Goal: Task Accomplishment & Management: Complete application form

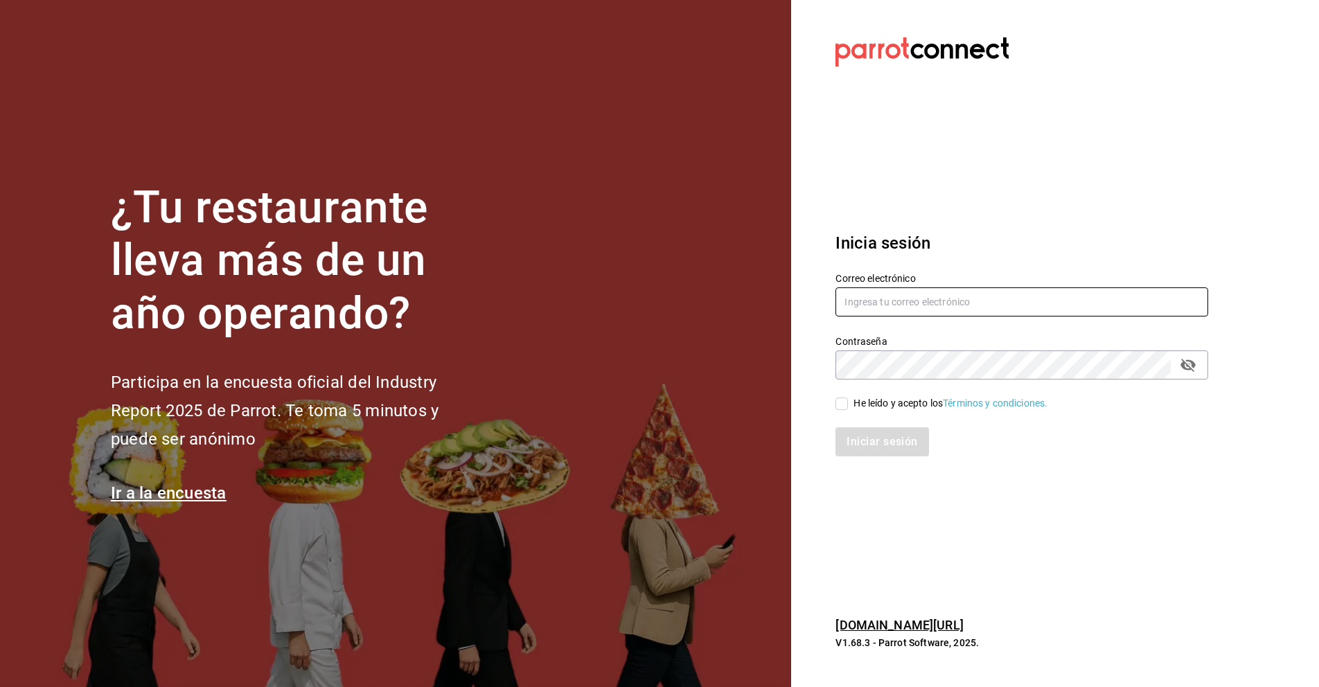
click at [877, 293] on input "text" at bounding box center [1022, 302] width 373 height 29
type input "mayraperezzapata1@hotmail.com"
click at [1184, 363] on icon "passwordField" at bounding box center [1188, 365] width 15 height 13
click at [1184, 363] on icon "passwordField" at bounding box center [1188, 365] width 15 height 10
click at [837, 402] on input "He leído y acepto los Términos y condiciones." at bounding box center [842, 404] width 12 height 12
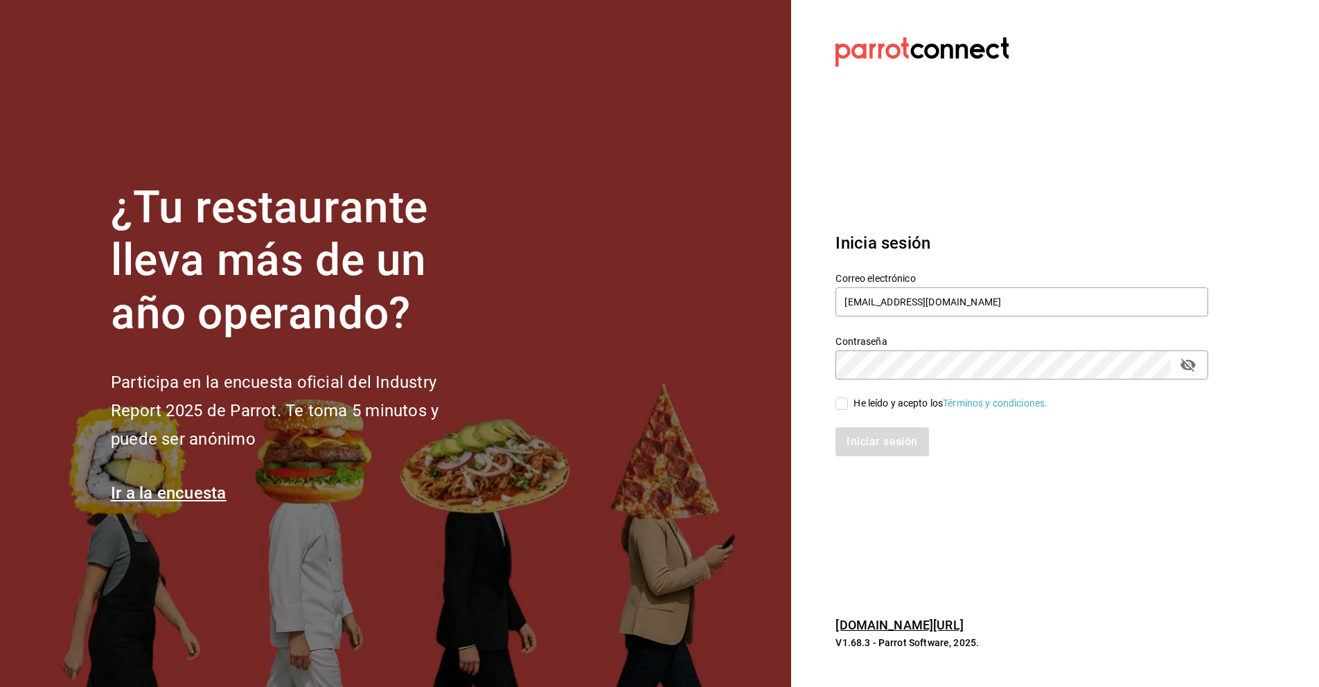
checkbox input "true"
click at [867, 434] on button "Iniciar sesión" at bounding box center [883, 442] width 94 height 29
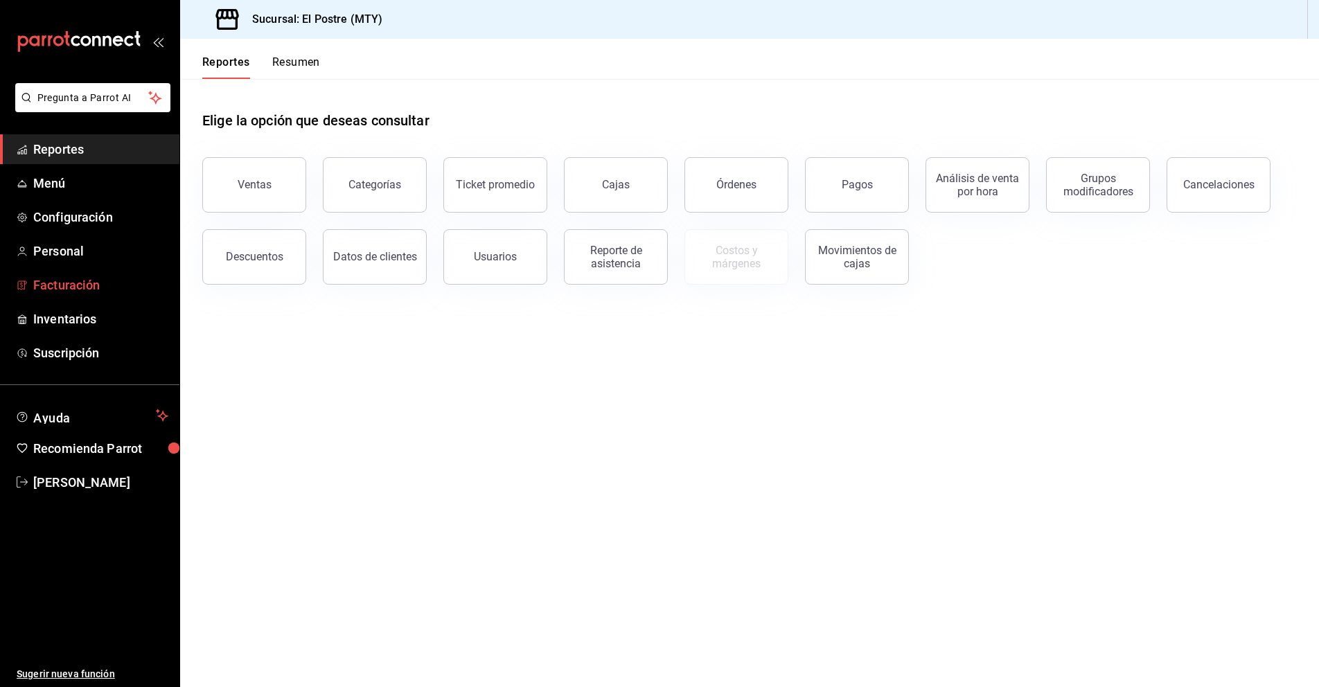
click at [74, 287] on span "Facturación" at bounding box center [100, 285] width 135 height 19
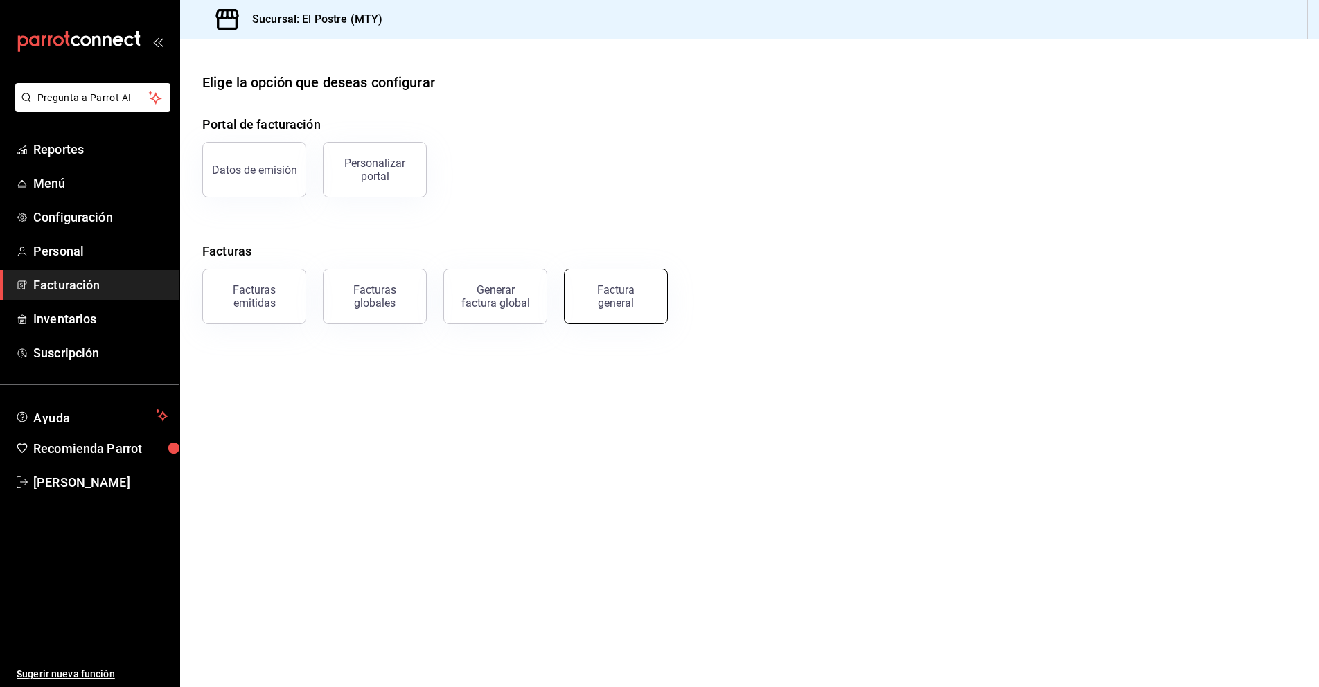
click at [599, 304] on div "Factura general" at bounding box center [615, 296] width 69 height 26
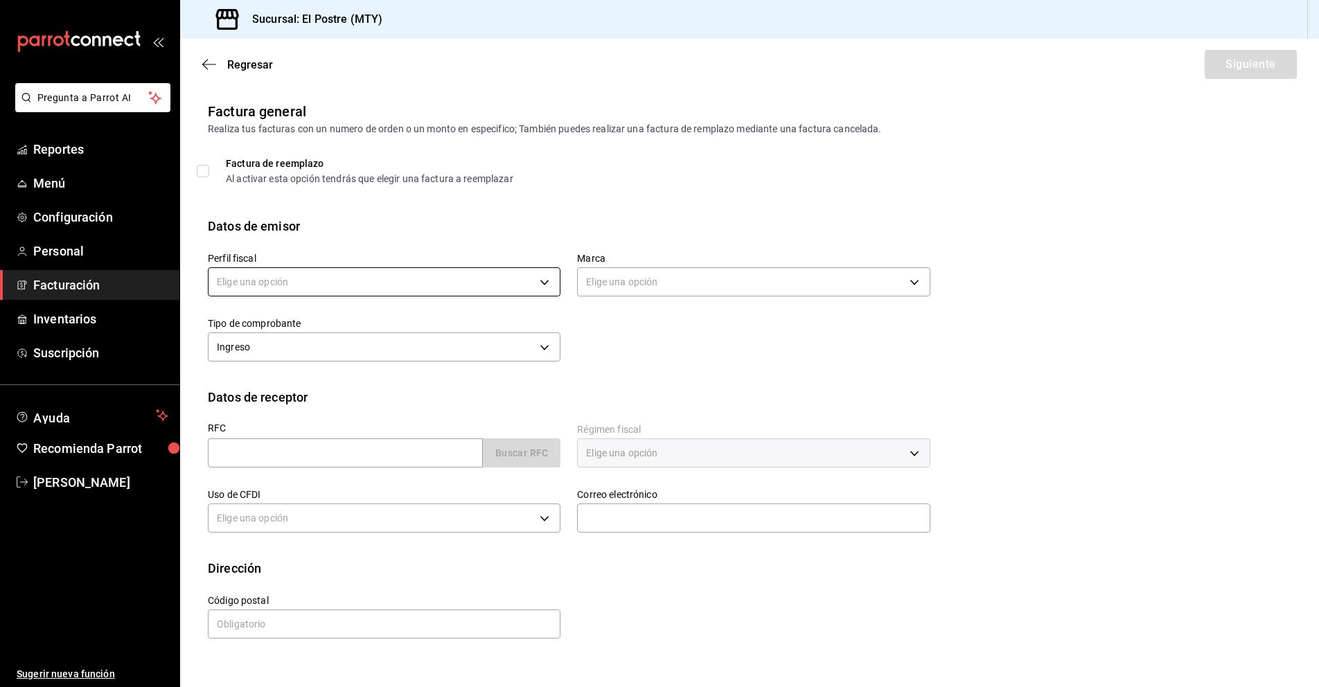
click at [530, 279] on body "Pregunta a Parrot AI Reportes Menú Configuración Personal Facturación Inventari…" at bounding box center [659, 343] width 1319 height 687
click at [395, 353] on li "PASTELERIA EL POSTRE" at bounding box center [384, 353] width 351 height 26
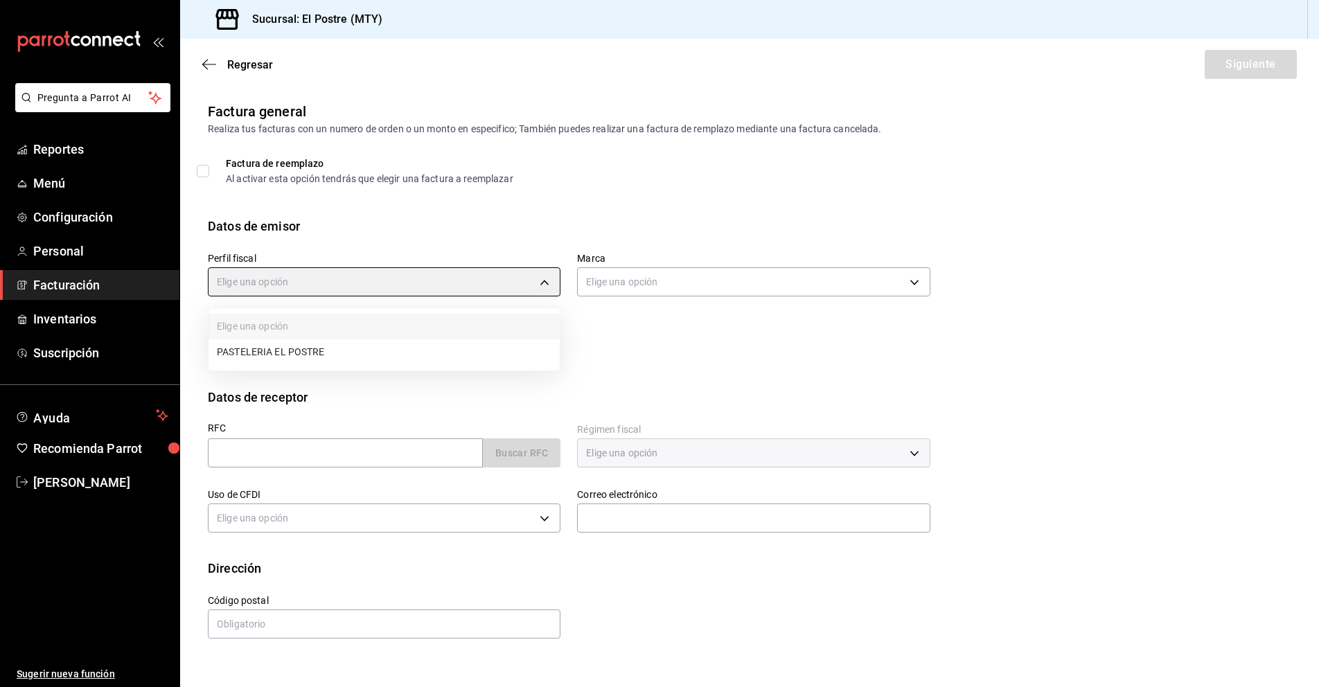
type input "aa87a53a-ee9c-428e-8ec6-c87af9adf2f7"
type input "7fc87085-403c-4262-bb73-6768f4799aba"
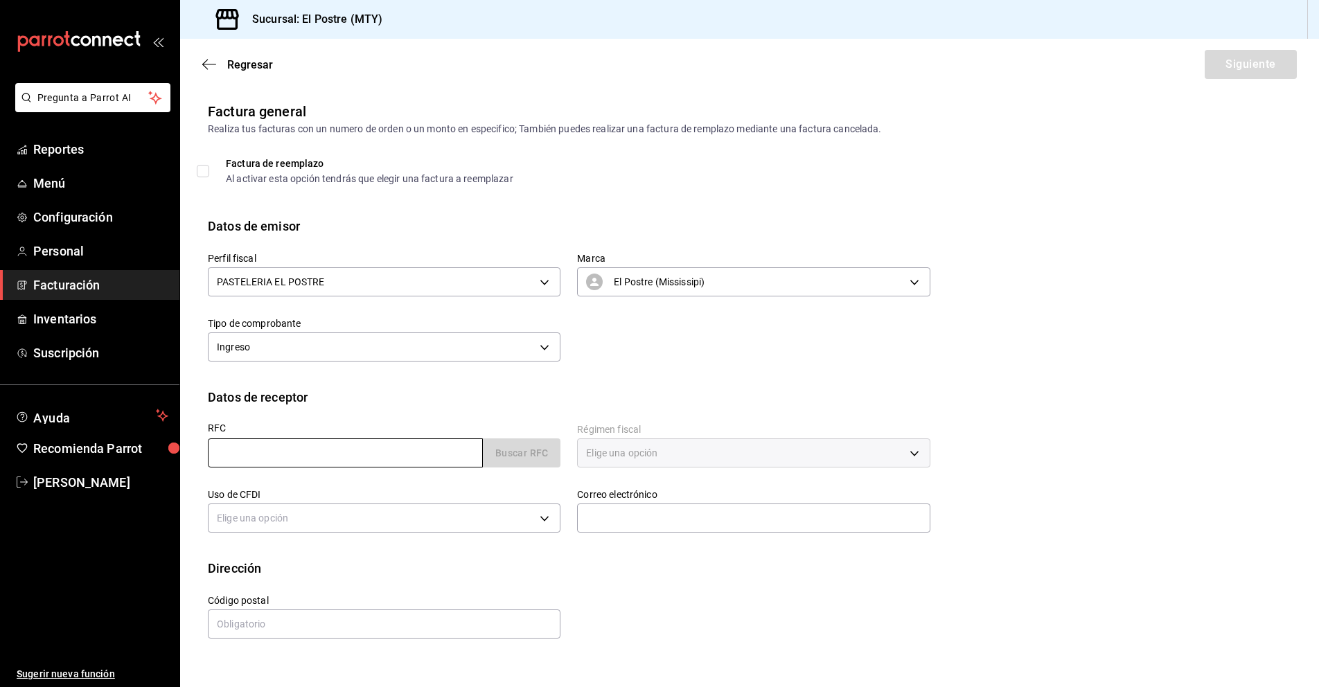
click at [264, 458] on input "text" at bounding box center [345, 453] width 275 height 29
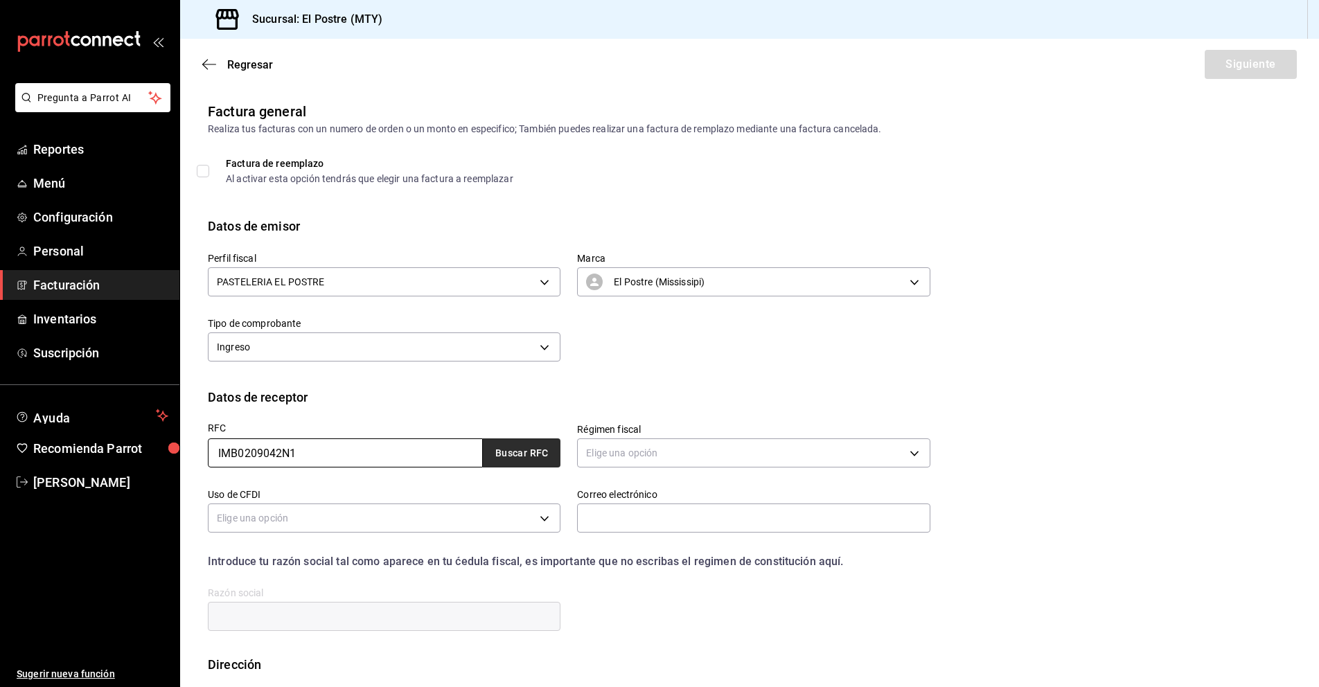
type input "IMB0209042N1"
click at [540, 448] on button "Buscar RFC" at bounding box center [522, 453] width 78 height 29
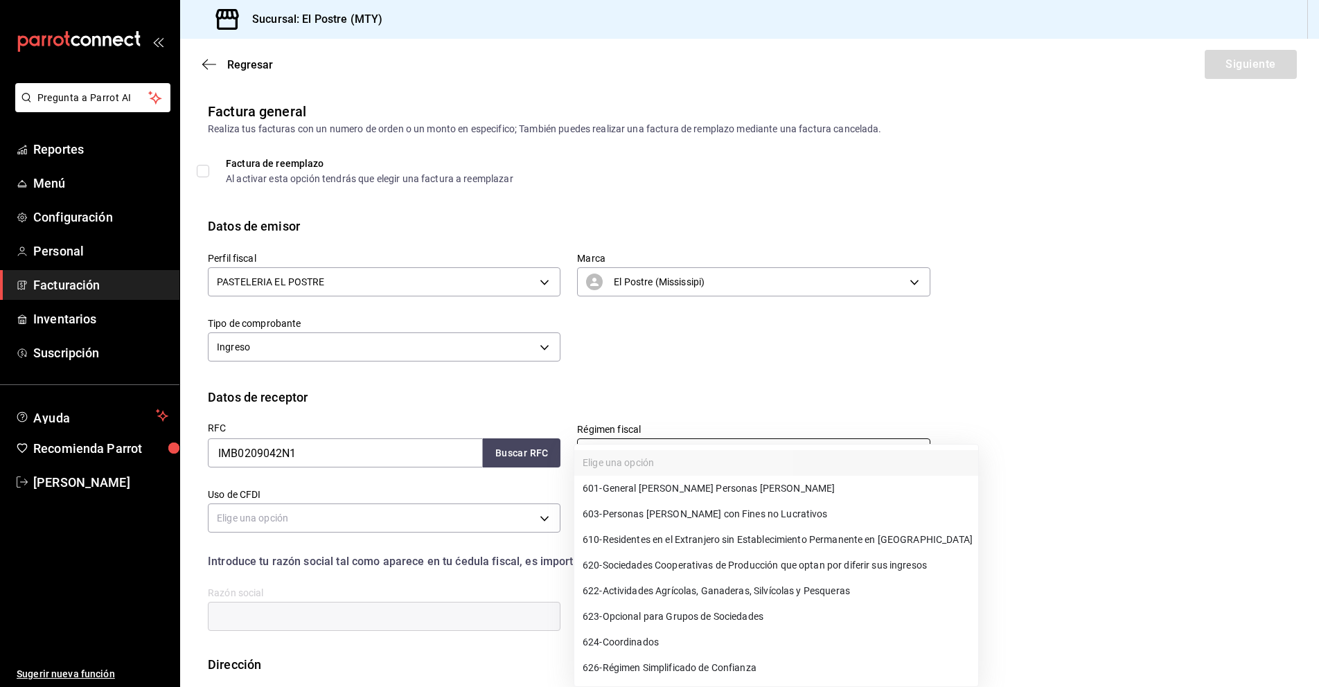
click at [617, 449] on body "Pregunta a Parrot AI Reportes Menú Configuración Personal Facturación Inventari…" at bounding box center [659, 343] width 1319 height 687
click at [675, 489] on span "601 - General [PERSON_NAME] Personas [PERSON_NAME]" at bounding box center [709, 489] width 252 height 15
type input "601"
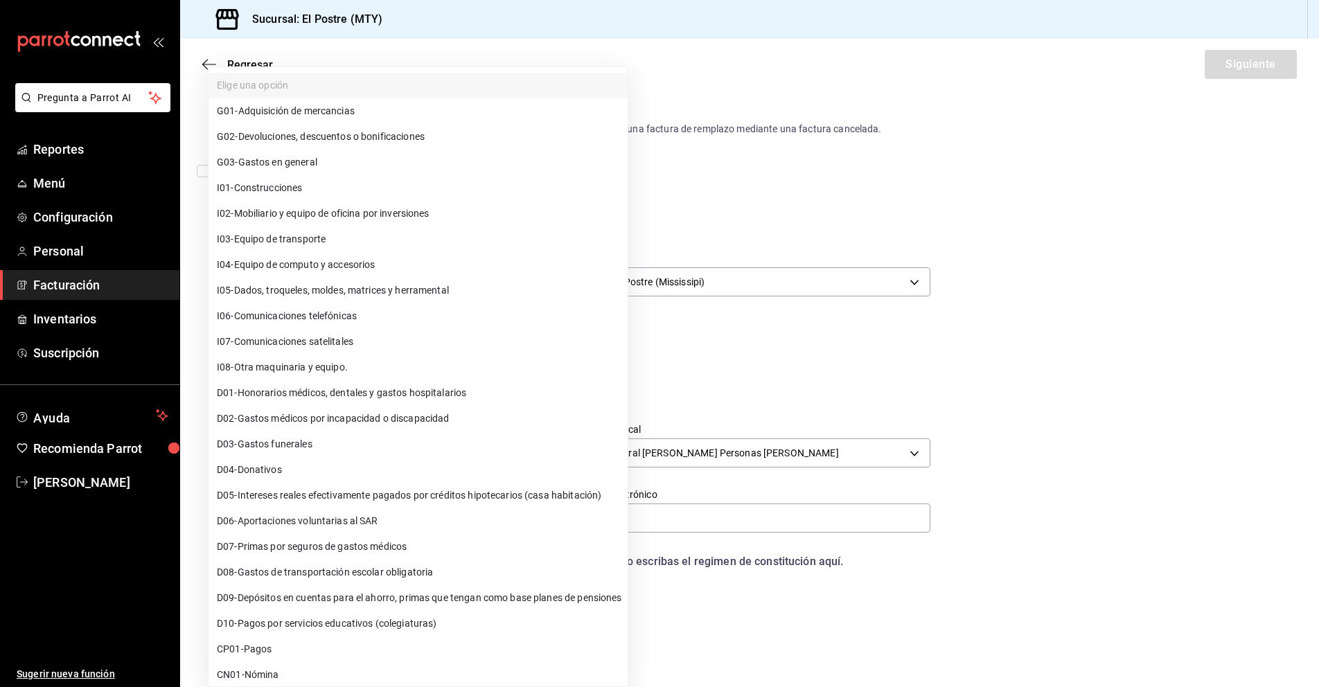
click at [247, 516] on body "Pregunta a Parrot AI Reportes Menú Configuración Personal Facturación Inventari…" at bounding box center [659, 343] width 1319 height 687
click at [288, 162] on span "G03 - Gastos en general" at bounding box center [267, 162] width 100 height 15
type input "G03"
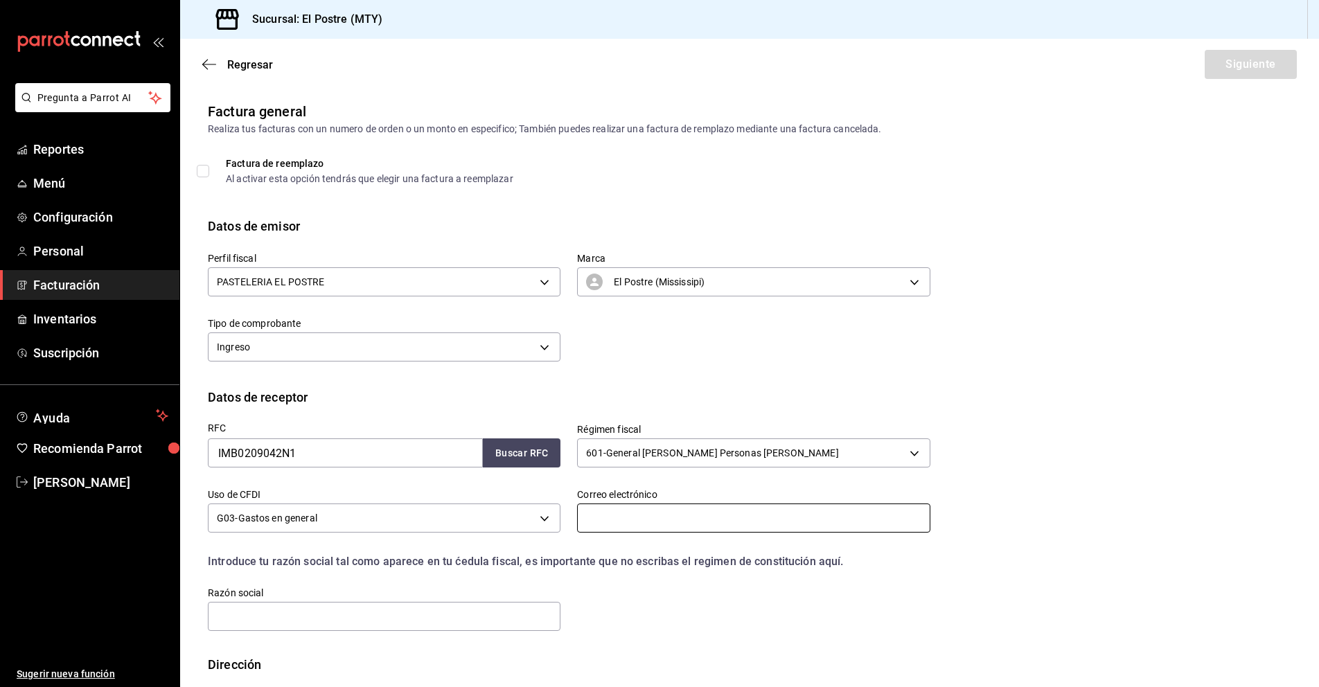
click at [608, 519] on input "text" at bounding box center [753, 518] width 353 height 29
type input "[EMAIL_ADDRESS][DOMAIN_NAME]"
click at [249, 628] on input "text" at bounding box center [384, 616] width 353 height 29
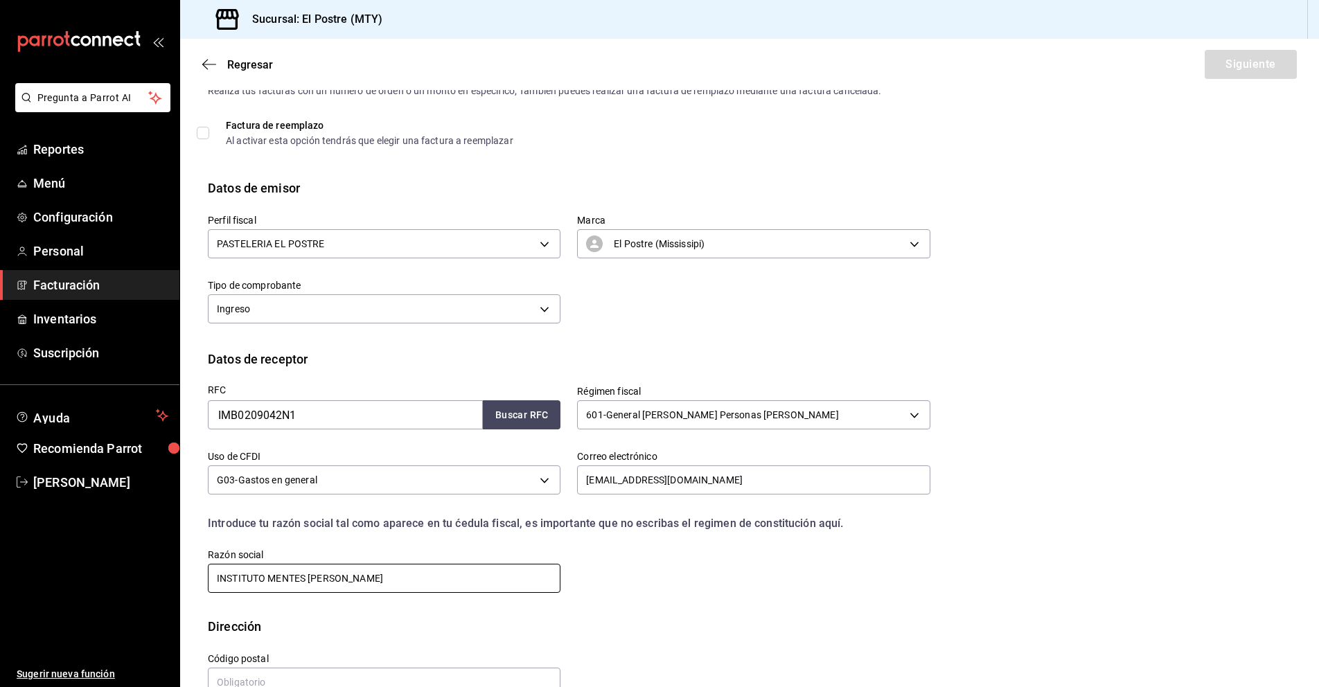
scroll to position [72, 0]
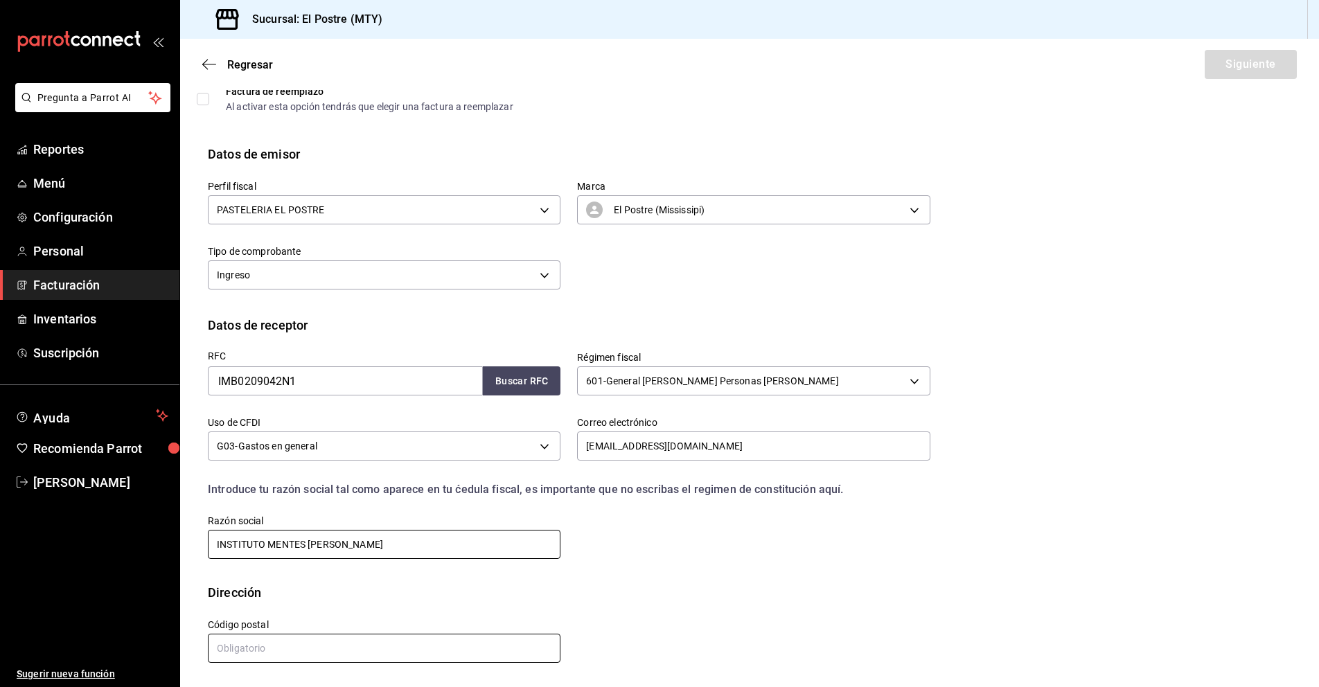
type input "INSTITUTO MENTES [PERSON_NAME]"
click at [221, 652] on input "text" at bounding box center [384, 648] width 353 height 29
type input "64860"
click at [1238, 61] on button "Siguiente" at bounding box center [1251, 64] width 92 height 29
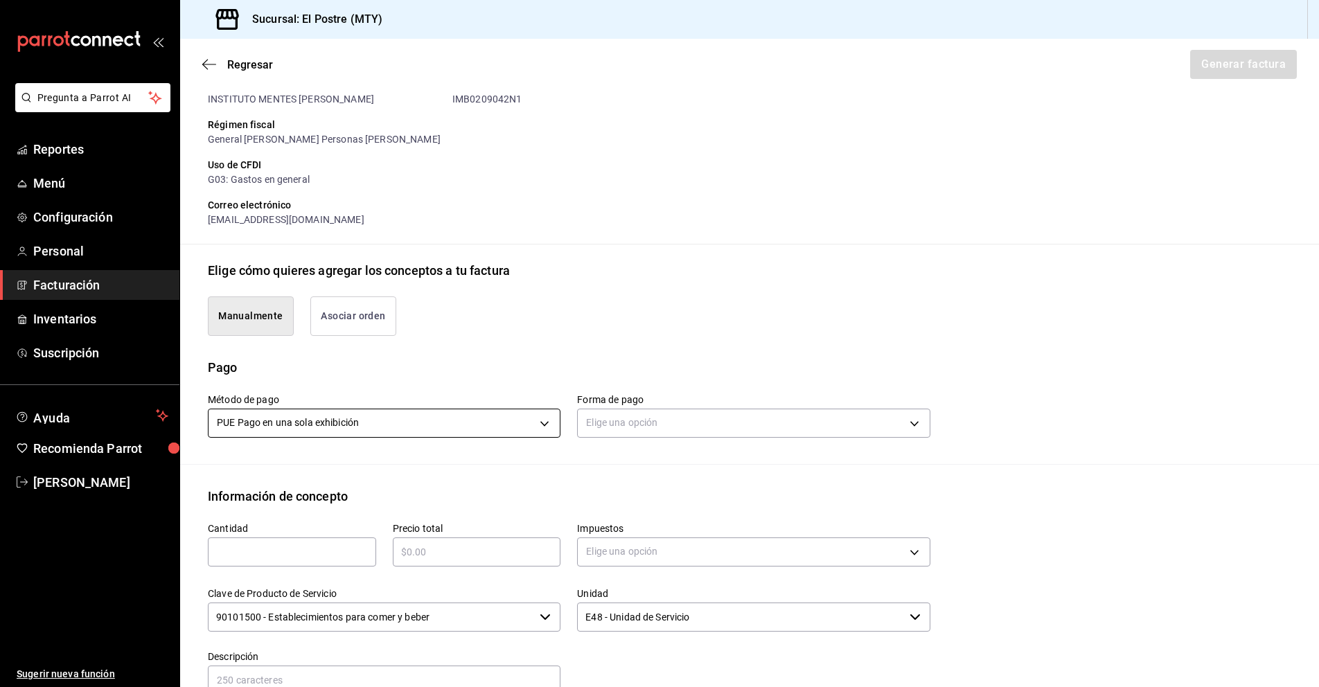
scroll to position [211, 0]
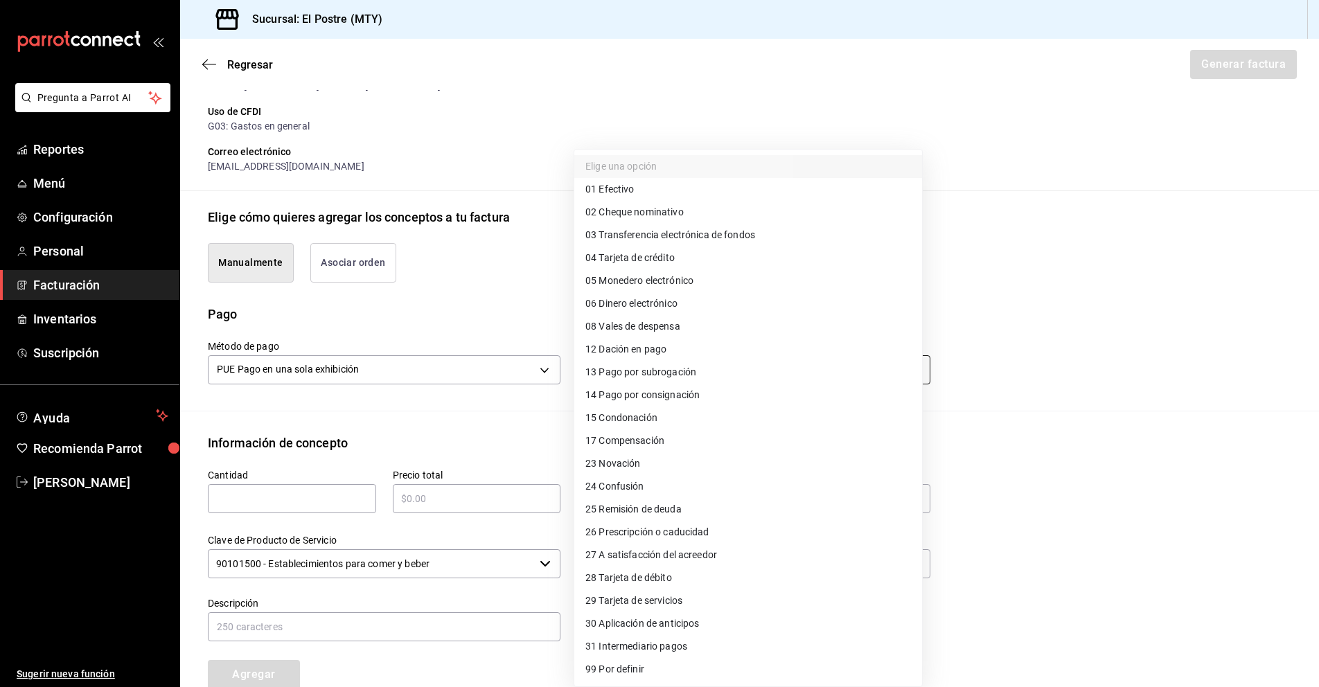
click at [904, 368] on body "Pregunta a Parrot AI Reportes Menú Configuración Personal Facturación Inventari…" at bounding box center [659, 343] width 1319 height 687
click at [342, 262] on div at bounding box center [659, 343] width 1319 height 687
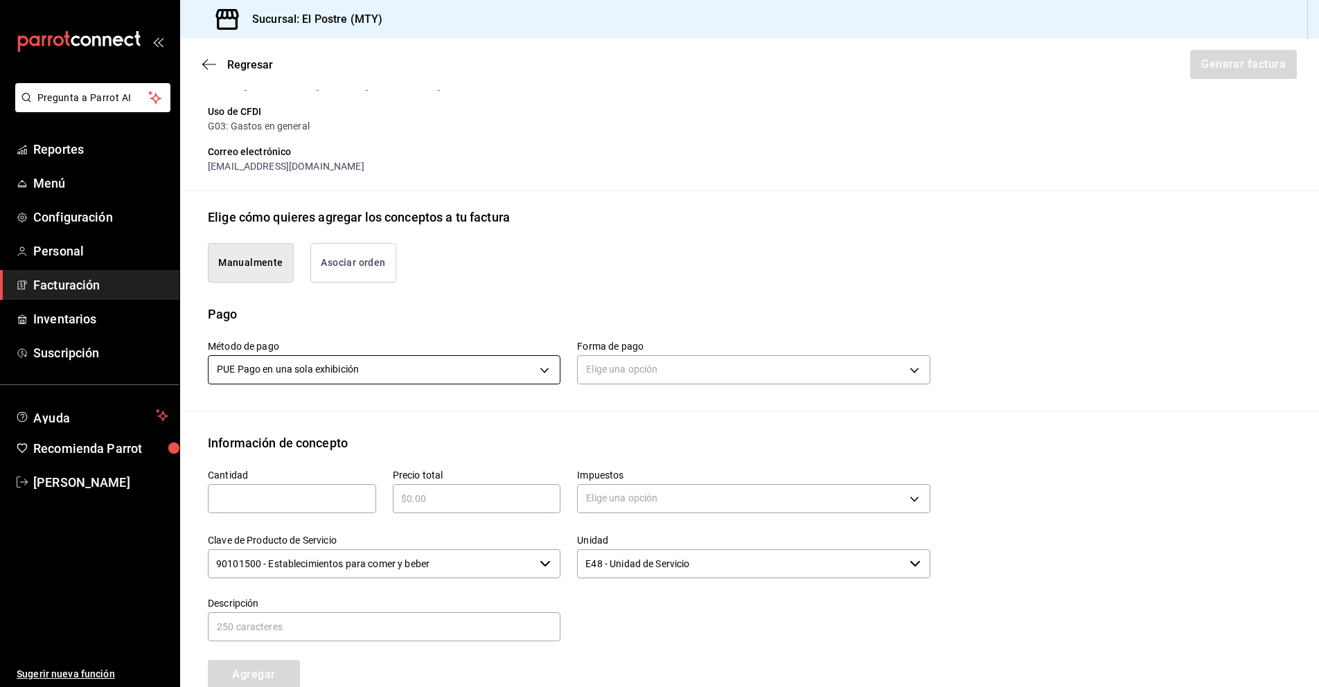
click at [508, 364] on body "Pregunta a Parrot AI Reportes Menú Configuración Personal Facturación Inventari…" at bounding box center [659, 343] width 1319 height 687
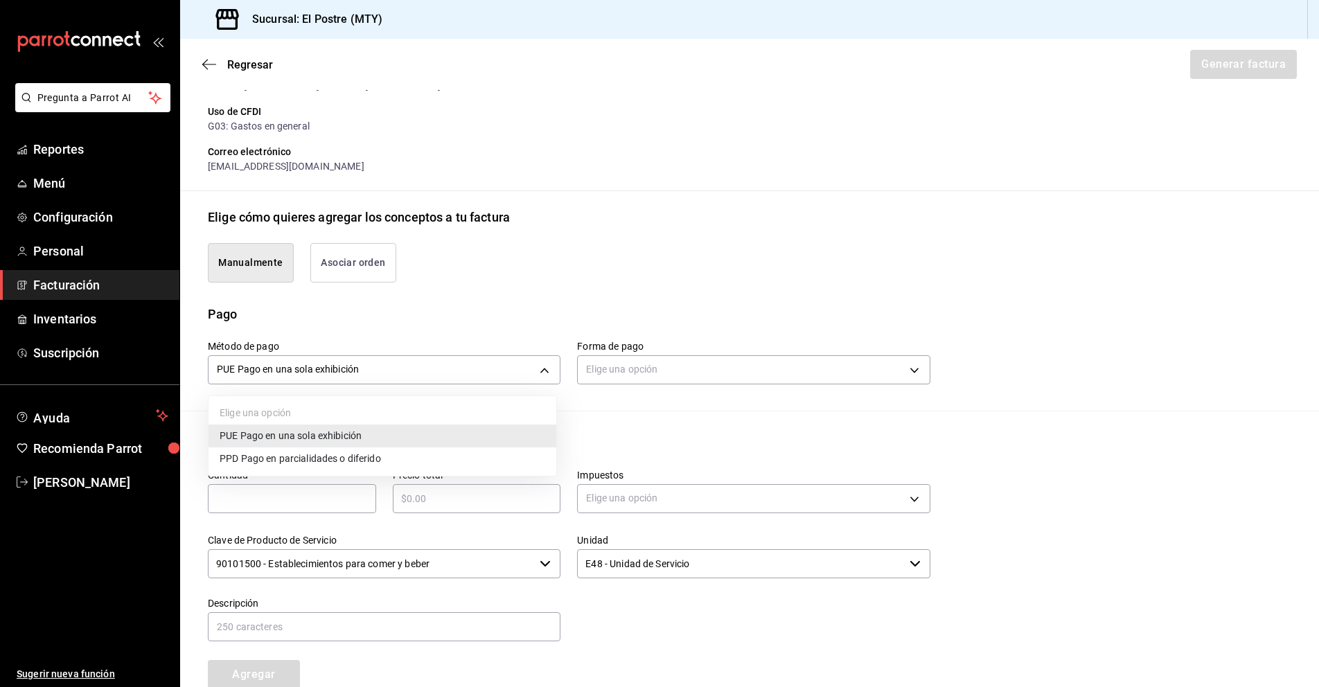
click at [456, 434] on li "PUE Pago en una sola exhibición" at bounding box center [383, 436] width 348 height 23
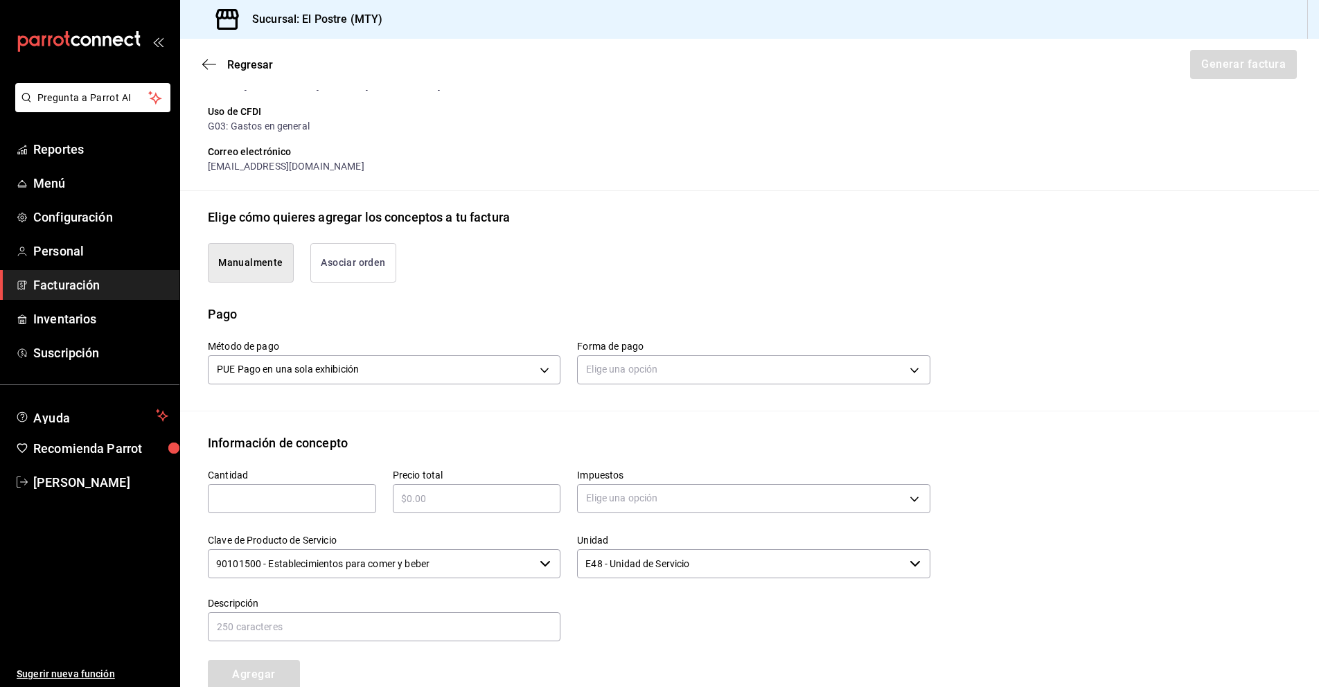
click at [381, 263] on button "Asociar orden" at bounding box center [353, 262] width 86 height 39
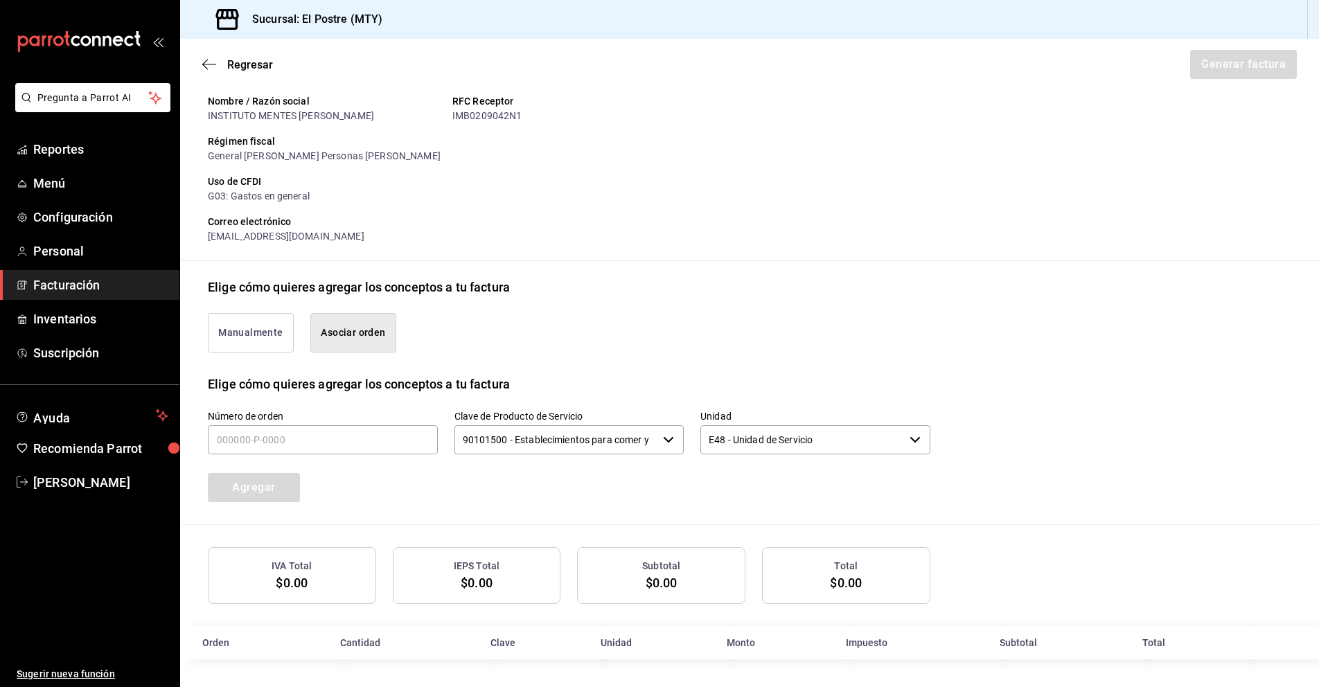
scroll to position [141, 0]
click at [294, 437] on input "text" at bounding box center [323, 439] width 230 height 29
type input "200825-P-0004"
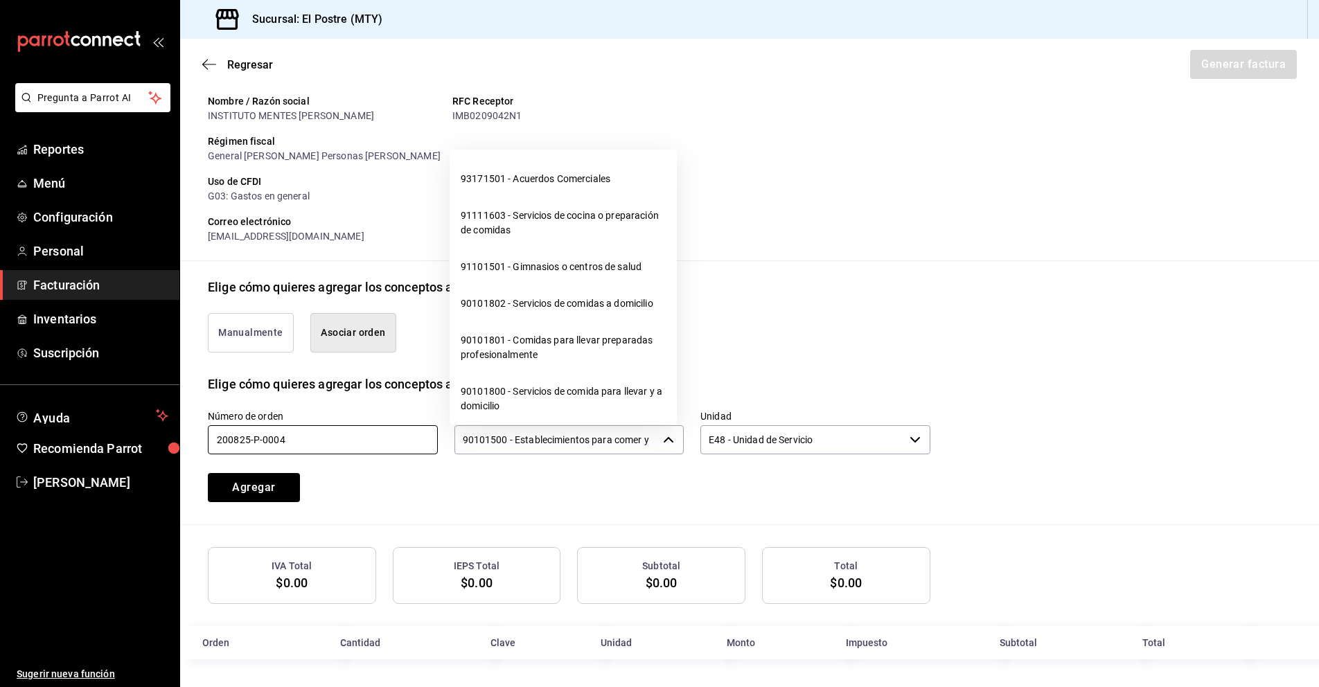
click at [663, 439] on icon "button" at bounding box center [668, 439] width 11 height 11
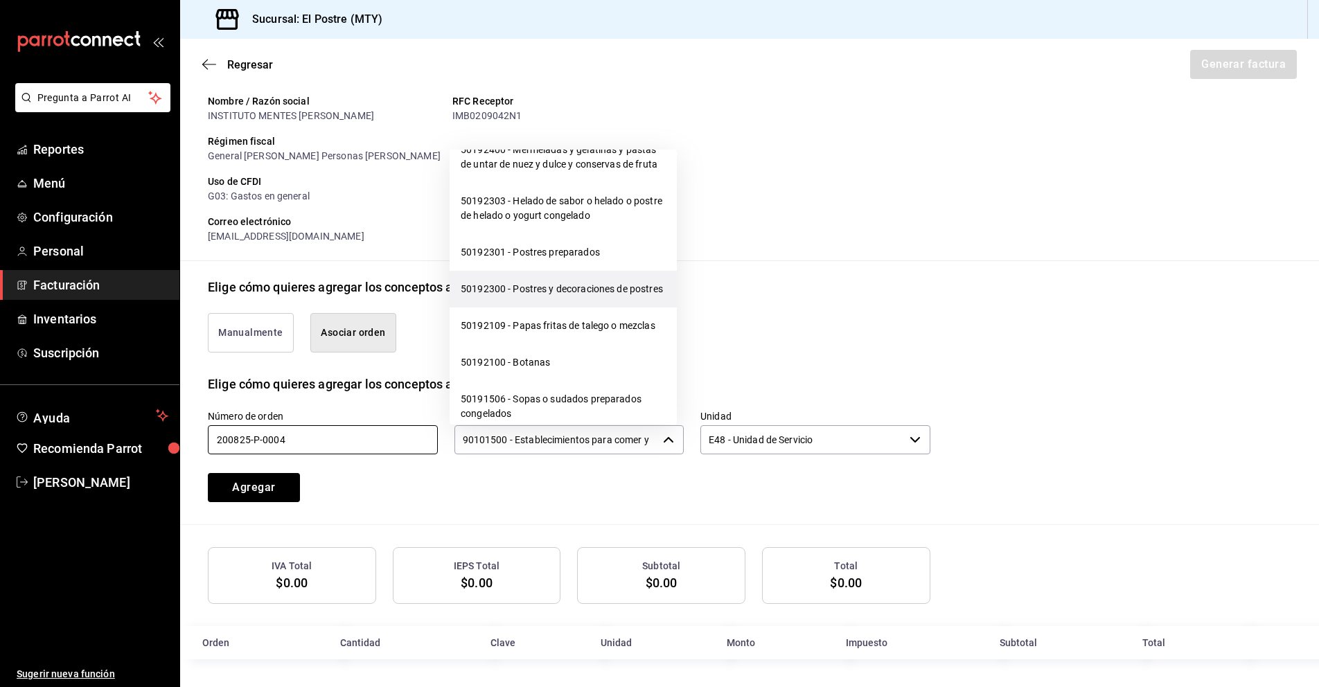
scroll to position [13726, 0]
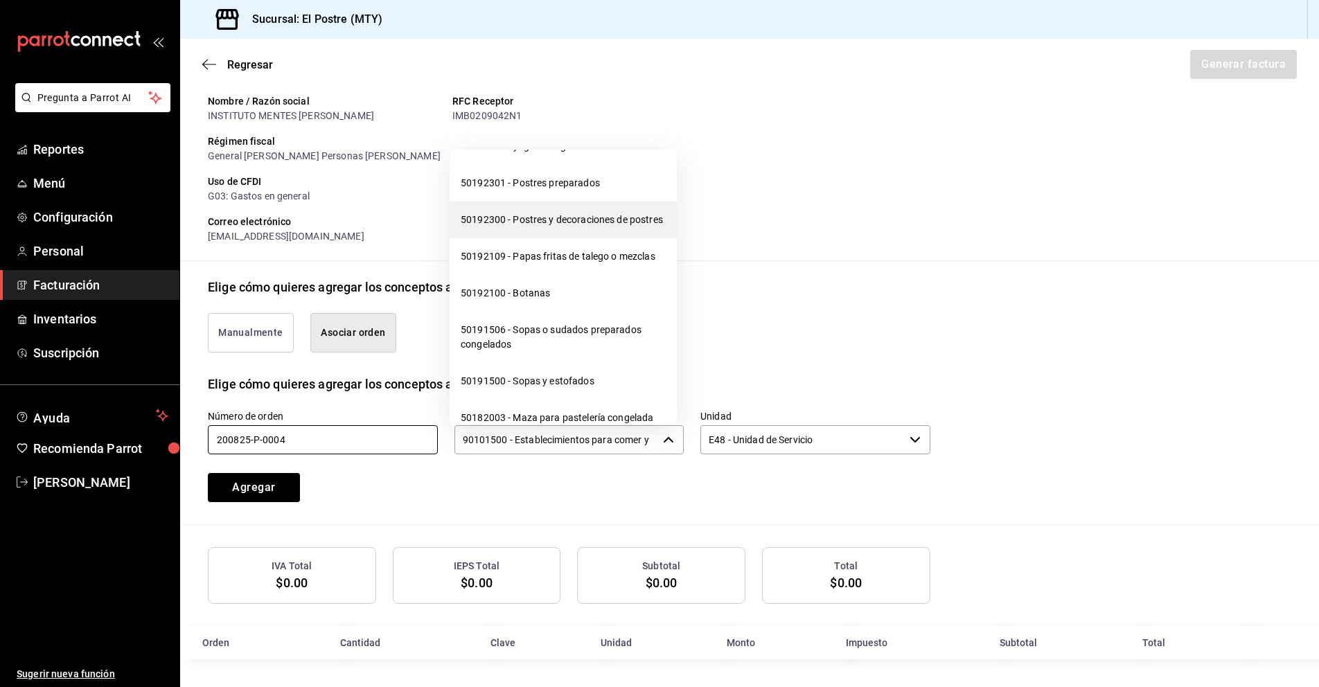
click at [529, 238] on li "50192300 - Postres y decoraciones de postres" at bounding box center [563, 220] width 227 height 37
type input "50192300 - Postres y decoraciones de postres"
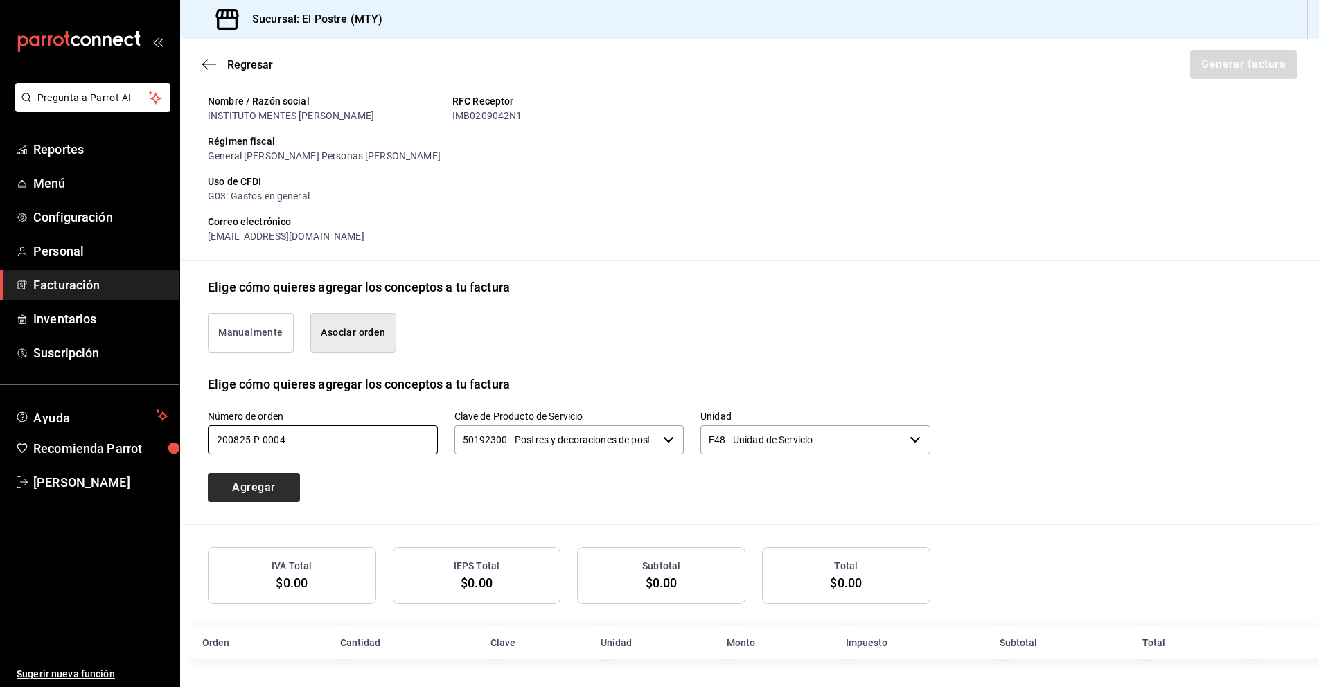
type input "200825-P-0004"
click at [263, 485] on button "Agregar" at bounding box center [254, 487] width 92 height 29
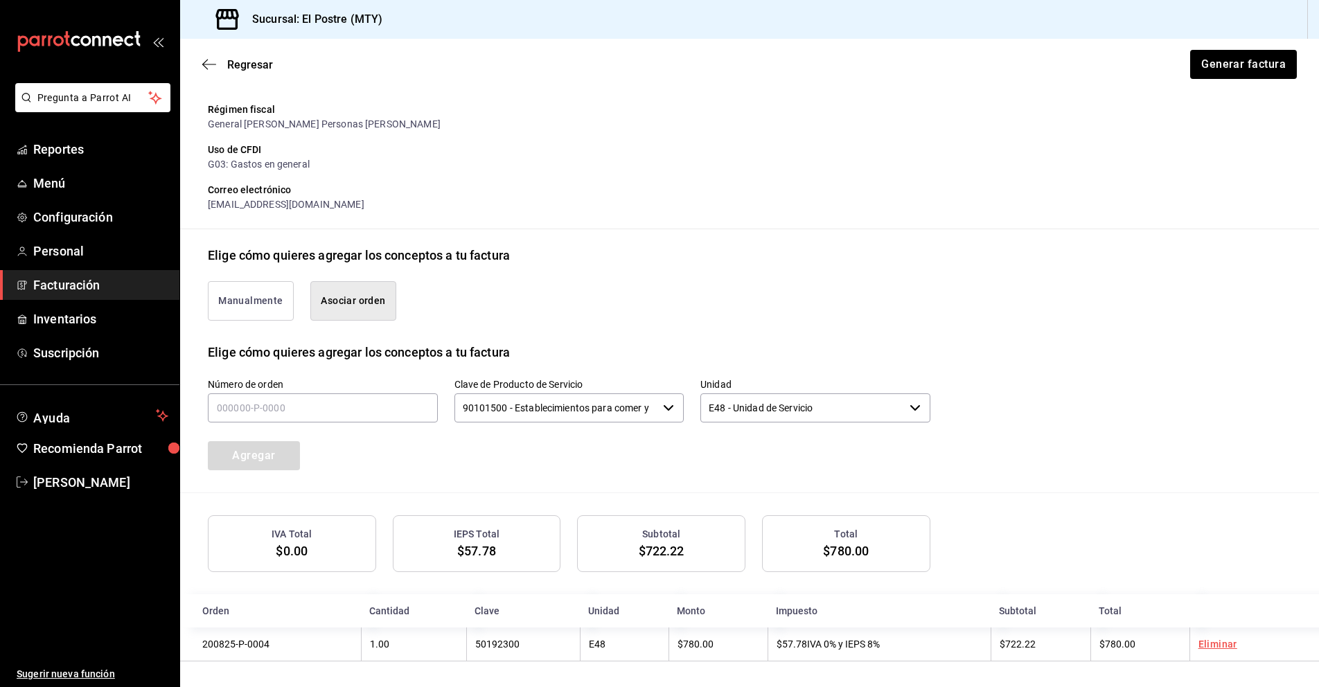
scroll to position [176, 0]
click at [1256, 59] on button "Generar factura" at bounding box center [1243, 64] width 108 height 29
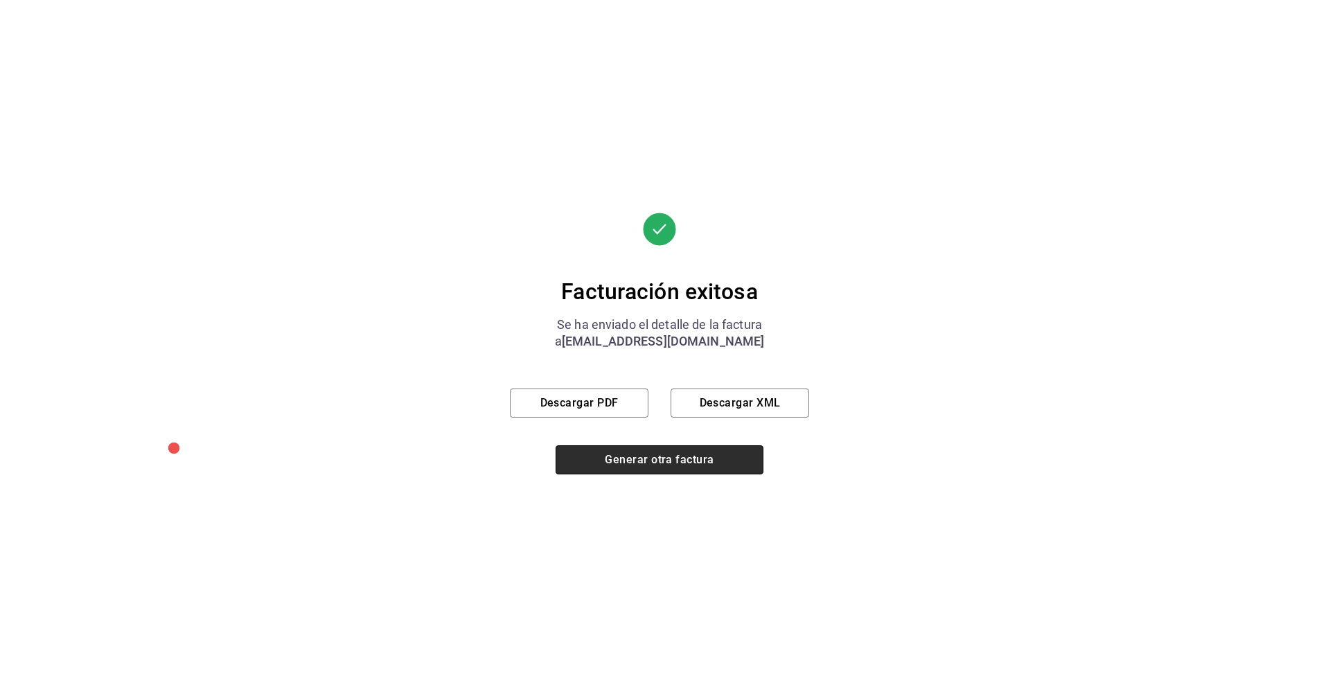
click at [642, 465] on button "Generar otra factura" at bounding box center [660, 460] width 208 height 29
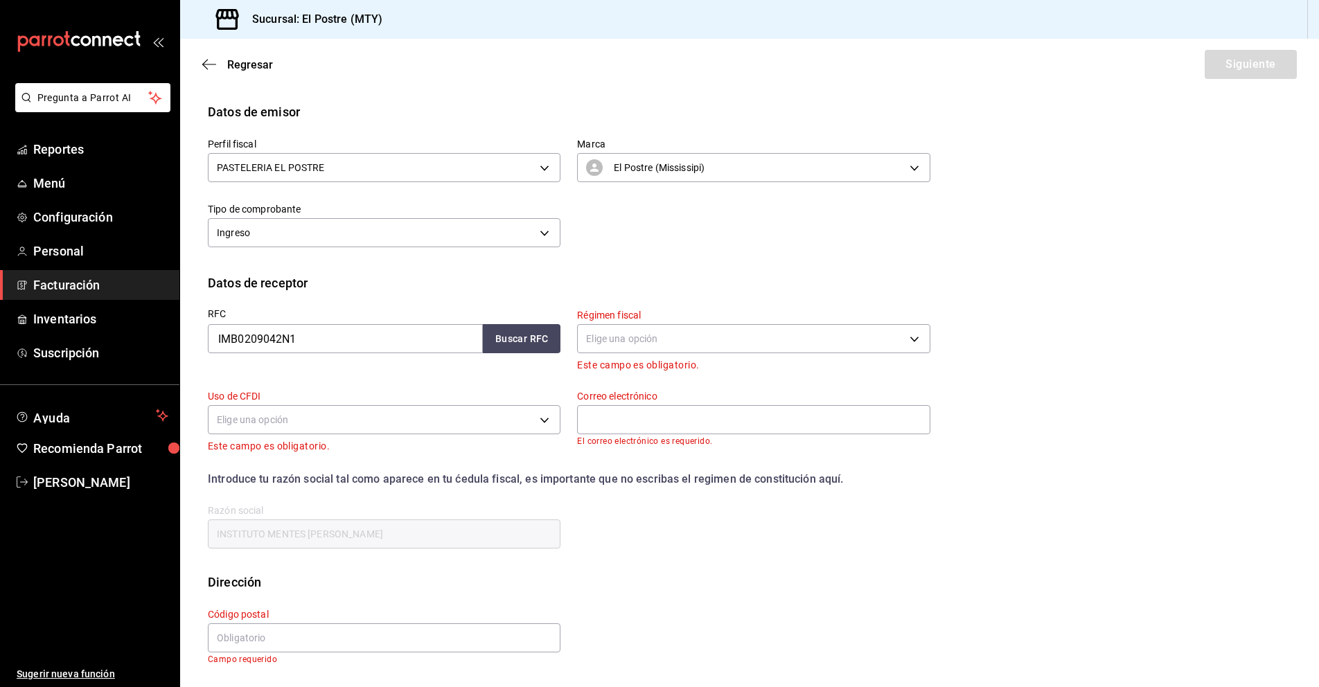
scroll to position [0, 0]
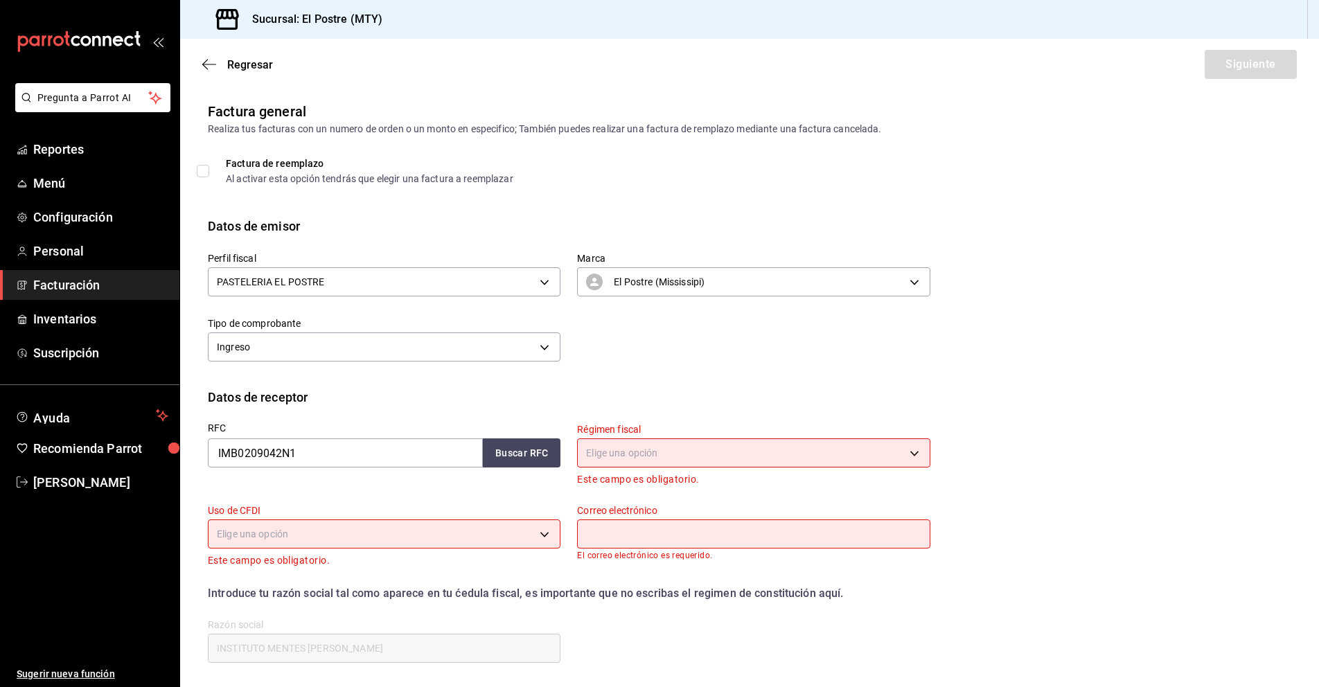
click at [73, 282] on span "Facturación" at bounding box center [100, 285] width 135 height 19
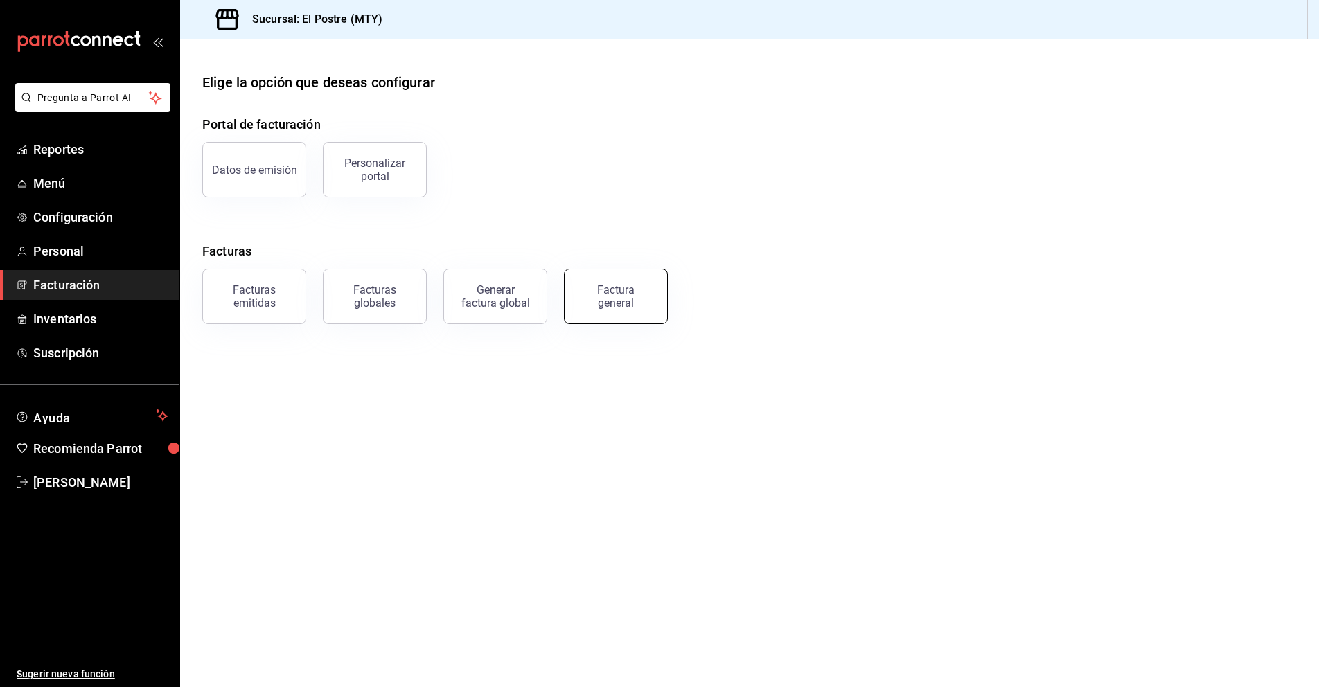
click at [633, 290] on div "Factura general" at bounding box center [615, 296] width 69 height 26
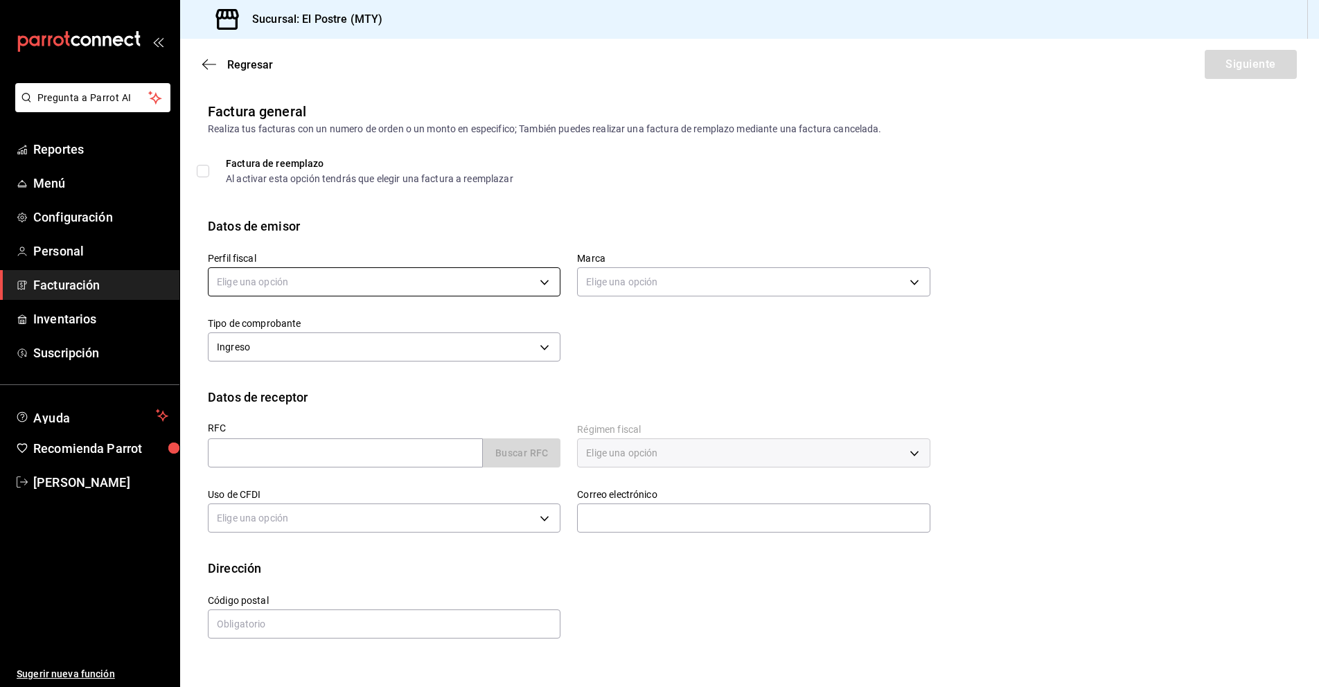
click at [299, 278] on body "Pregunta a Parrot AI Reportes Menú Configuración Personal Facturación Inventari…" at bounding box center [659, 343] width 1319 height 687
click at [318, 360] on li "PASTELERIA EL POSTRE" at bounding box center [384, 353] width 351 height 26
type input "aa87a53a-ee9c-428e-8ec6-c87af9adf2f7"
type input "7fc87085-403c-4262-bb73-6768f4799aba"
click at [259, 452] on input "text" at bounding box center [345, 453] width 275 height 29
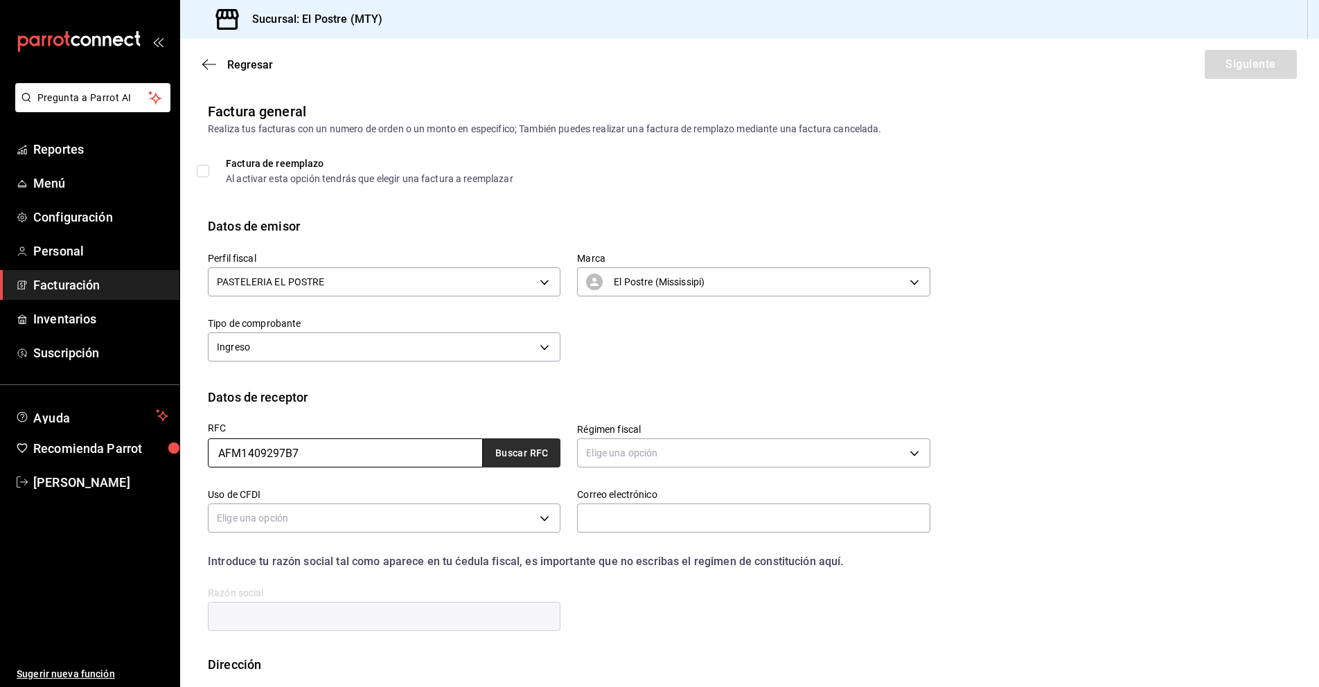
type input "AFM1409297B7"
click at [521, 446] on button "Buscar RFC" at bounding box center [522, 453] width 78 height 29
type input "[EMAIL_ADDRESS][DOMAIN_NAME]"
type input "64650"
type input "ADMINISTRADOR FIBRA MTY"
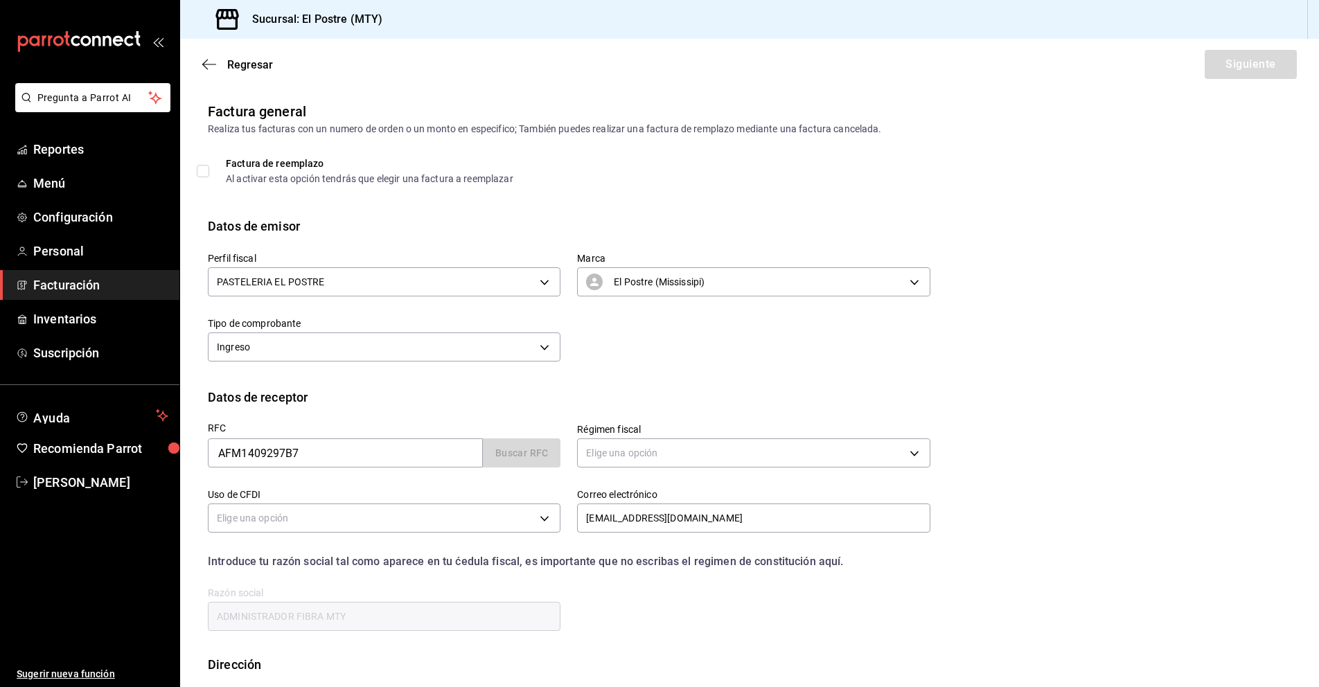
type input "601"
type input "G03"
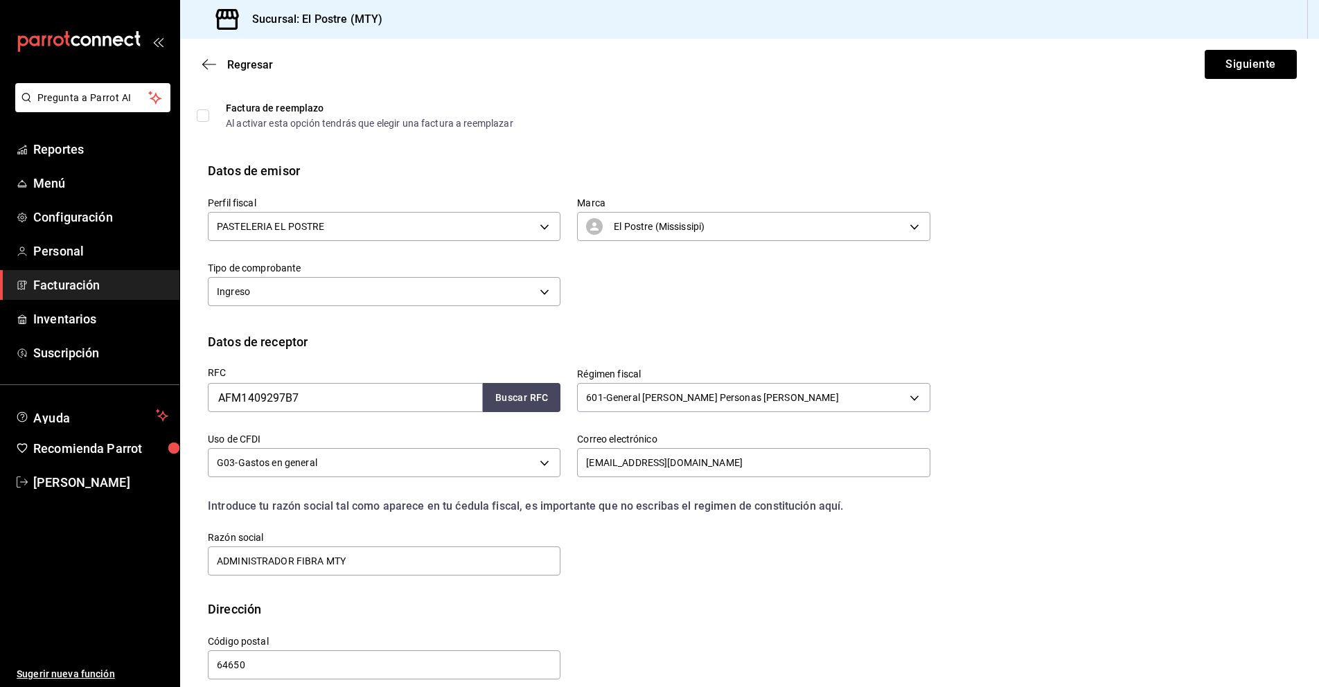
scroll to position [72, 0]
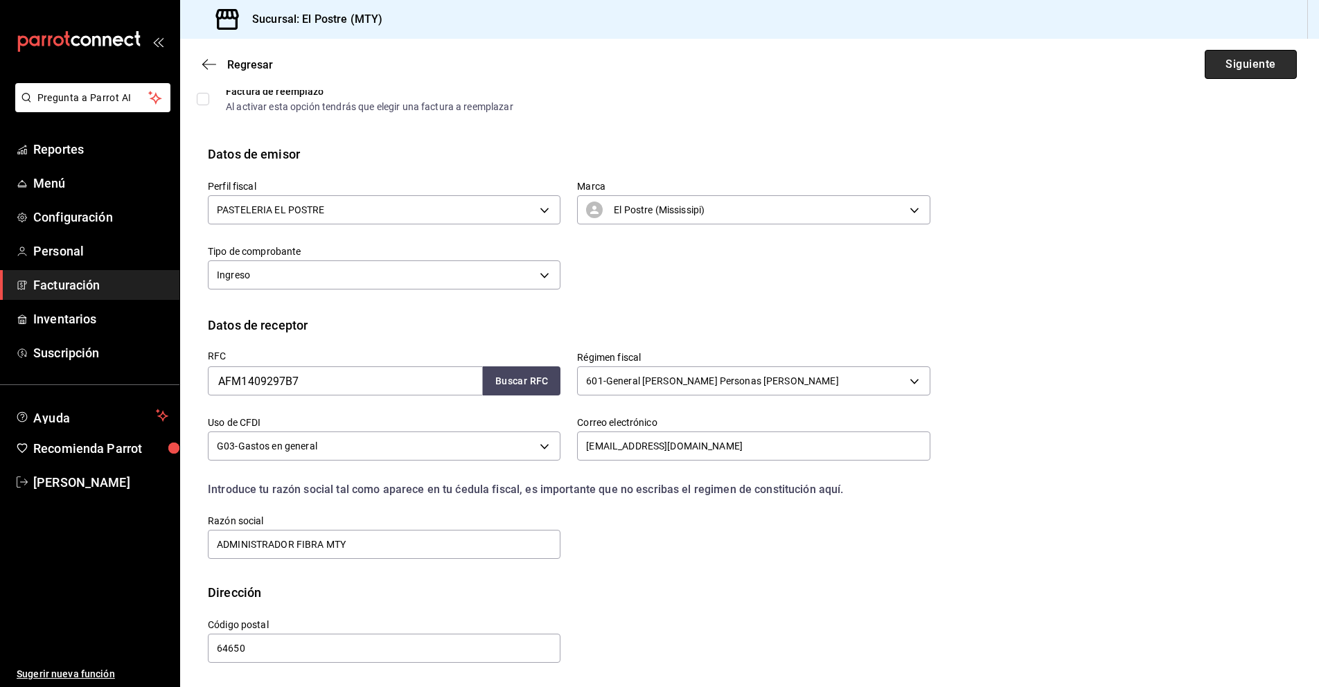
click at [1272, 60] on button "Siguiente" at bounding box center [1251, 64] width 92 height 29
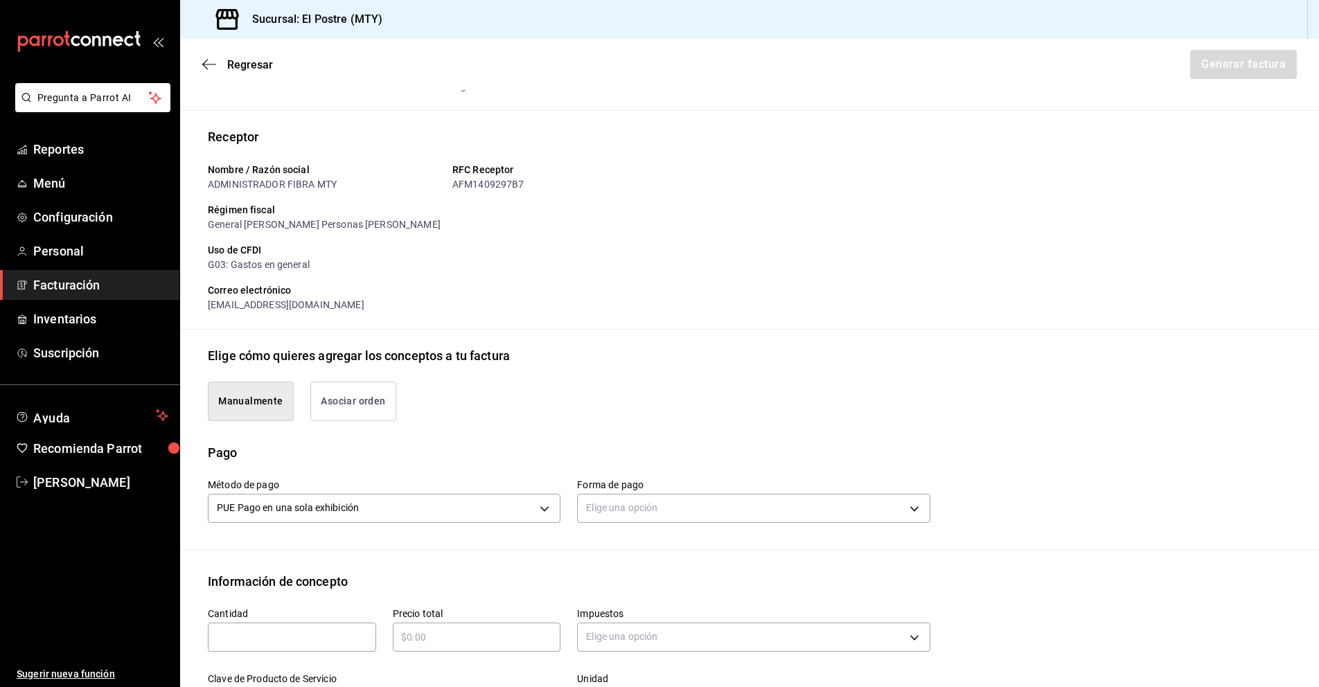
click at [363, 405] on button "Asociar orden" at bounding box center [353, 401] width 86 height 39
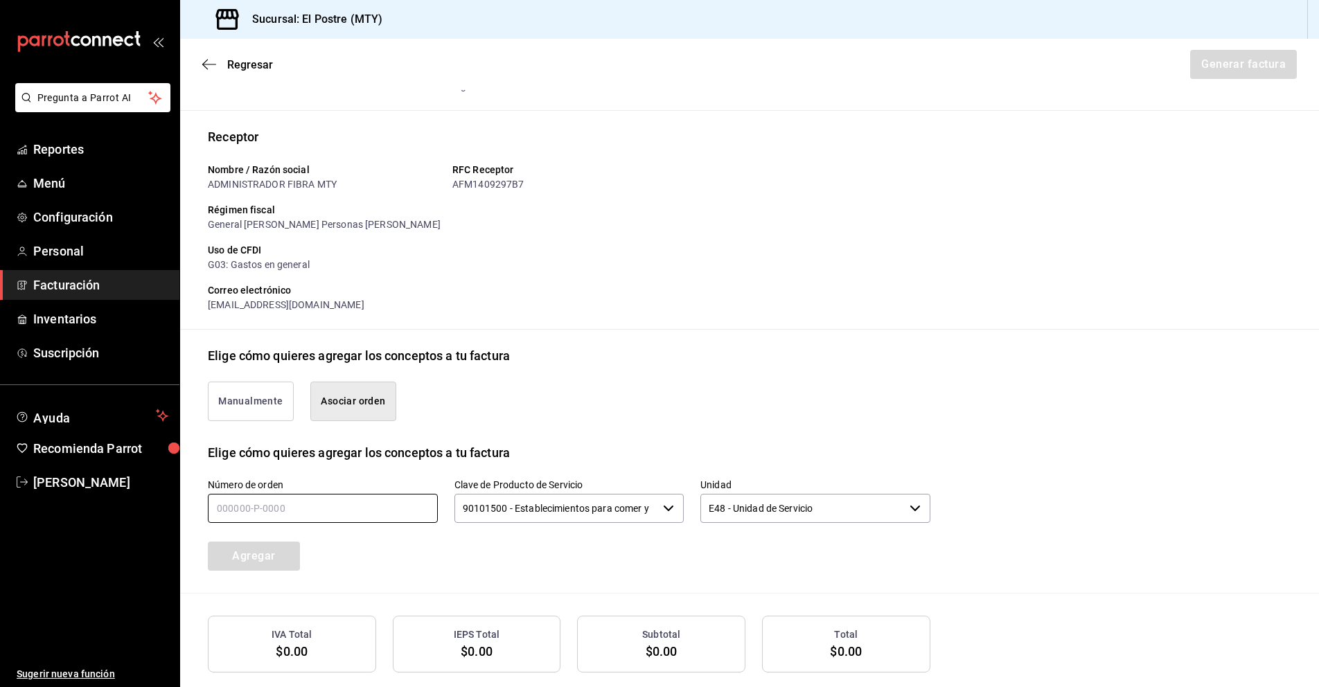
click at [273, 504] on input "text" at bounding box center [323, 508] width 230 height 29
type input "250825-P-0028"
click at [663, 509] on icon "button" at bounding box center [668, 508] width 11 height 11
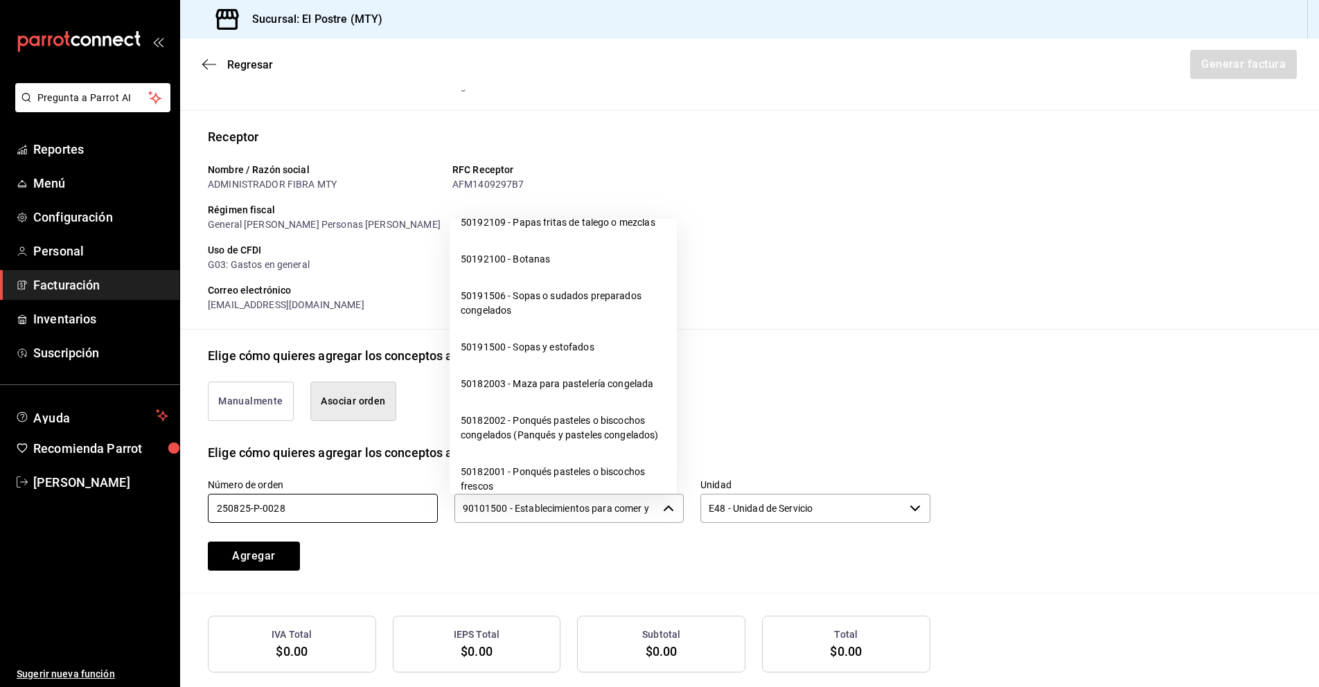
scroll to position [13760, 0]
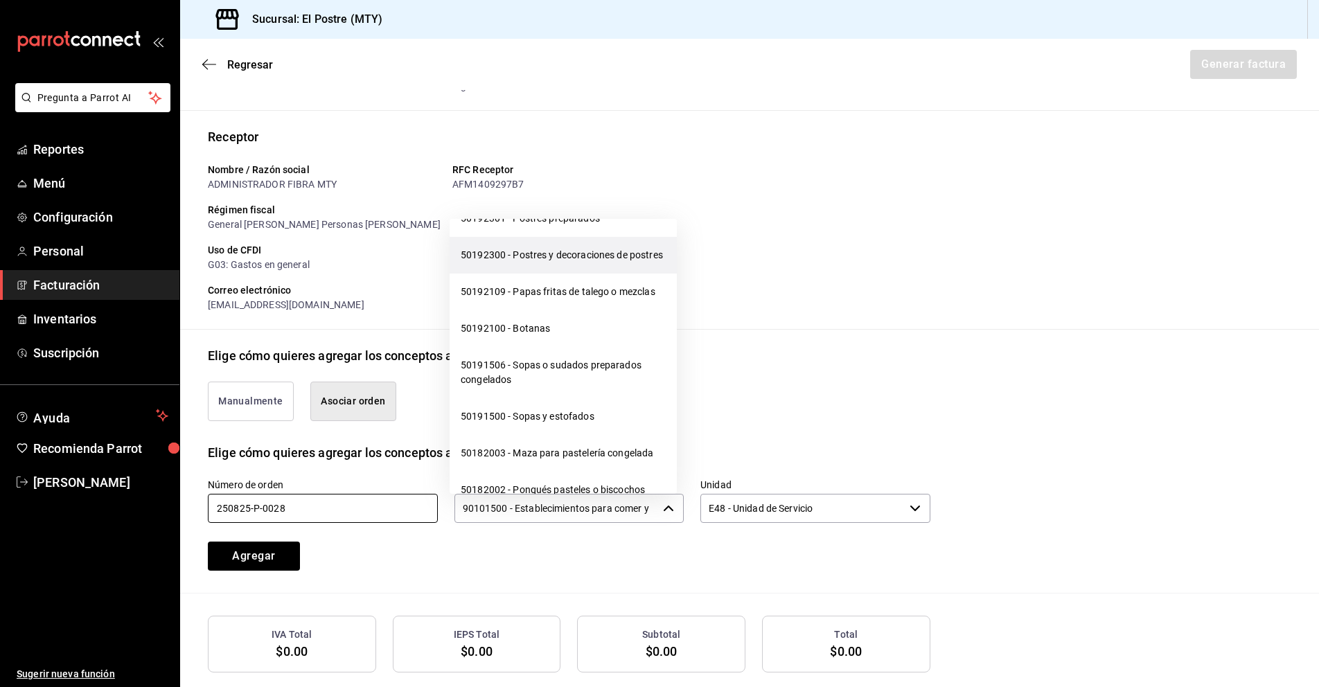
click at [520, 274] on li "50192300 - Postres y decoraciones de postres" at bounding box center [563, 255] width 227 height 37
type input "50192300 - Postres y decoraciones de postres"
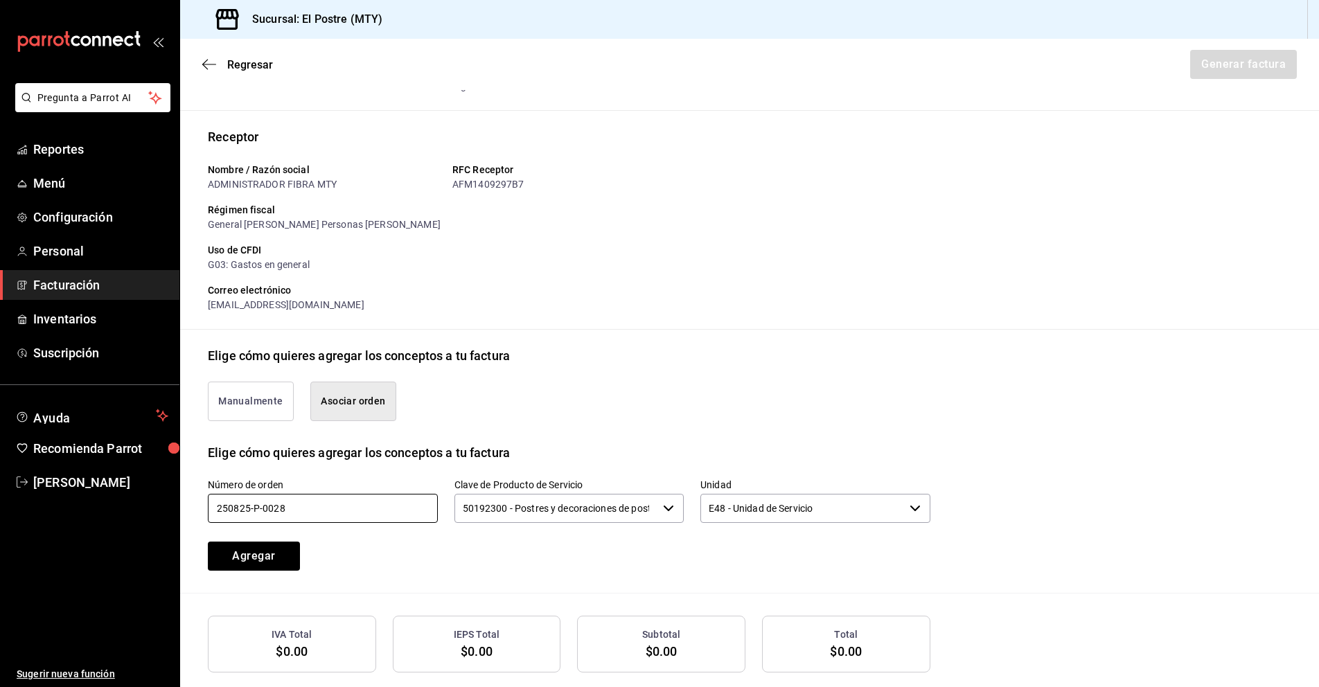
scroll to position [141, 0]
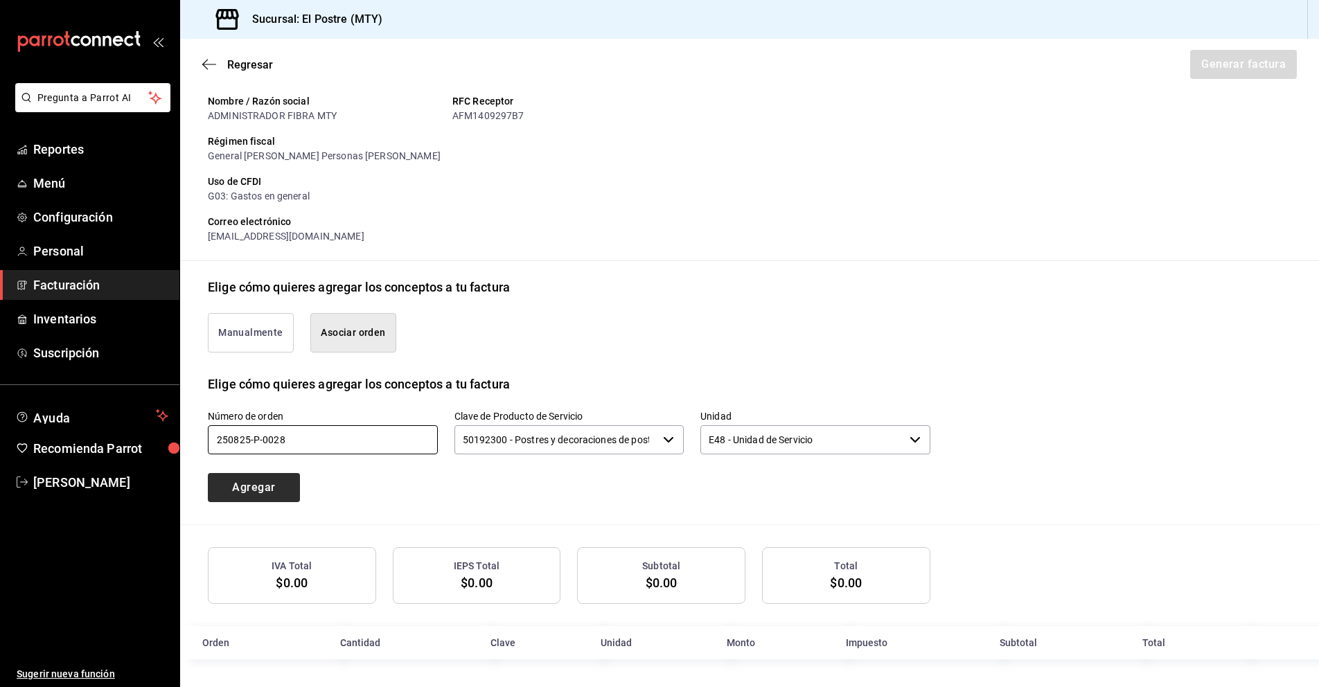
type input "250825-P-0028"
click at [259, 492] on button "Agregar" at bounding box center [254, 487] width 92 height 29
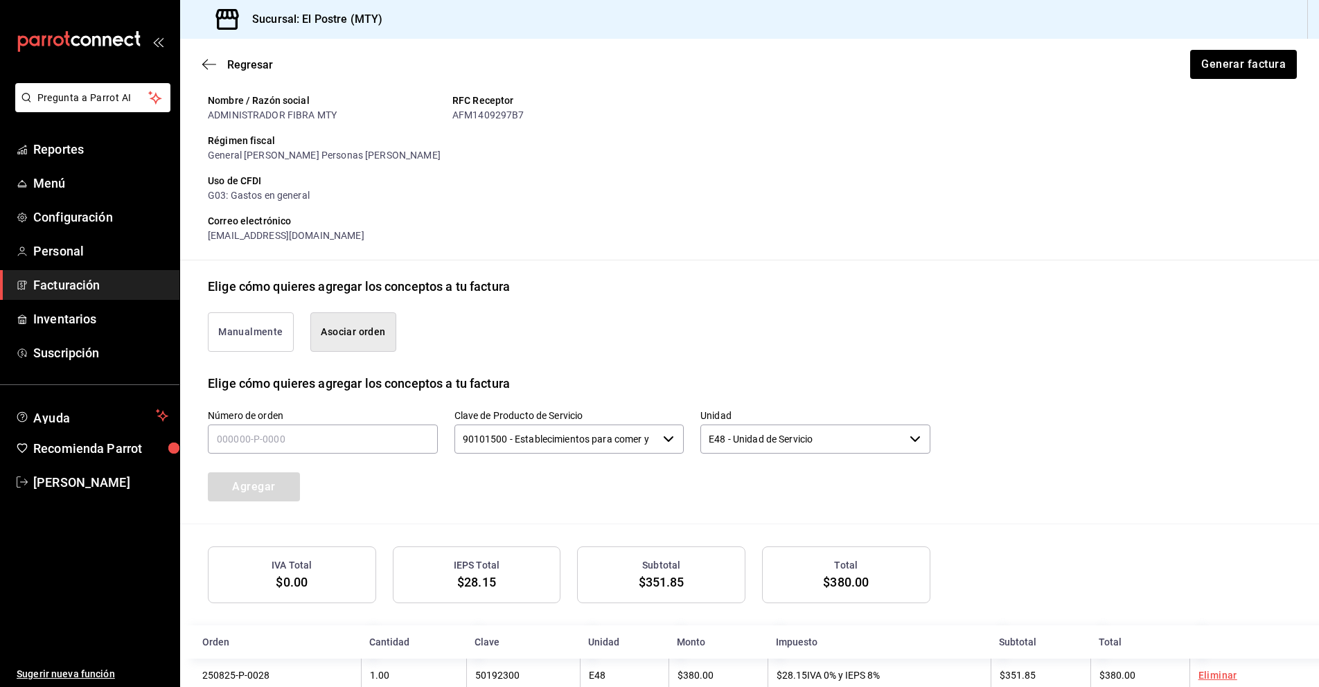
scroll to position [176, 0]
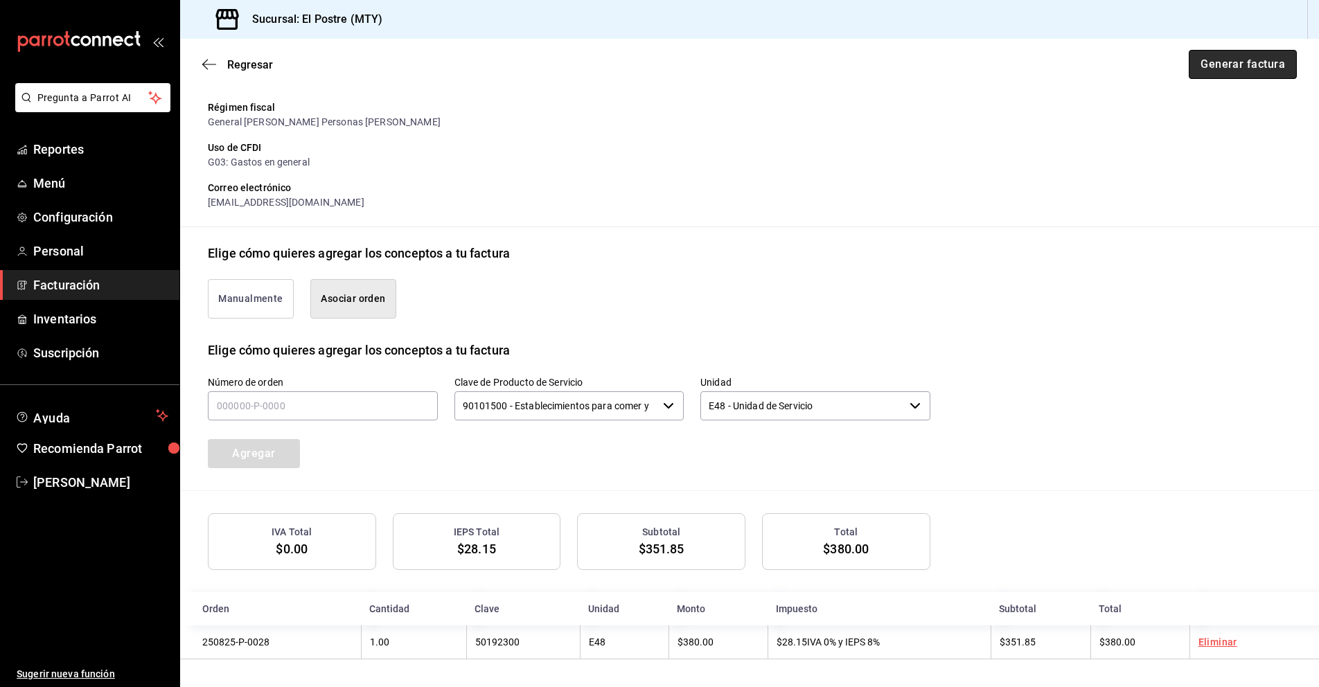
click at [1231, 62] on button "Generar factura" at bounding box center [1243, 64] width 108 height 29
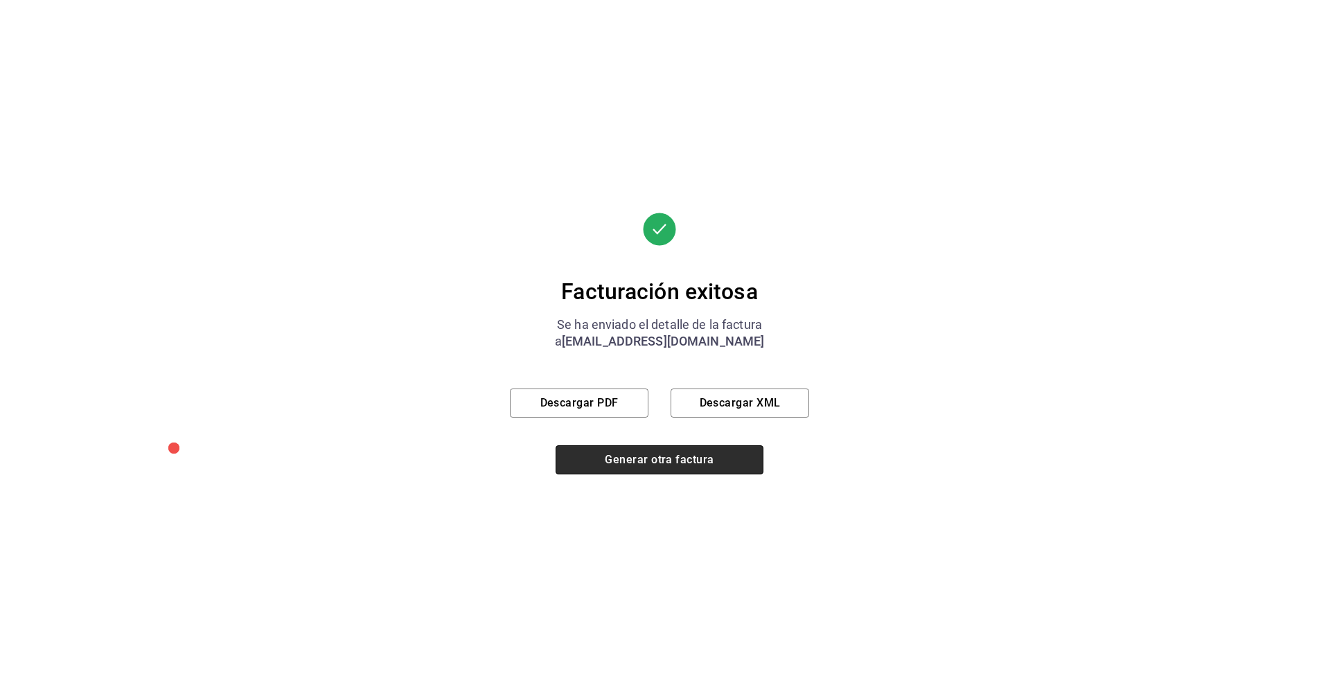
click at [653, 468] on button "Generar otra factura" at bounding box center [660, 460] width 208 height 29
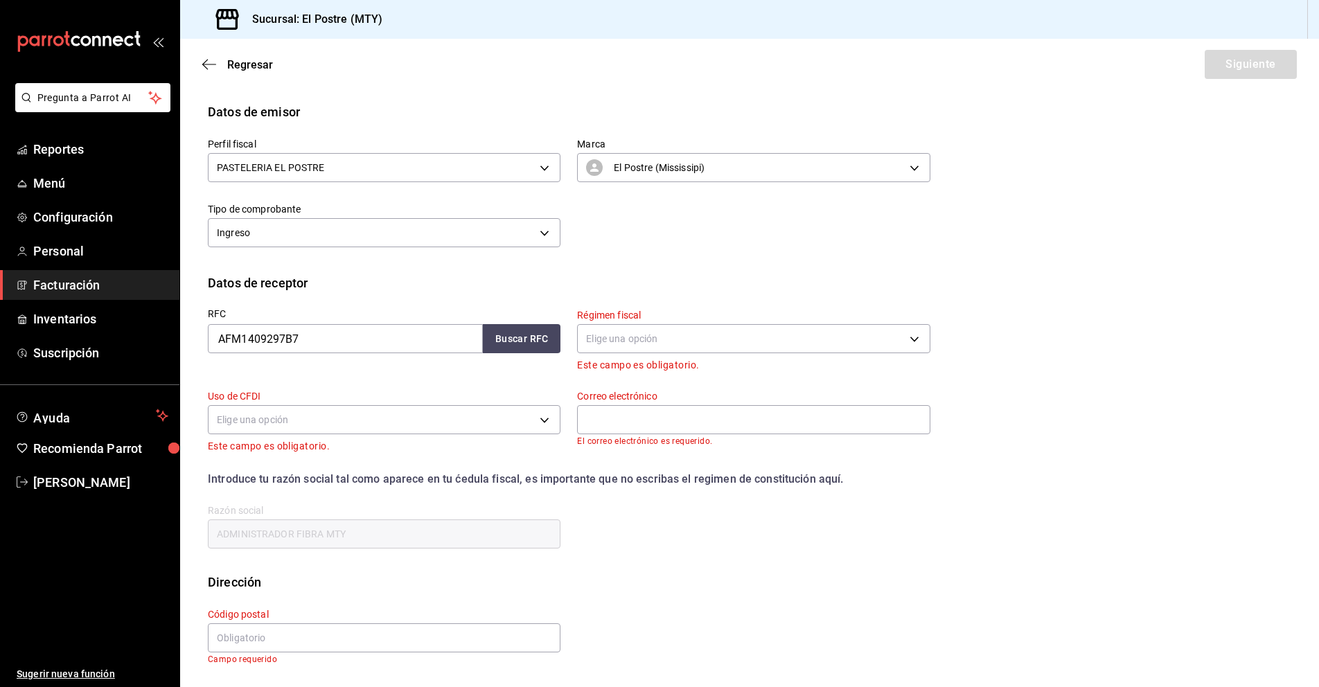
scroll to position [0, 0]
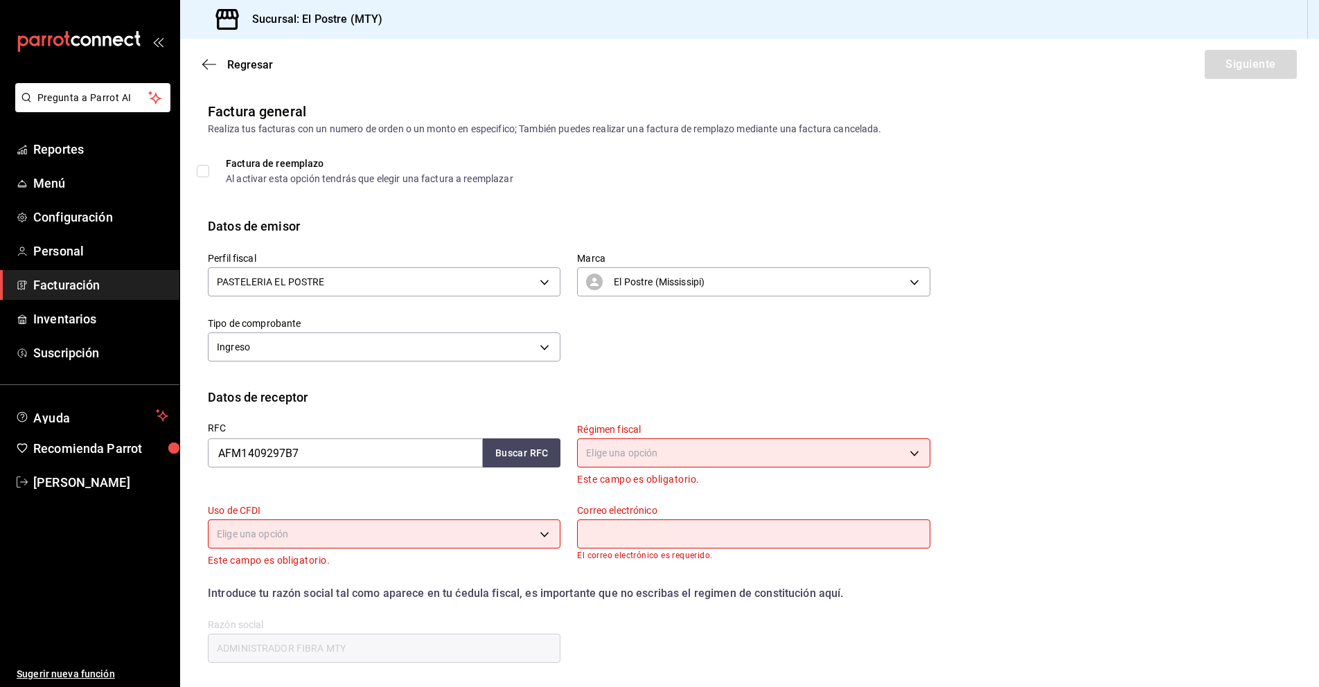
click at [54, 284] on span "Facturación" at bounding box center [100, 285] width 135 height 19
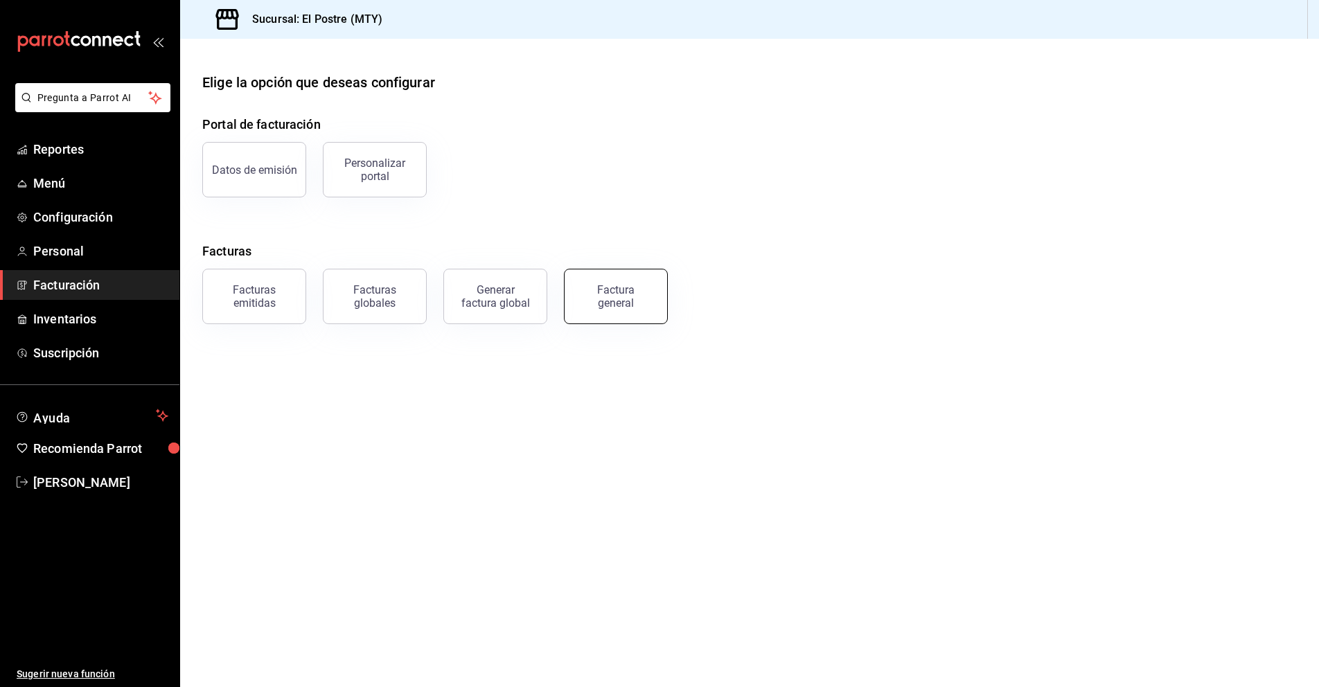
click at [646, 297] on div "Factura general" at bounding box center [615, 296] width 69 height 26
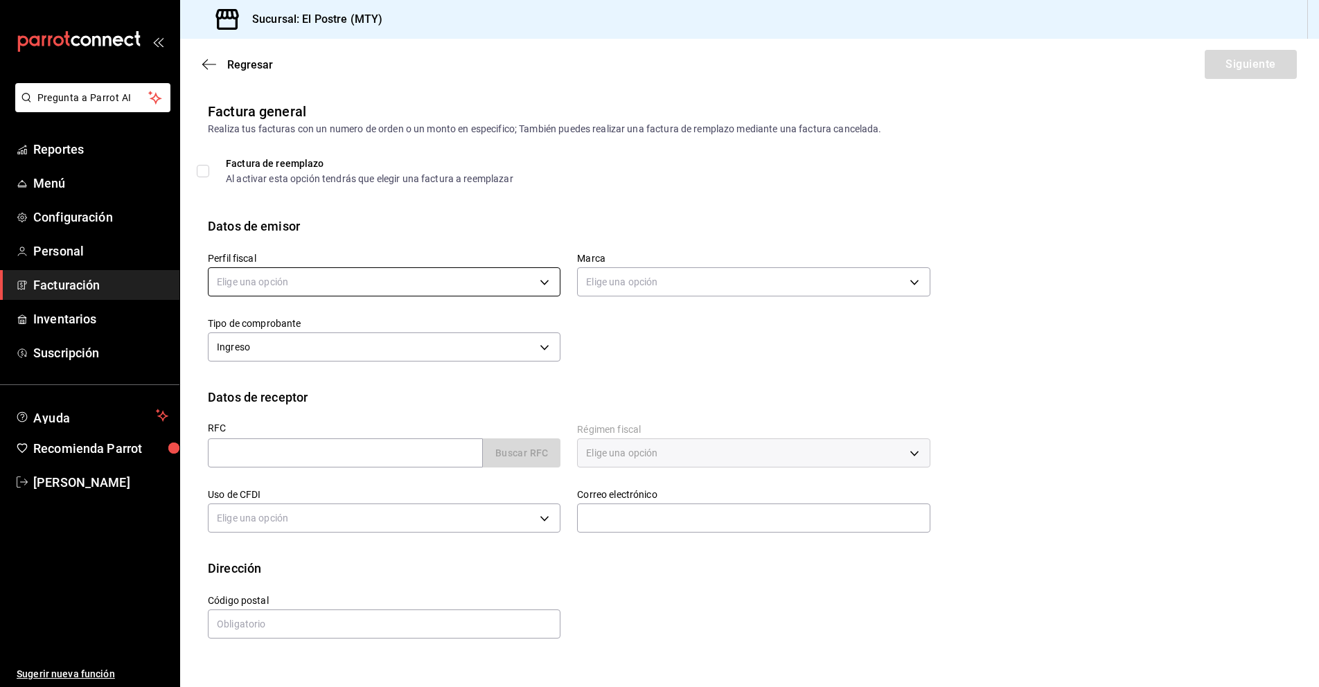
click at [389, 279] on body "Pregunta a Parrot AI Reportes Menú Configuración Personal Facturación Inventari…" at bounding box center [659, 343] width 1319 height 687
click at [356, 355] on li "PASTELERIA EL POSTRE" at bounding box center [384, 353] width 351 height 26
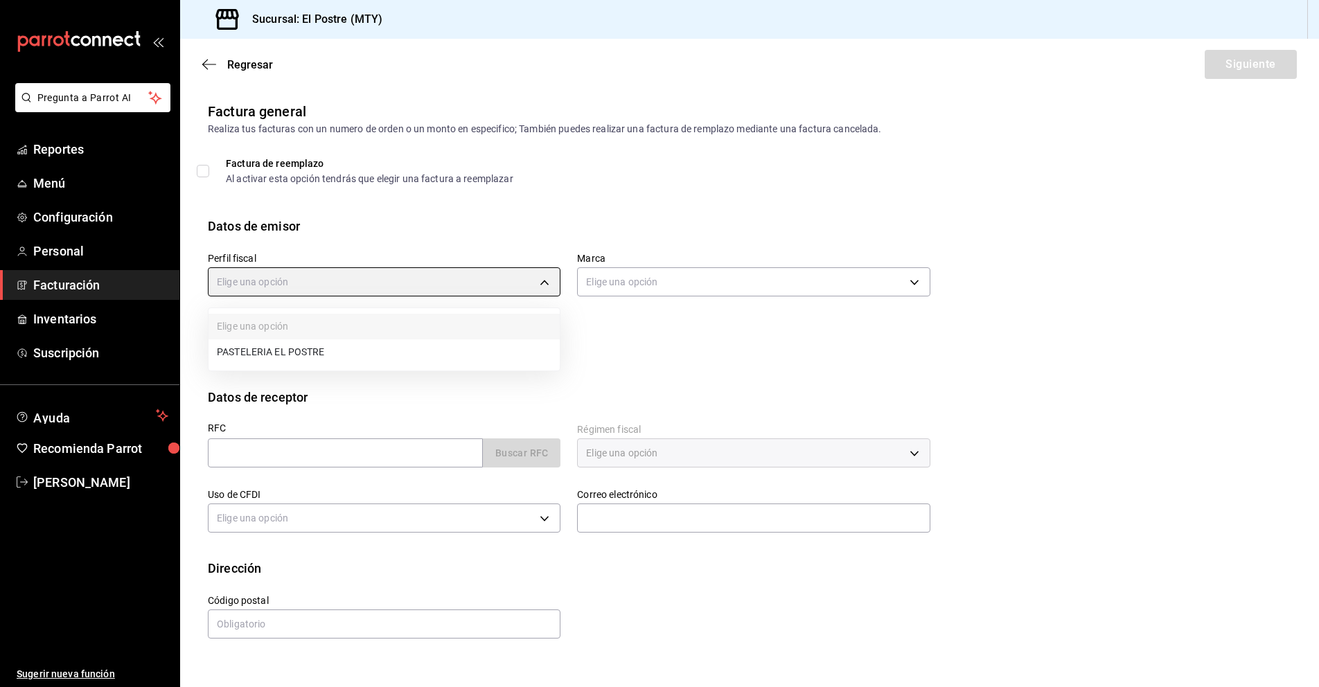
type input "aa87a53a-ee9c-428e-8ec6-c87af9adf2f7"
type input "7fc87085-403c-4262-bb73-6768f4799aba"
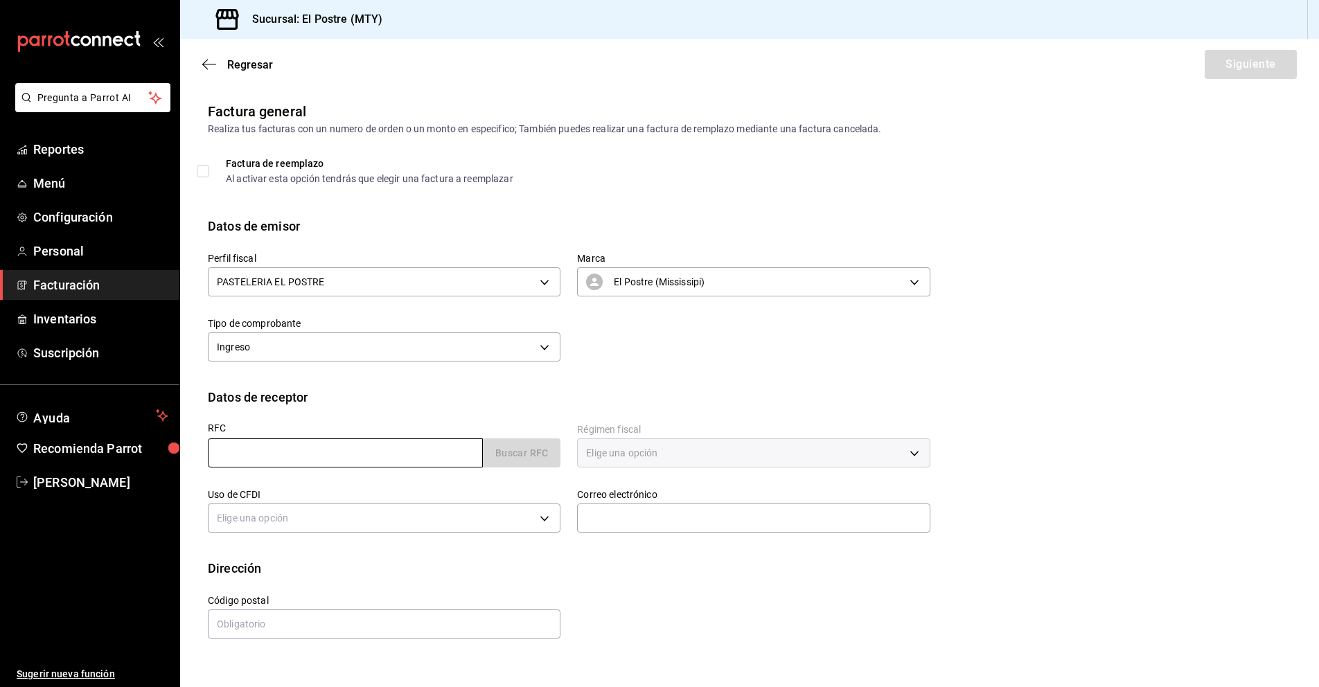
click at [267, 443] on input "text" at bounding box center [345, 453] width 275 height 29
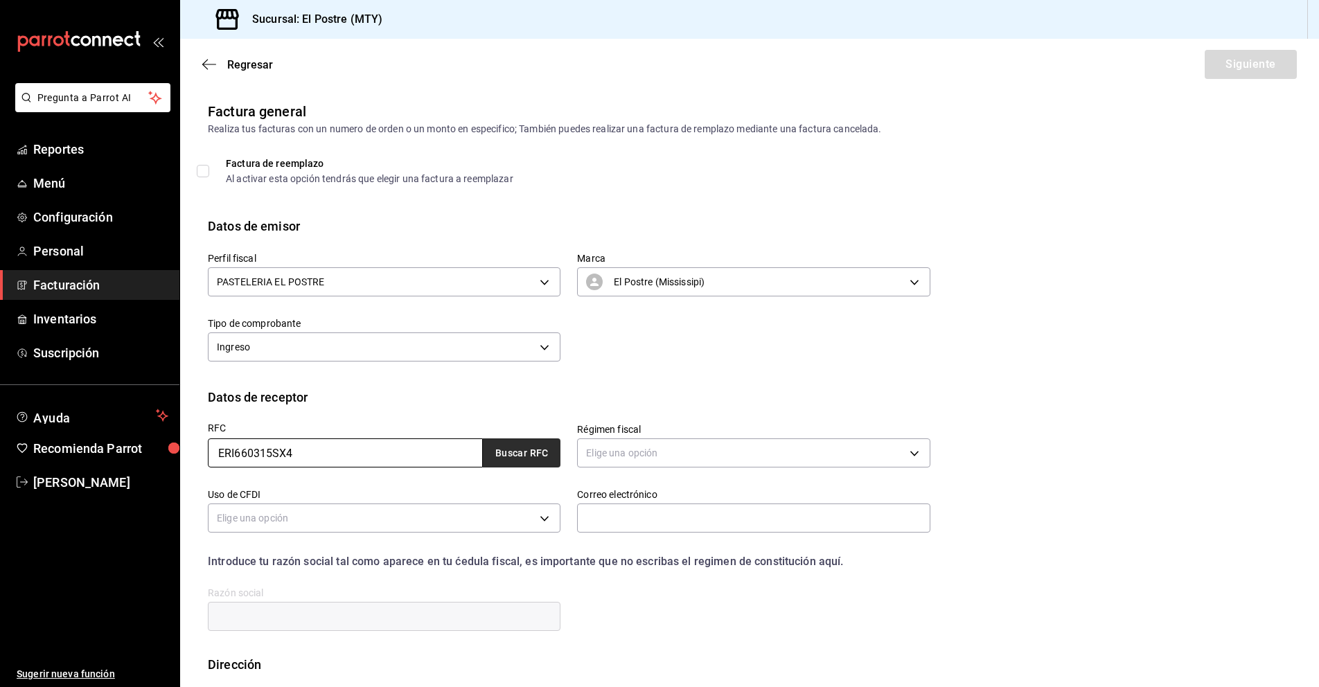
type input "ERI660315SX4"
click at [508, 461] on button "Buscar RFC" at bounding box center [522, 453] width 78 height 29
click at [536, 453] on button "Buscar RFC" at bounding box center [522, 453] width 78 height 29
click at [631, 460] on body "Pregunta a Parrot AI Reportes Menú Configuración Personal Facturación Inventari…" at bounding box center [659, 343] width 1319 height 687
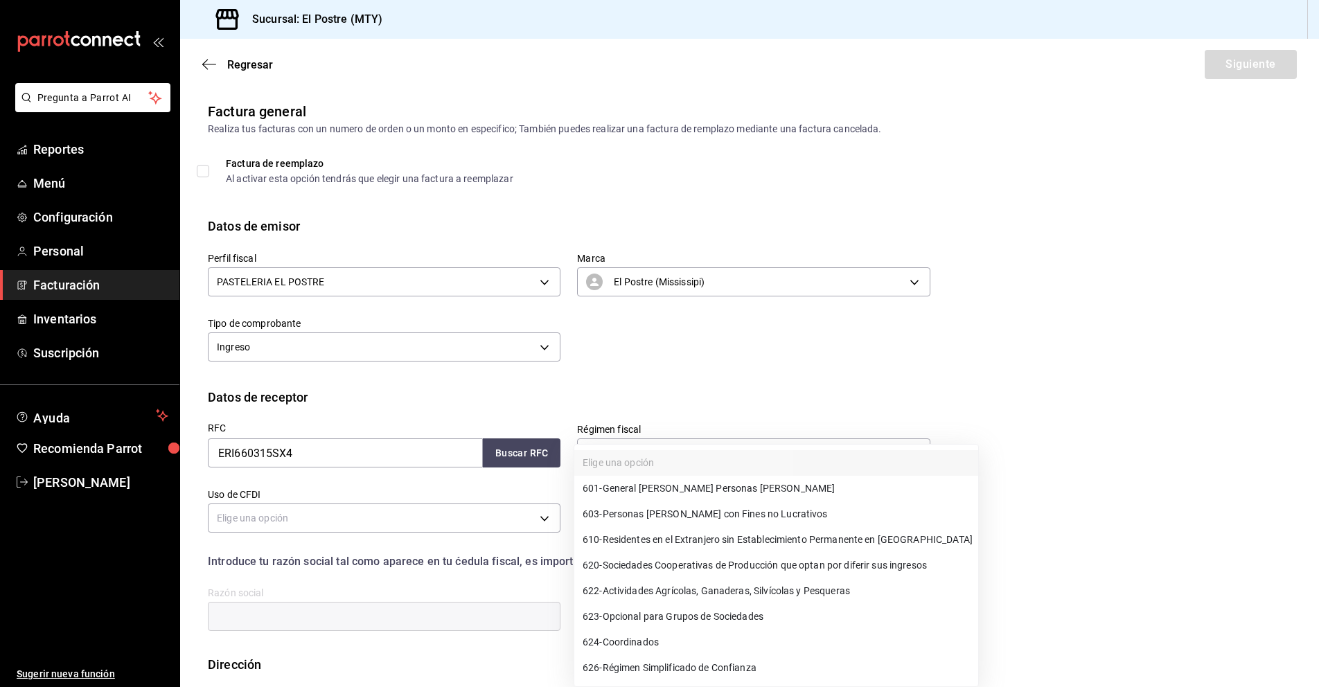
click at [759, 517] on span "603 - Personas [PERSON_NAME] con Fines no Lucrativos" at bounding box center [705, 514] width 245 height 15
type input "603"
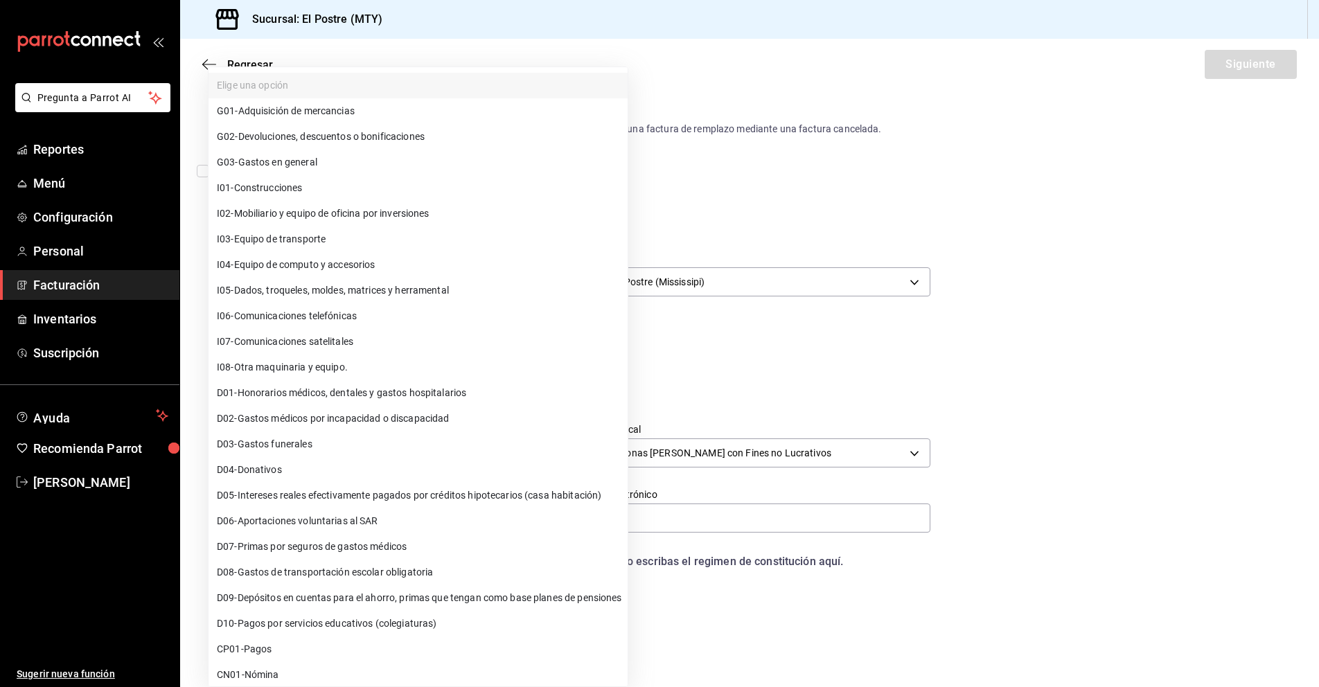
click at [264, 523] on body "Pregunta a Parrot AI Reportes Menú Configuración Personal Facturación Inventari…" at bounding box center [659, 343] width 1319 height 687
click at [308, 161] on span "G03 - Gastos en general" at bounding box center [267, 162] width 100 height 15
type input "G03"
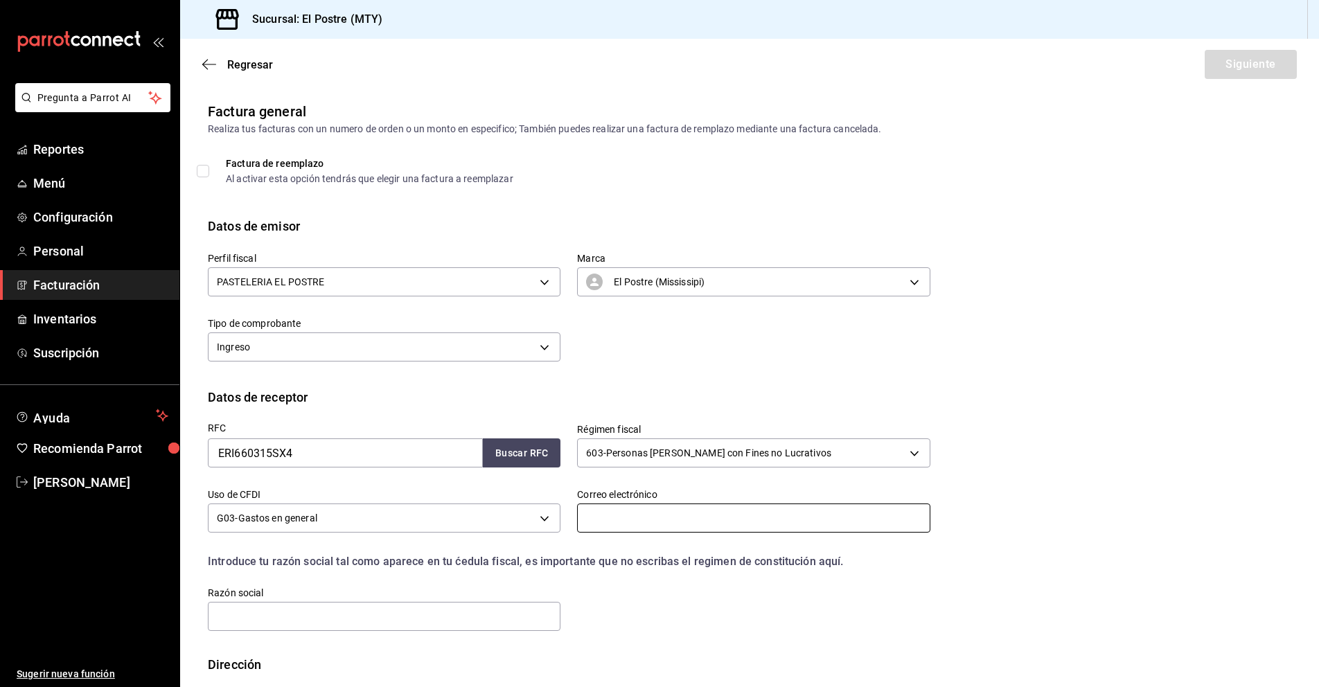
click at [622, 521] on input "text" at bounding box center [753, 518] width 353 height 29
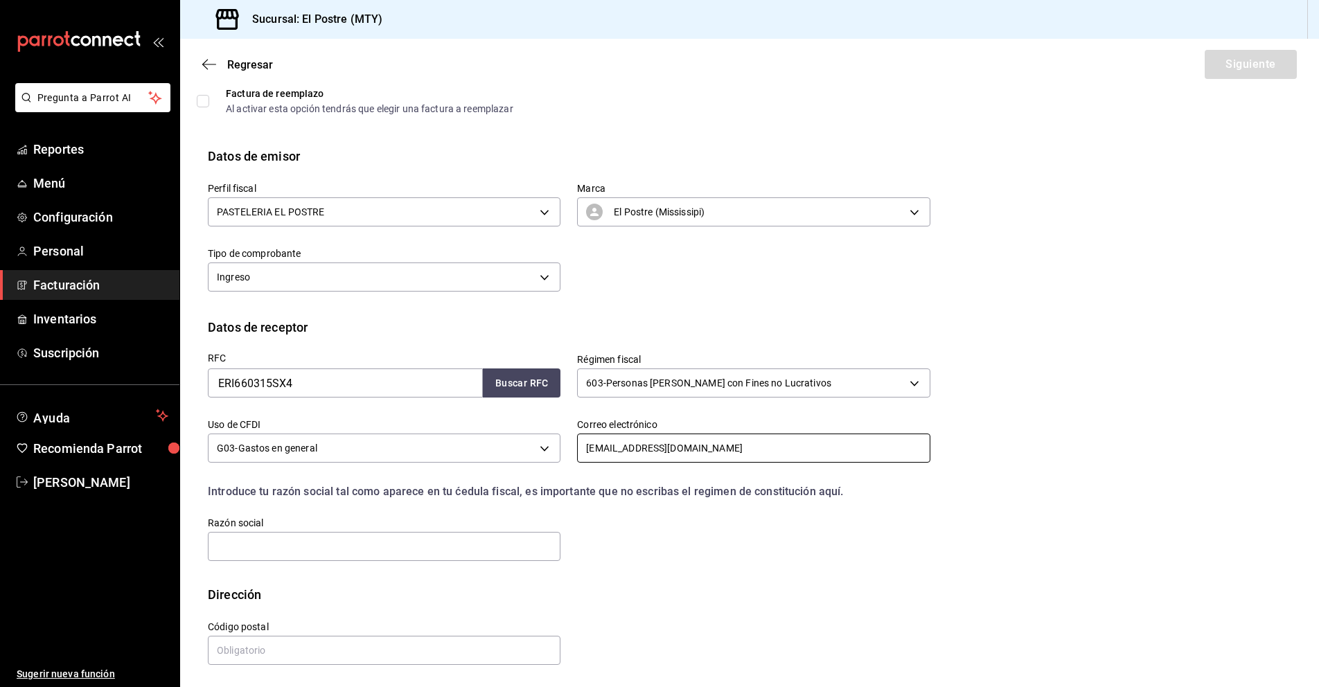
scroll to position [72, 0]
type input "[EMAIL_ADDRESS][DOMAIN_NAME]"
click at [268, 547] on input "text" at bounding box center [384, 544] width 353 height 29
type input "ERIAC CAPITAL HUMANO"
click at [240, 642] on input "text" at bounding box center [384, 648] width 353 height 29
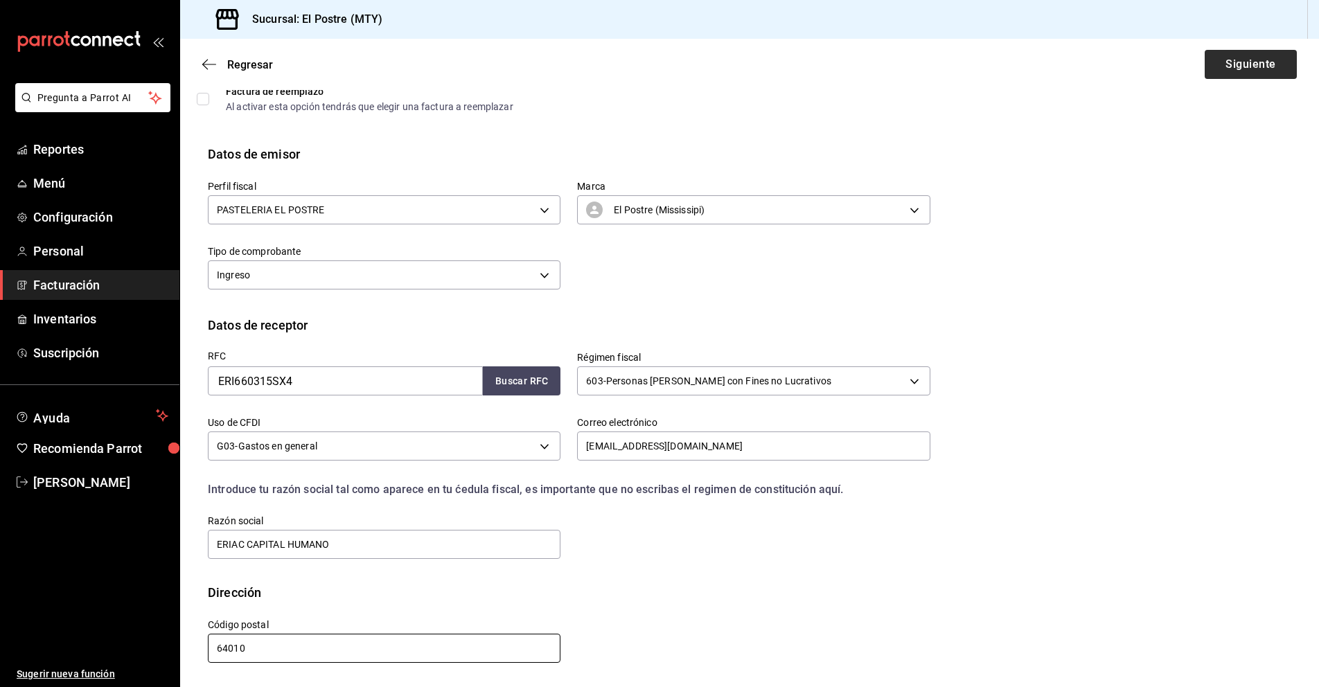
type input "64010"
click at [1224, 67] on button "Siguiente" at bounding box center [1251, 64] width 92 height 29
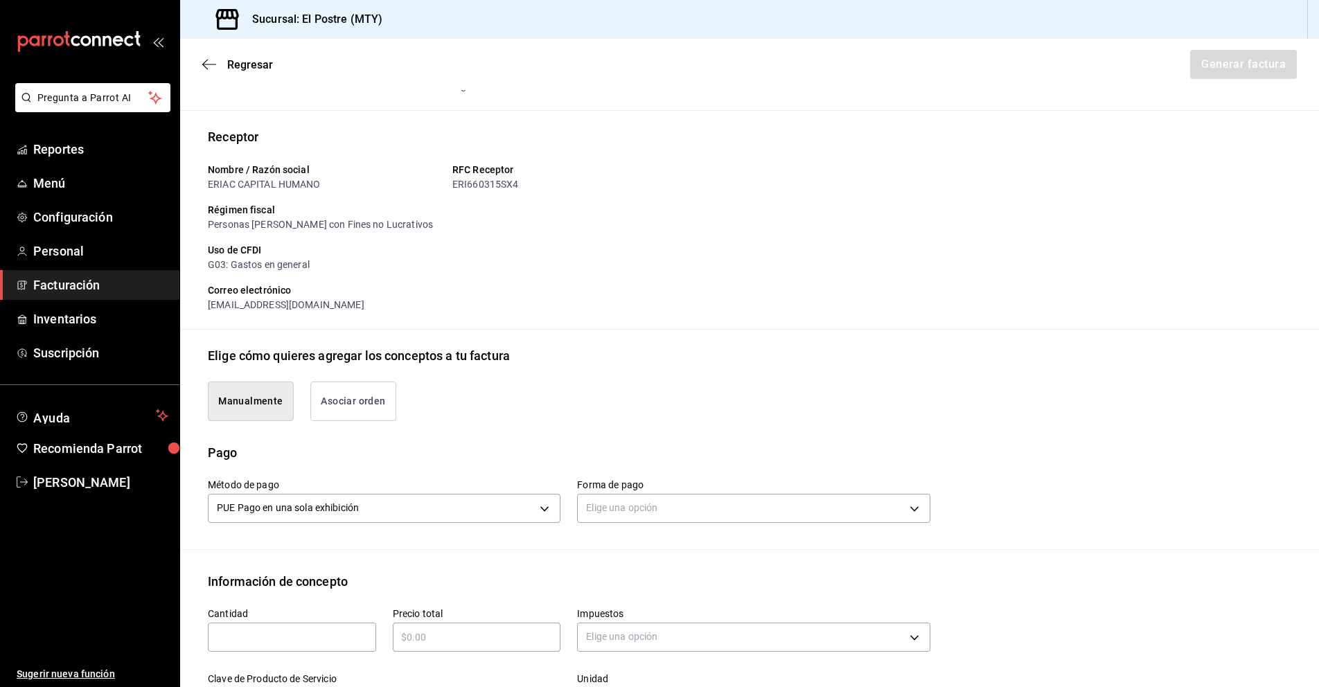
click at [366, 396] on button "Asociar orden" at bounding box center [353, 401] width 86 height 39
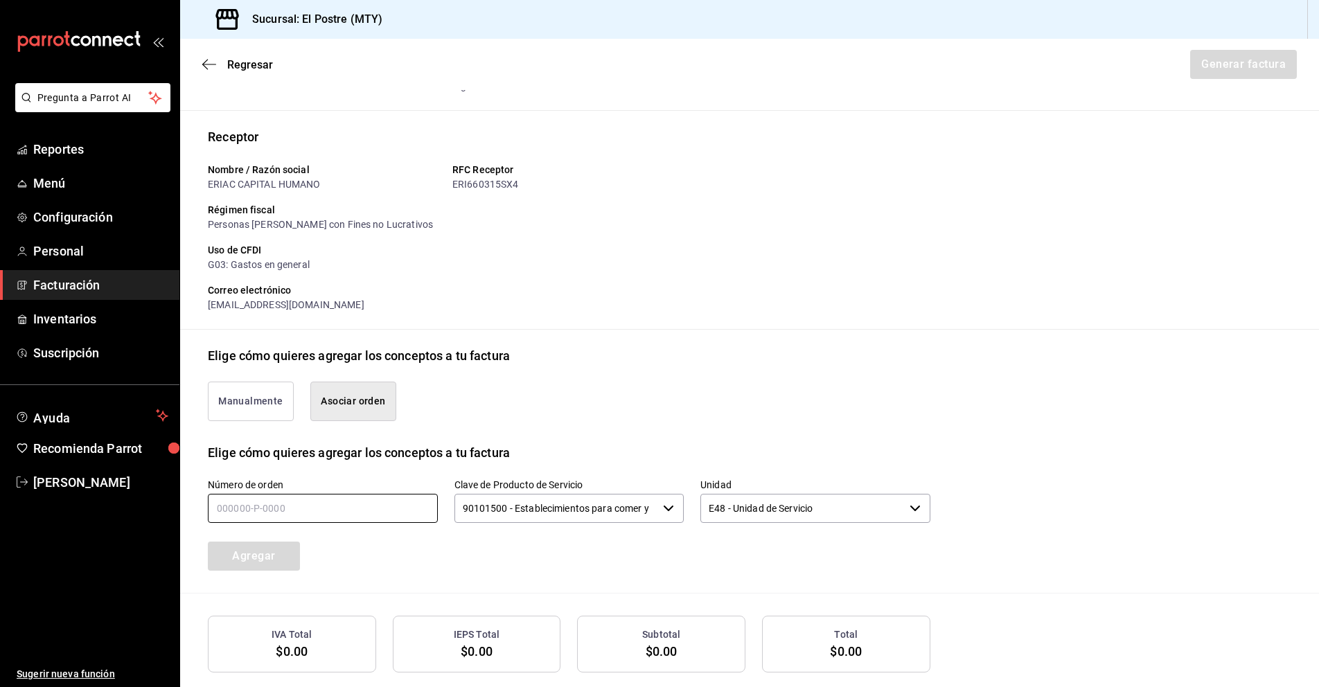
click at [299, 509] on input "text" at bounding box center [323, 508] width 230 height 29
type input "210825-P-0006"
click at [667, 506] on icon "button" at bounding box center [668, 508] width 11 height 11
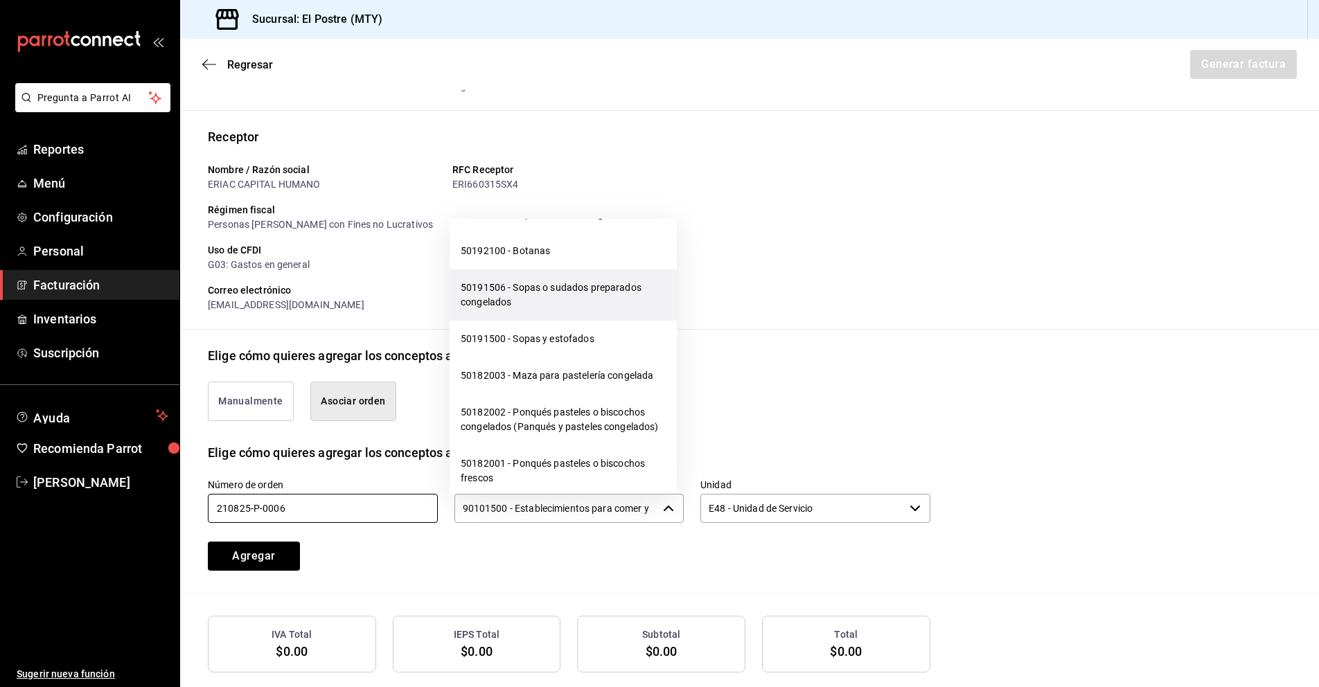
scroll to position [13829, 0]
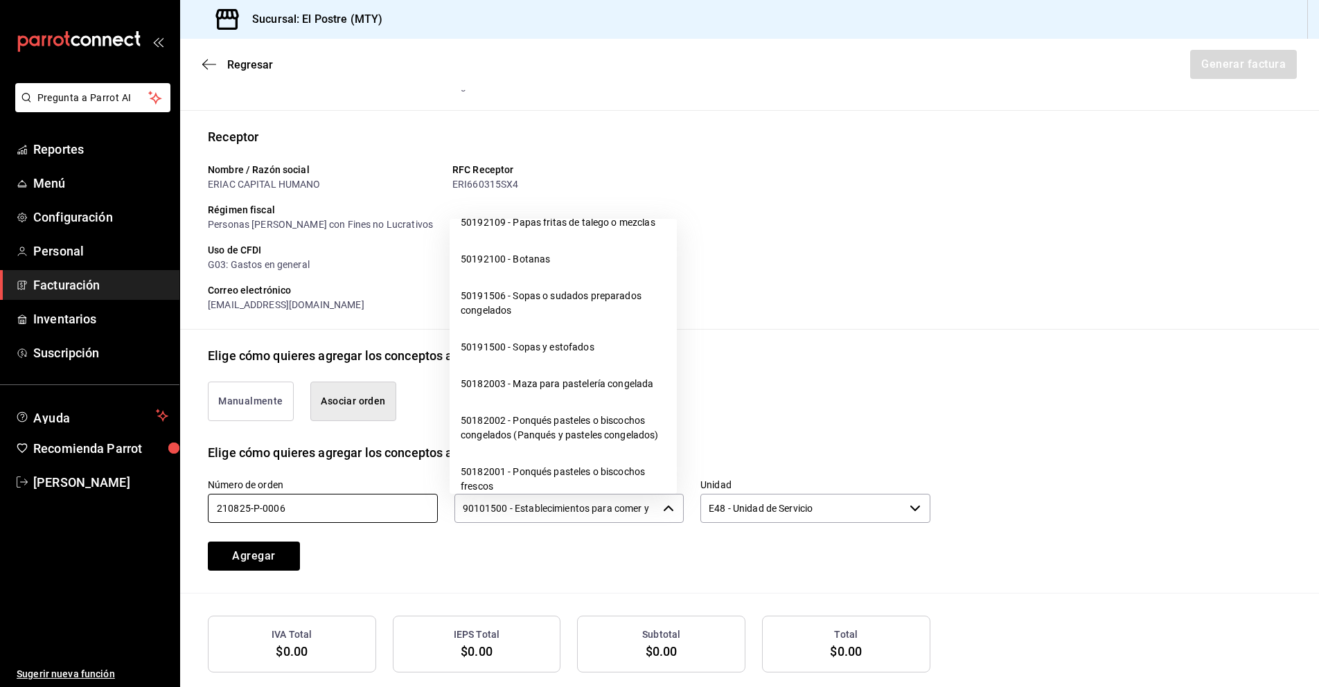
click at [536, 204] on li "50192300 - Postres y decoraciones de postres" at bounding box center [563, 186] width 227 height 37
type input "50192300 - Postres y decoraciones de postres"
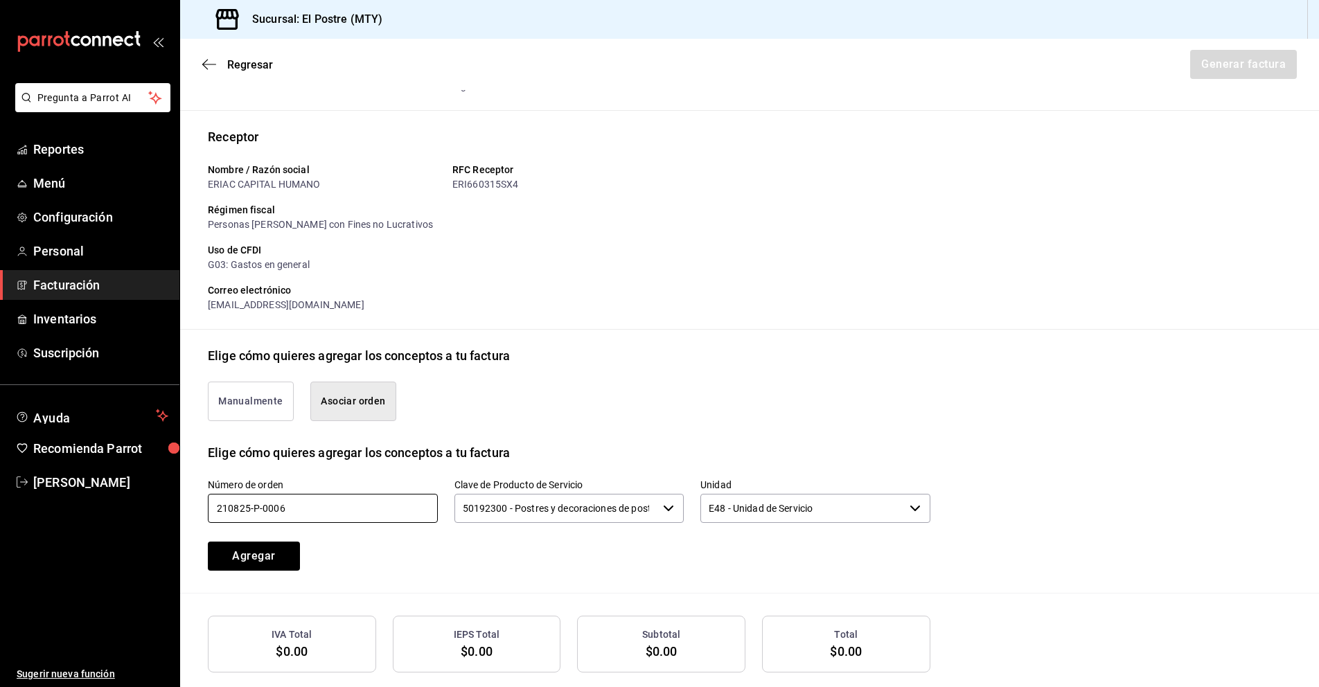
scroll to position [141, 0]
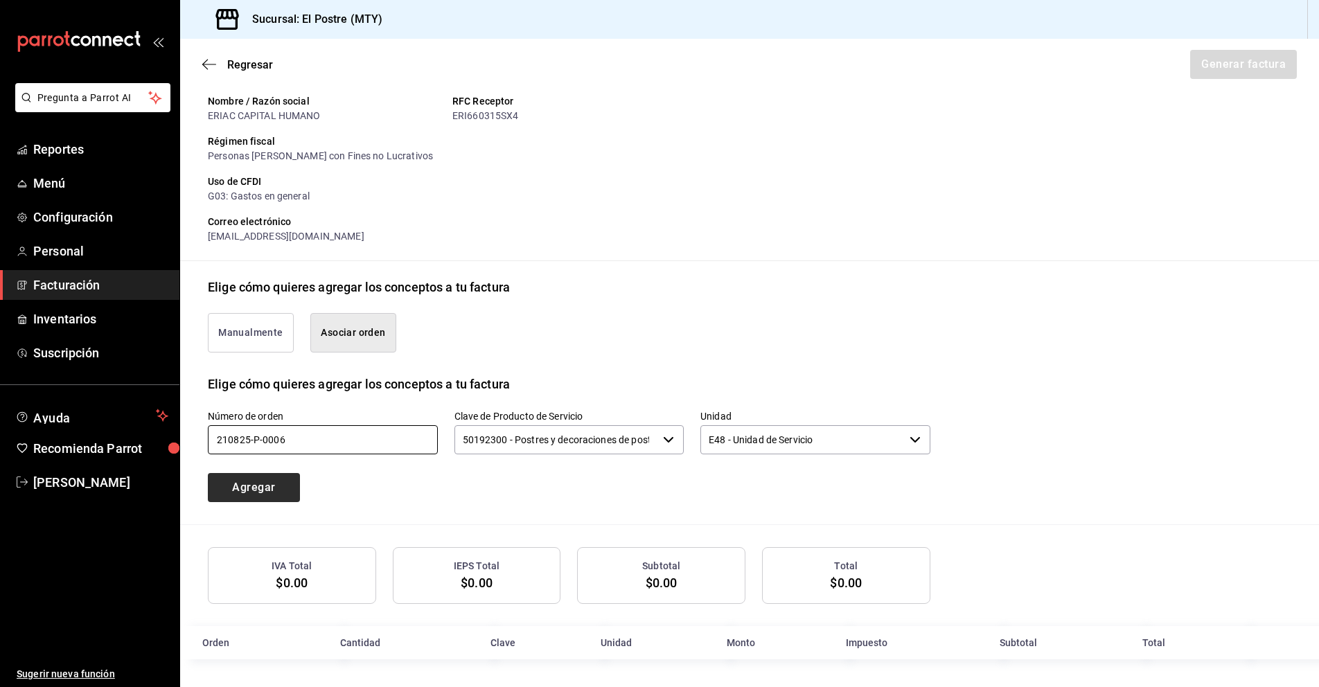
type input "210825-P-0006"
click at [252, 487] on button "Agregar" at bounding box center [254, 487] width 92 height 29
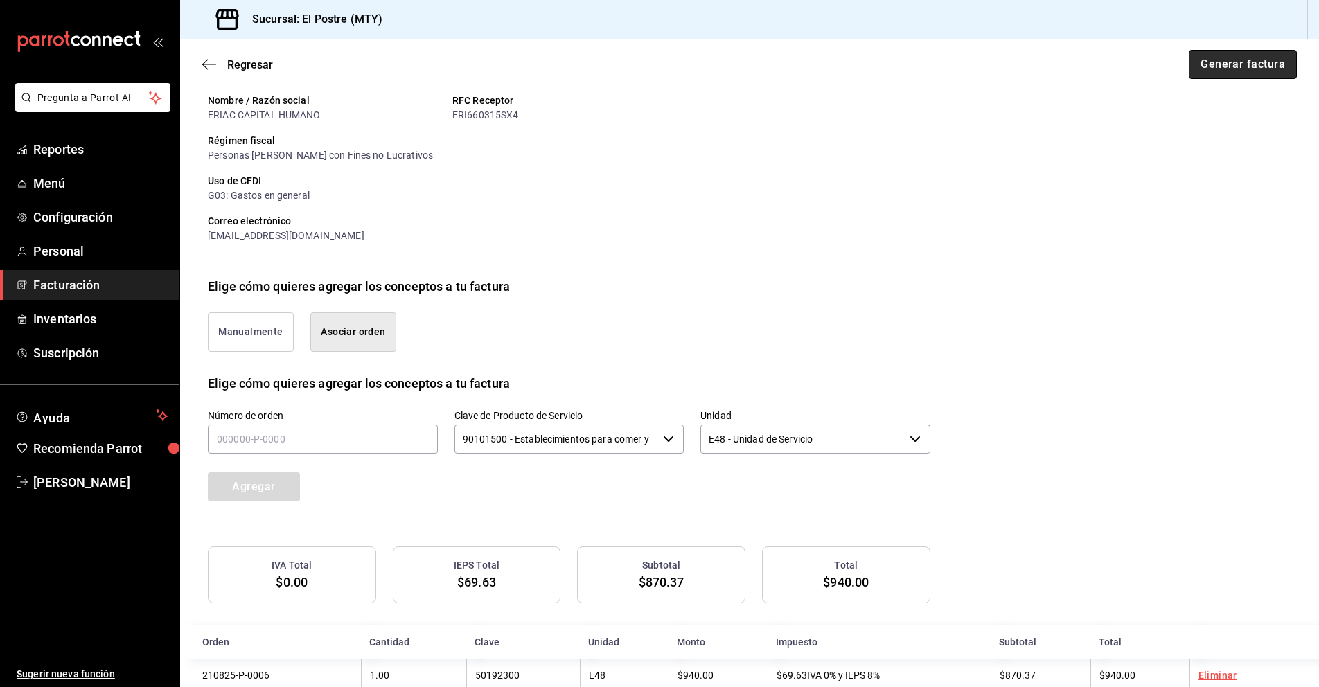
click at [1211, 69] on button "Generar factura" at bounding box center [1243, 64] width 108 height 29
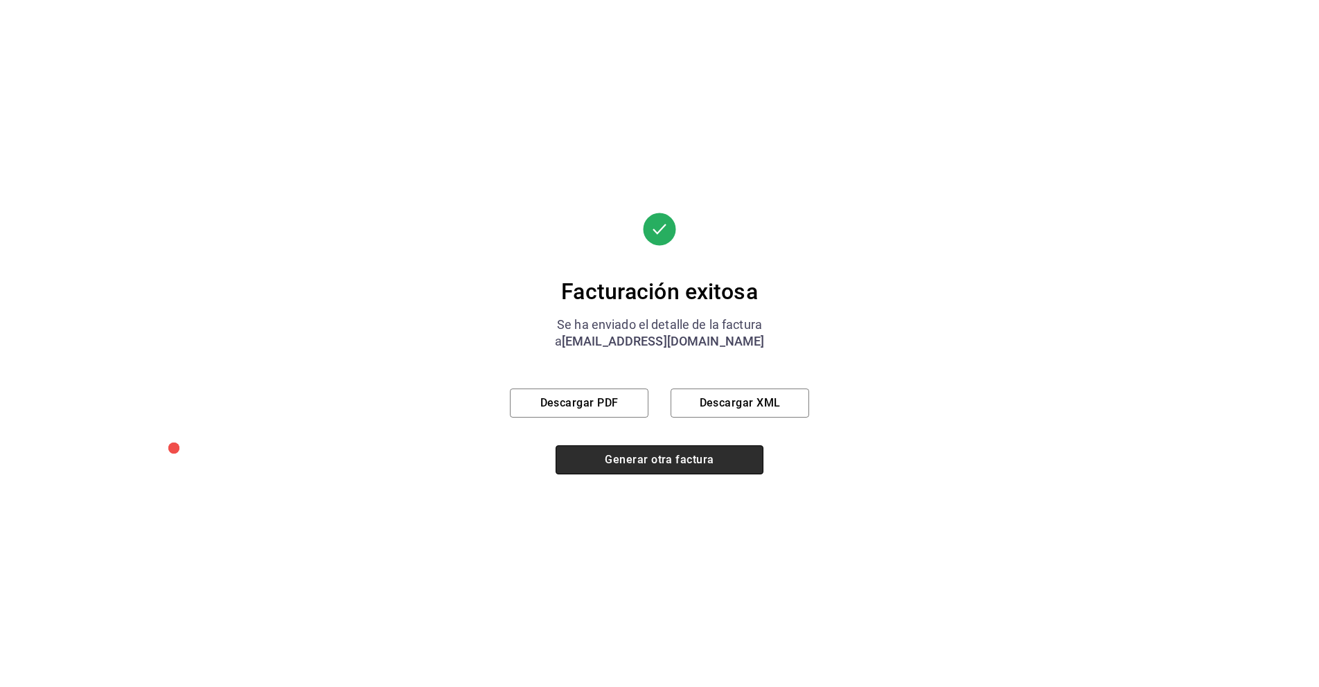
click at [642, 460] on button "Generar otra factura" at bounding box center [660, 460] width 208 height 29
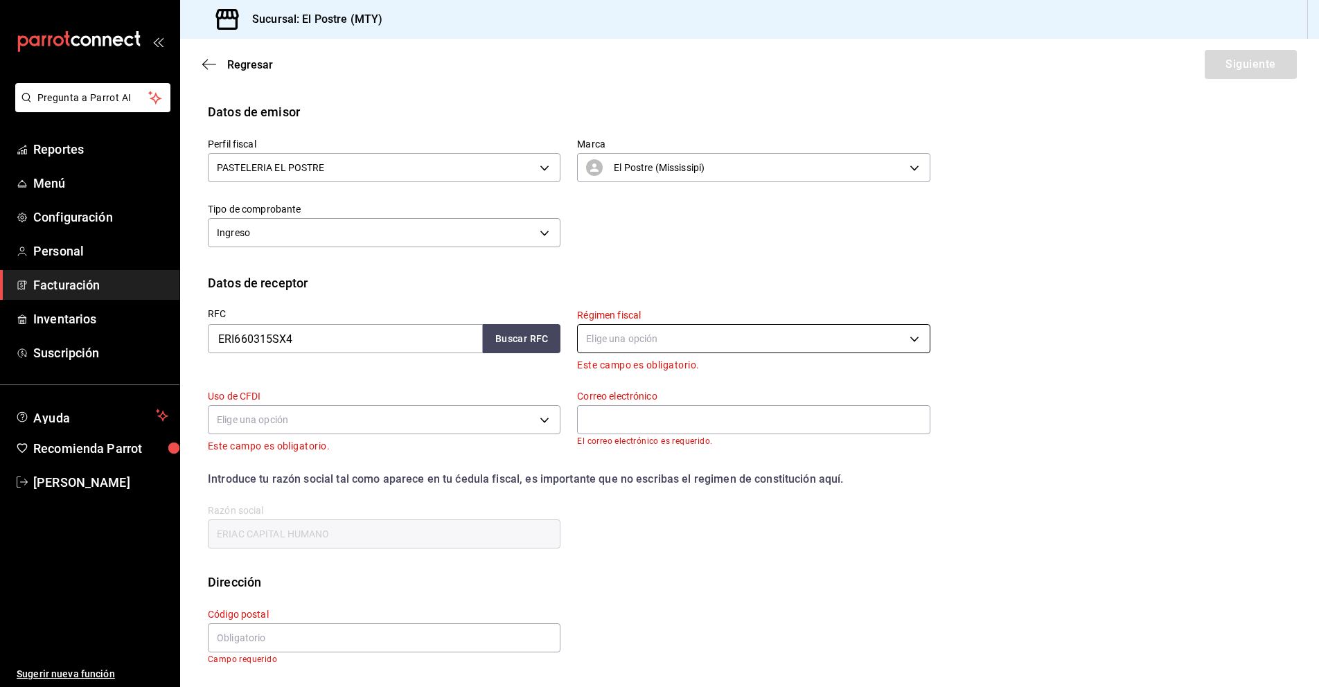
scroll to position [0, 0]
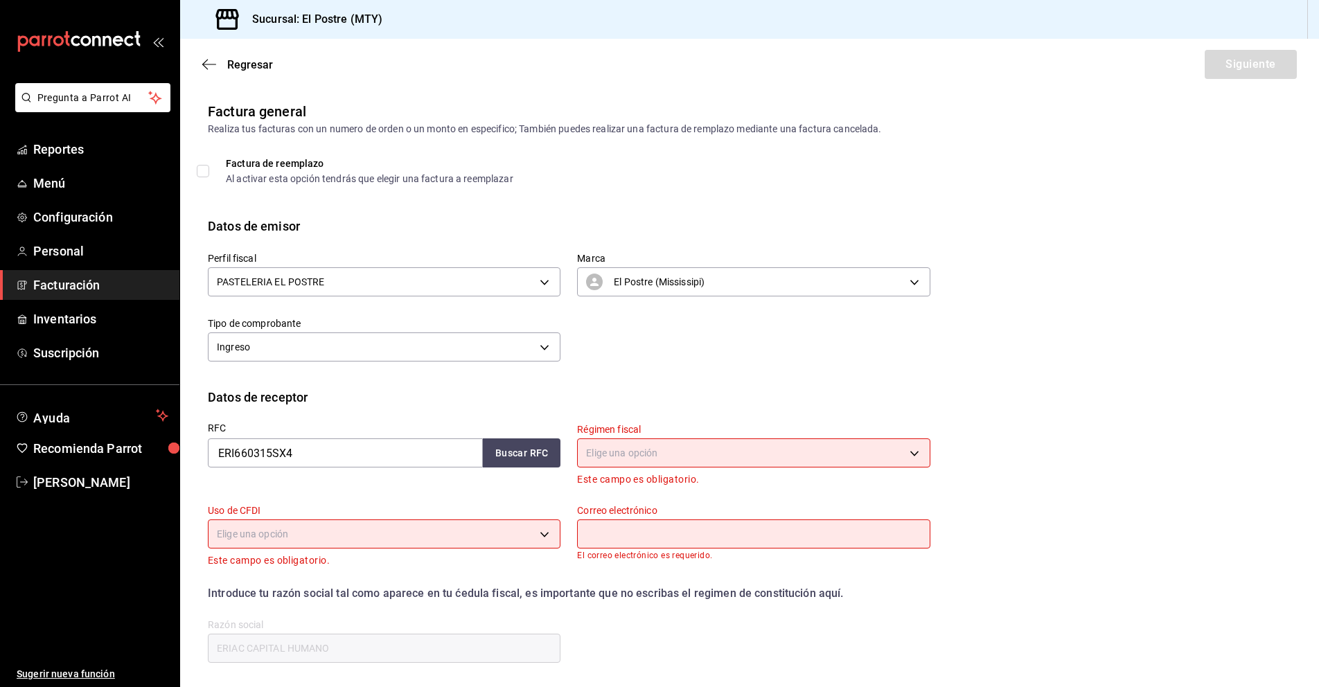
click at [39, 281] on span "Facturación" at bounding box center [100, 285] width 135 height 19
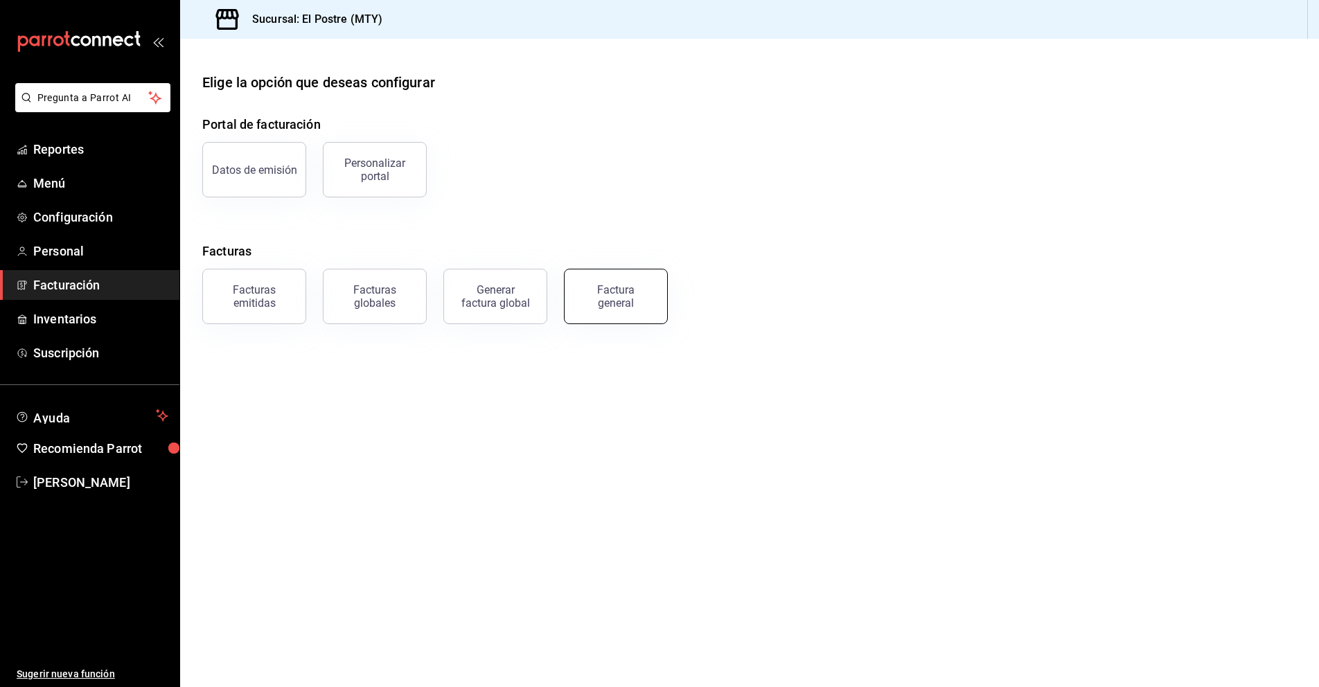
click at [641, 301] on div "Factura general" at bounding box center [615, 296] width 69 height 26
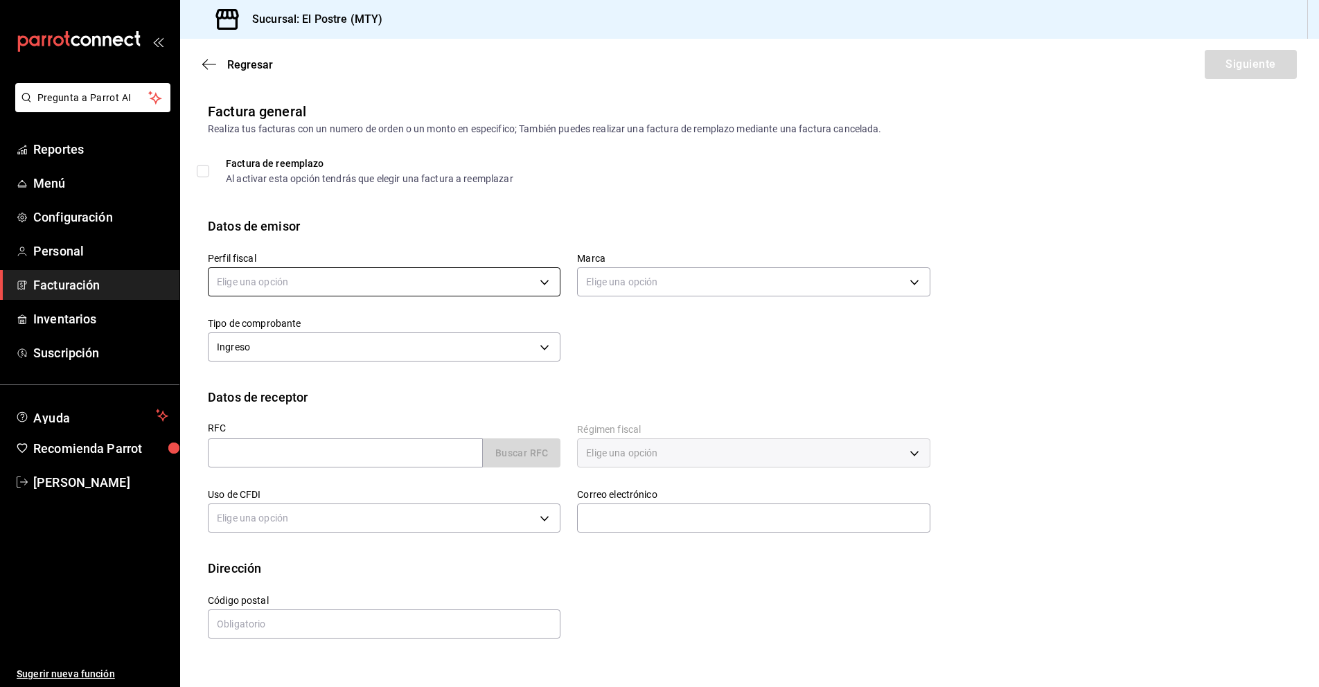
click at [310, 278] on body "Pregunta a Parrot AI Reportes Menú Configuración Personal Facturación Inventari…" at bounding box center [659, 343] width 1319 height 687
click at [291, 355] on li "PASTELERIA EL POSTRE" at bounding box center [384, 353] width 351 height 26
type input "aa87a53a-ee9c-428e-8ec6-c87af9adf2f7"
type input "7fc87085-403c-4262-bb73-6768f4799aba"
click at [238, 461] on input "text" at bounding box center [345, 453] width 275 height 29
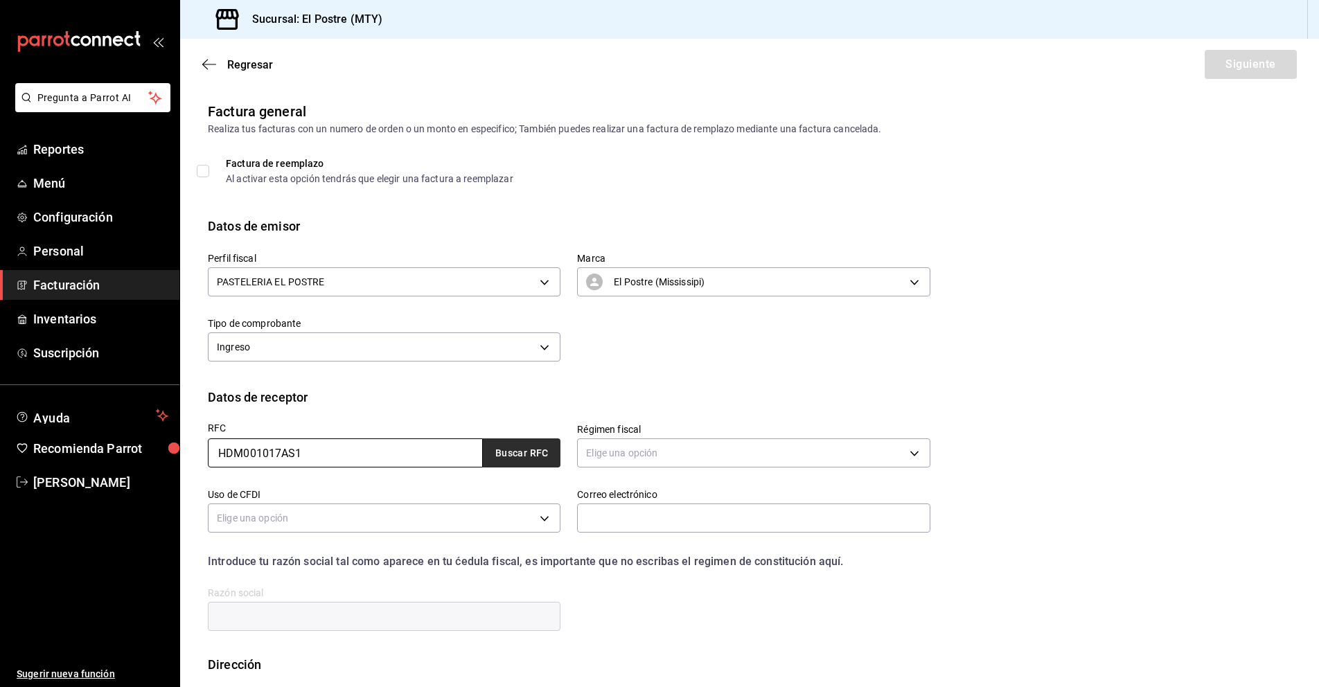
type input "HDM001017AS1"
click at [543, 448] on button "Buscar RFC" at bounding box center [522, 453] width 78 height 29
type input "[EMAIL_ADDRESS][DOMAIN_NAME]"
type input "66267"
type input "HOME DEPOT [GEOGRAPHIC_DATA]"
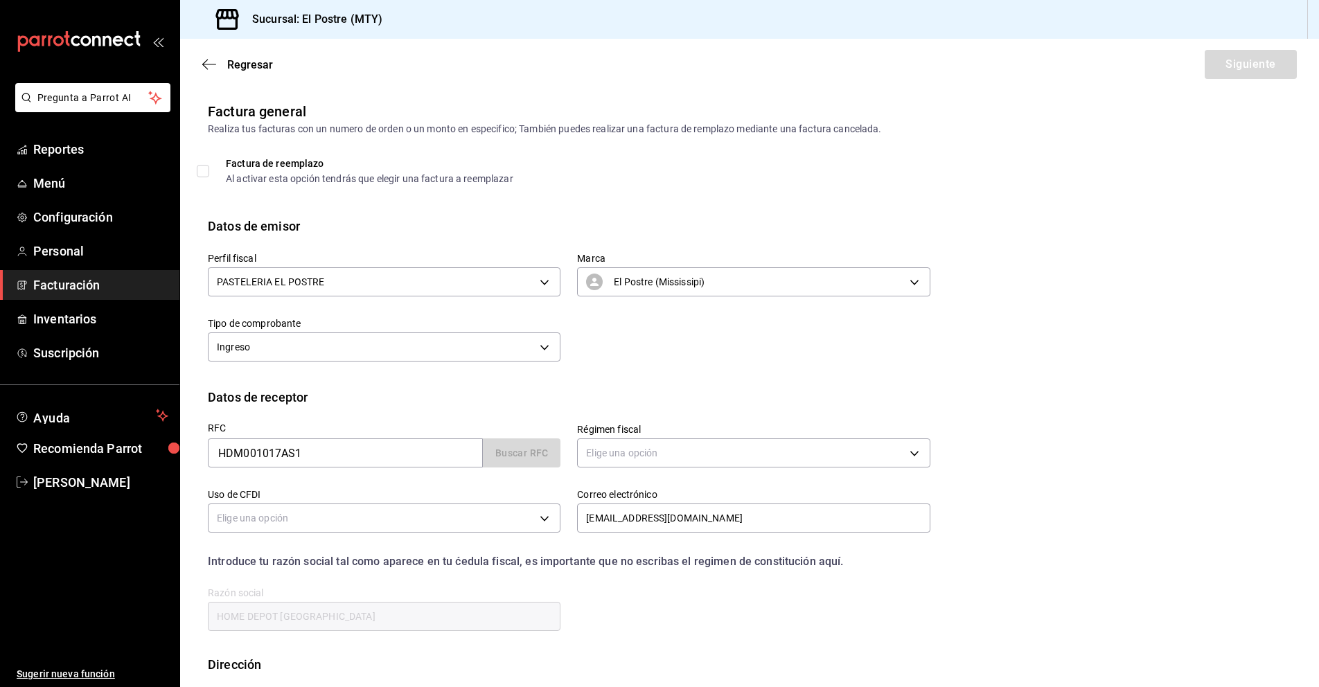
type input "601"
type input "G03"
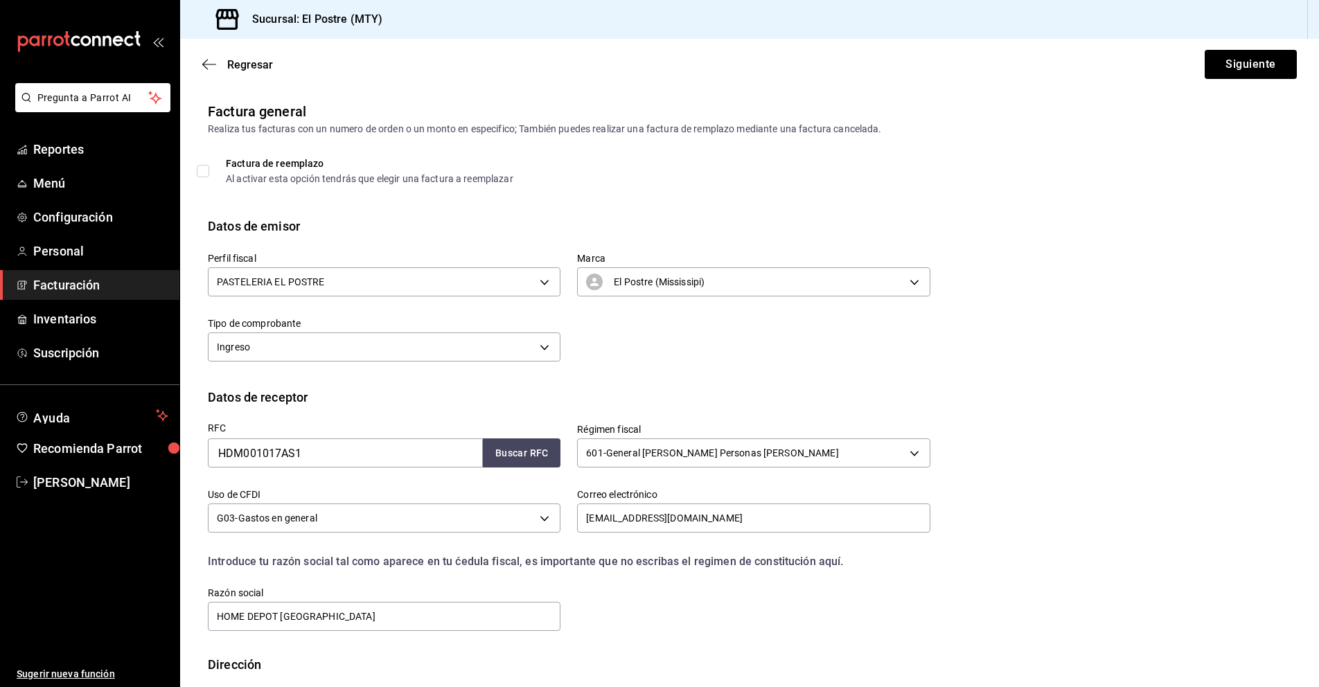
scroll to position [72, 0]
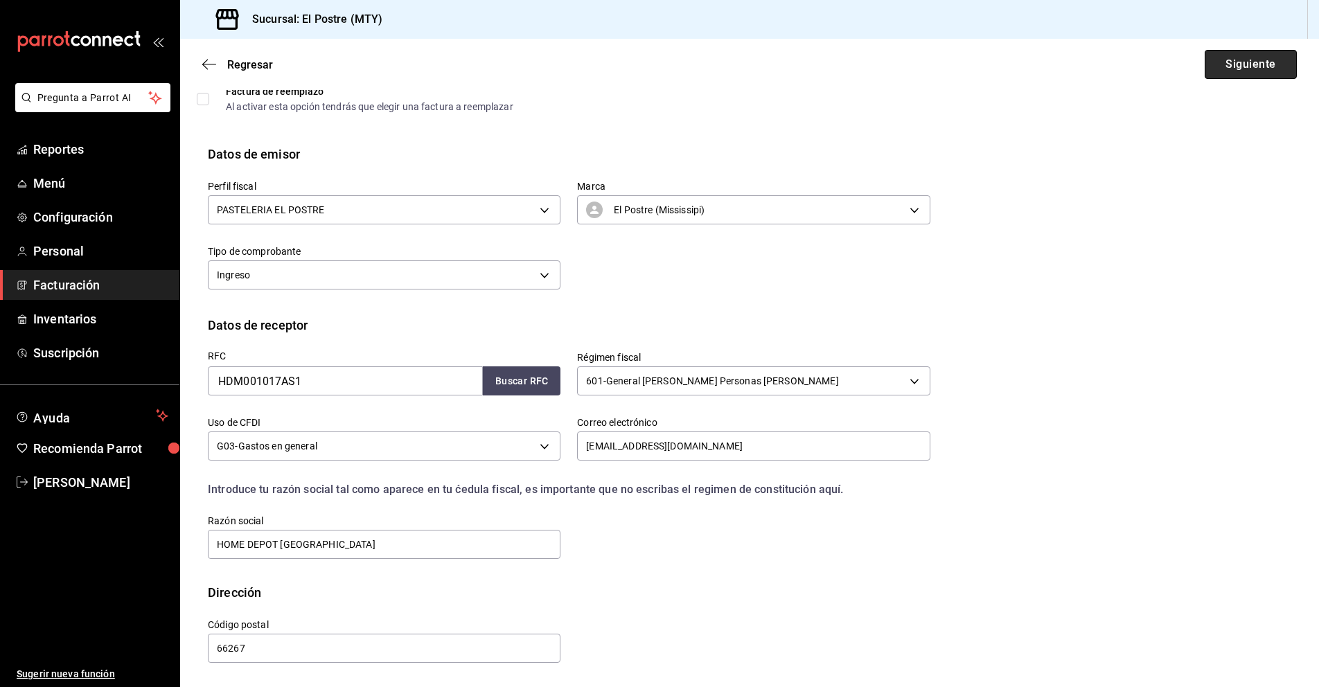
click at [1239, 58] on button "Siguiente" at bounding box center [1251, 64] width 92 height 29
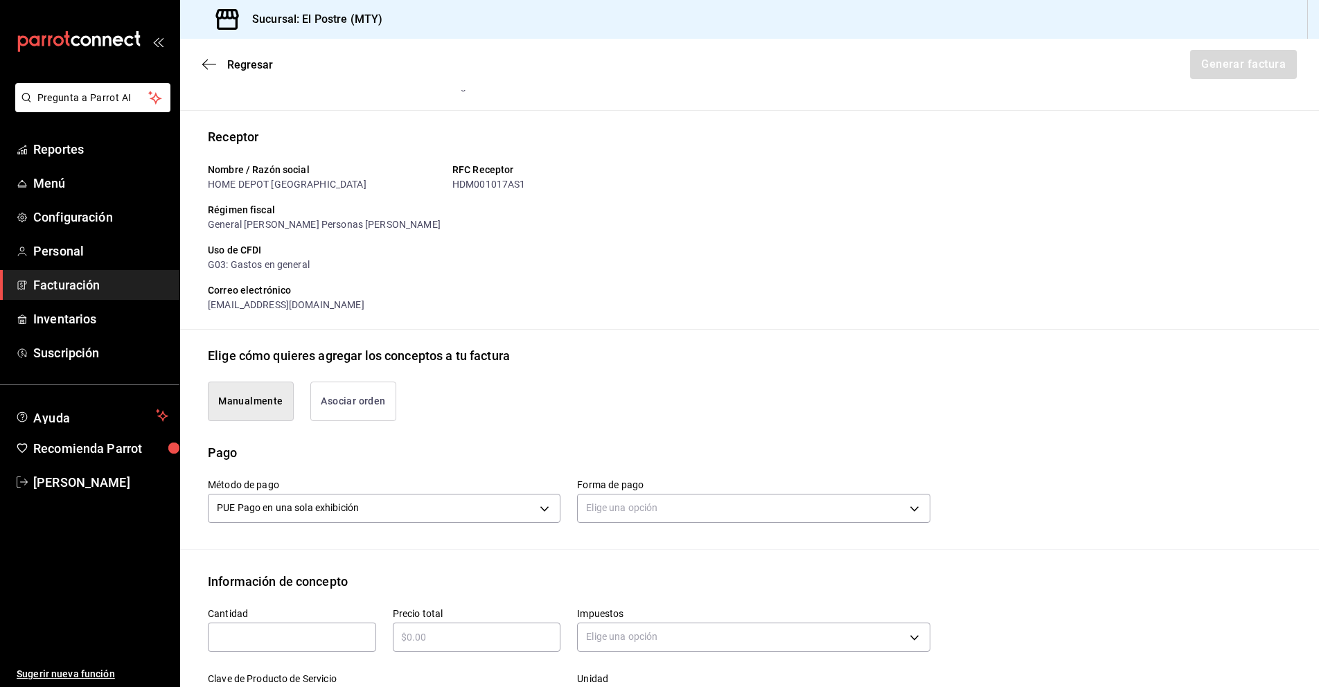
click at [362, 392] on button "Asociar orden" at bounding box center [353, 401] width 86 height 39
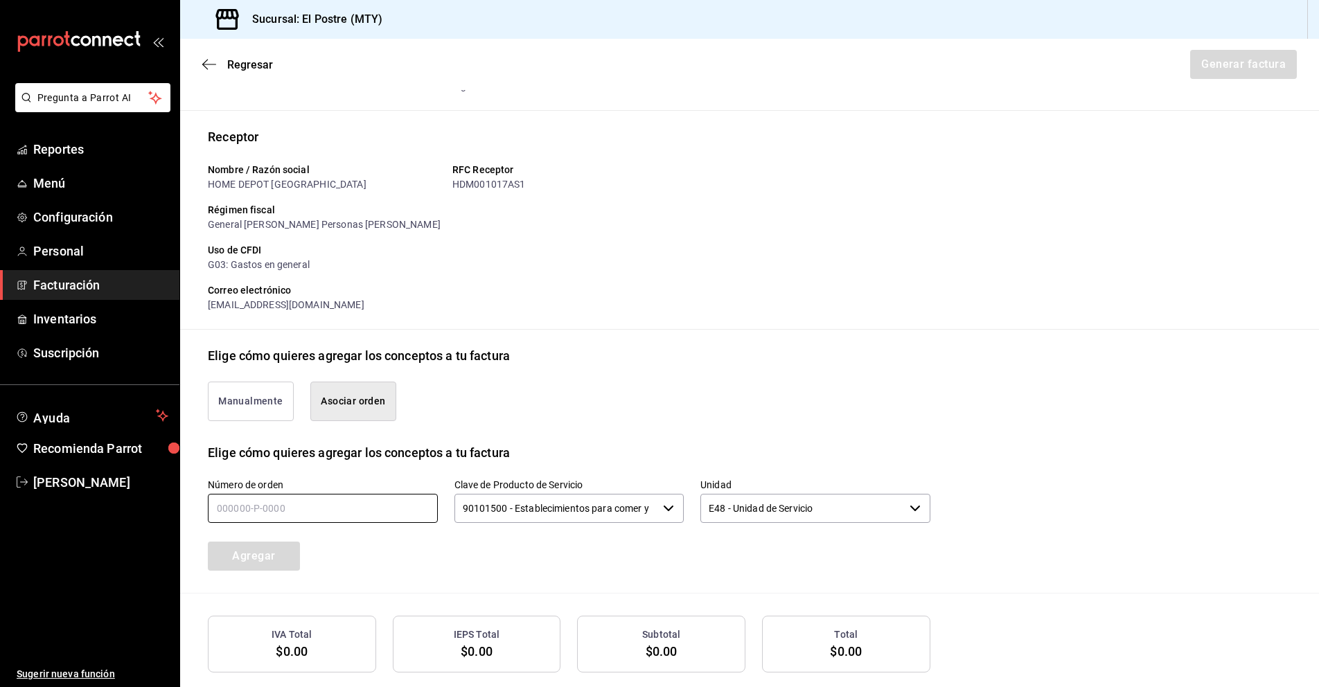
click at [219, 516] on input "text" at bounding box center [323, 508] width 230 height 29
type input "260825-P-0026"
click at [663, 510] on icon "button" at bounding box center [668, 508] width 11 height 11
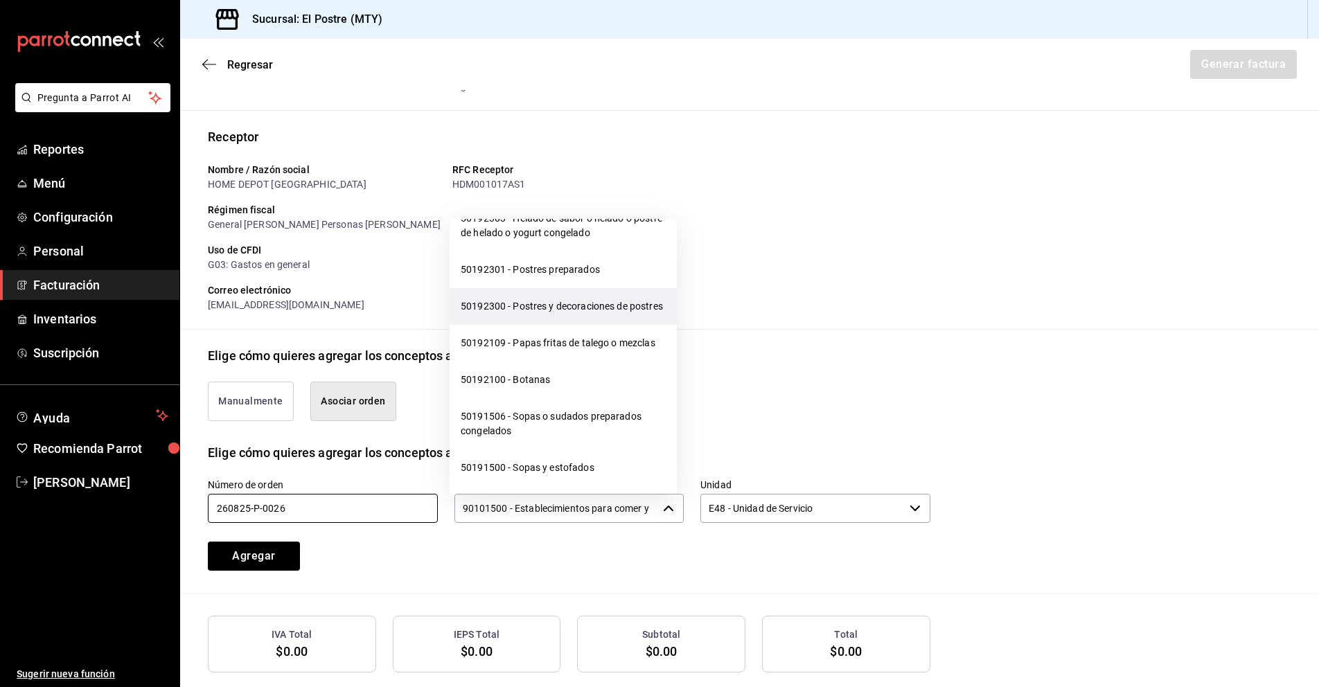
scroll to position [13776, 0]
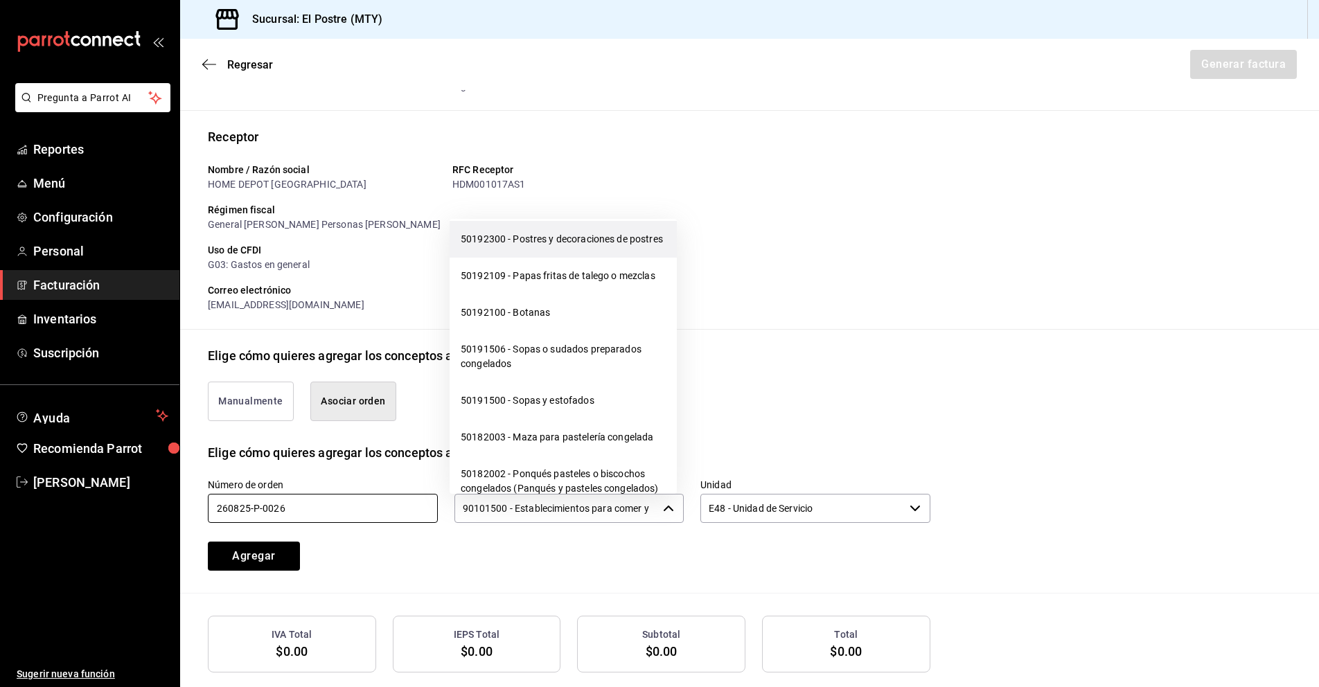
click at [487, 258] on li "50192300 - Postres y decoraciones de postres" at bounding box center [563, 239] width 227 height 37
type input "50192300 - Postres y decoraciones de postres"
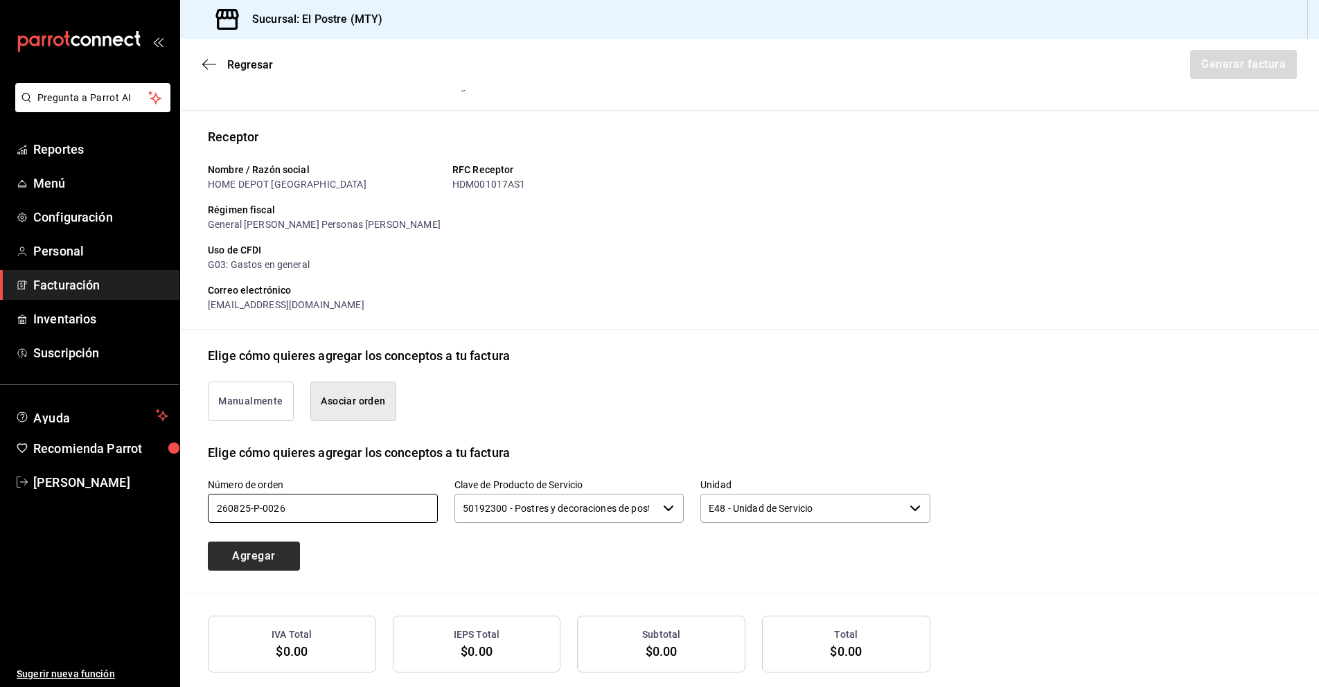
type input "260825-P-0026"
drag, startPoint x: 245, startPoint y: 552, endPoint x: 257, endPoint y: 545, distance: 13.7
click at [245, 551] on button "Agregar" at bounding box center [254, 556] width 92 height 29
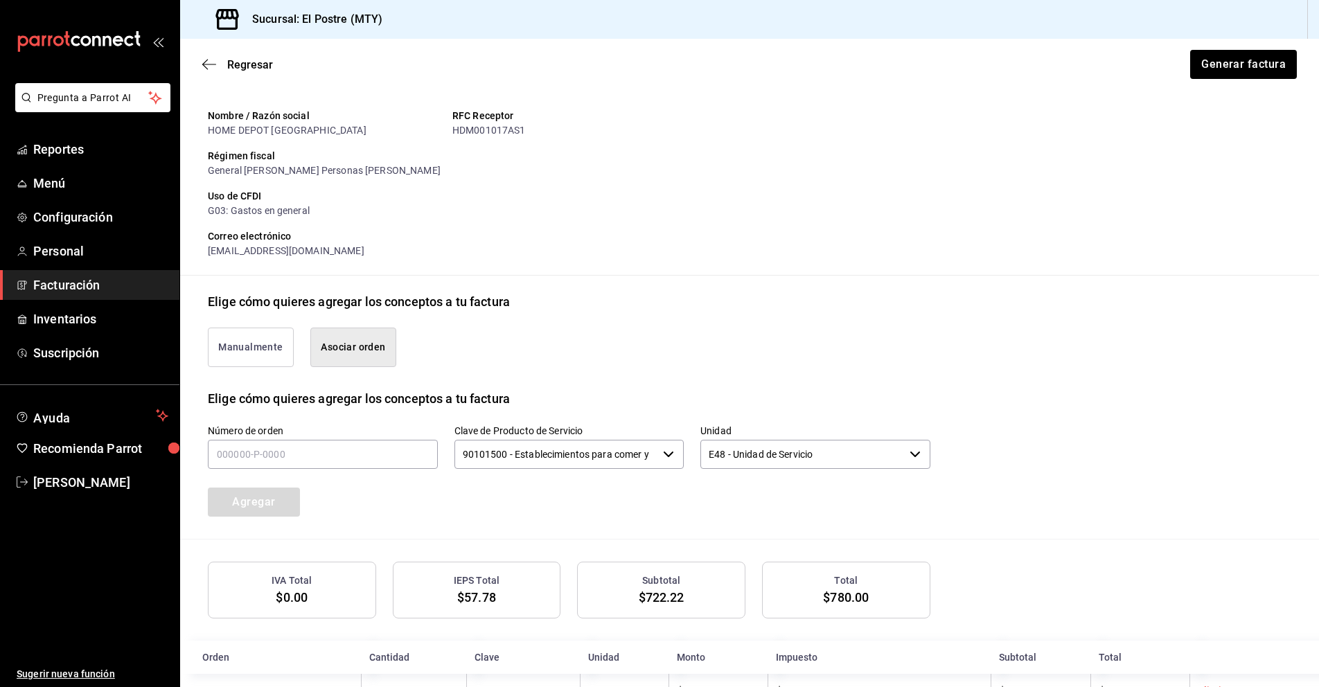
scroll to position [176, 0]
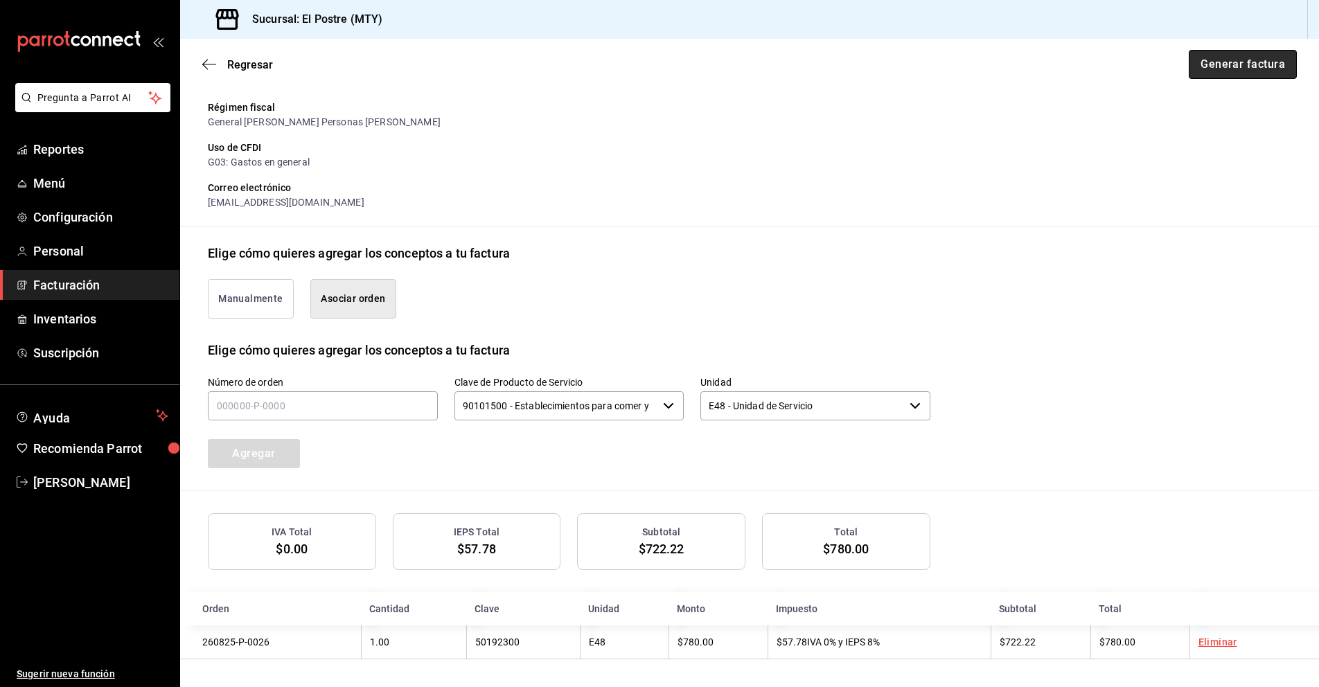
click at [1240, 64] on button "Generar factura" at bounding box center [1243, 64] width 108 height 29
